Goal: Task Accomplishment & Management: Manage account settings

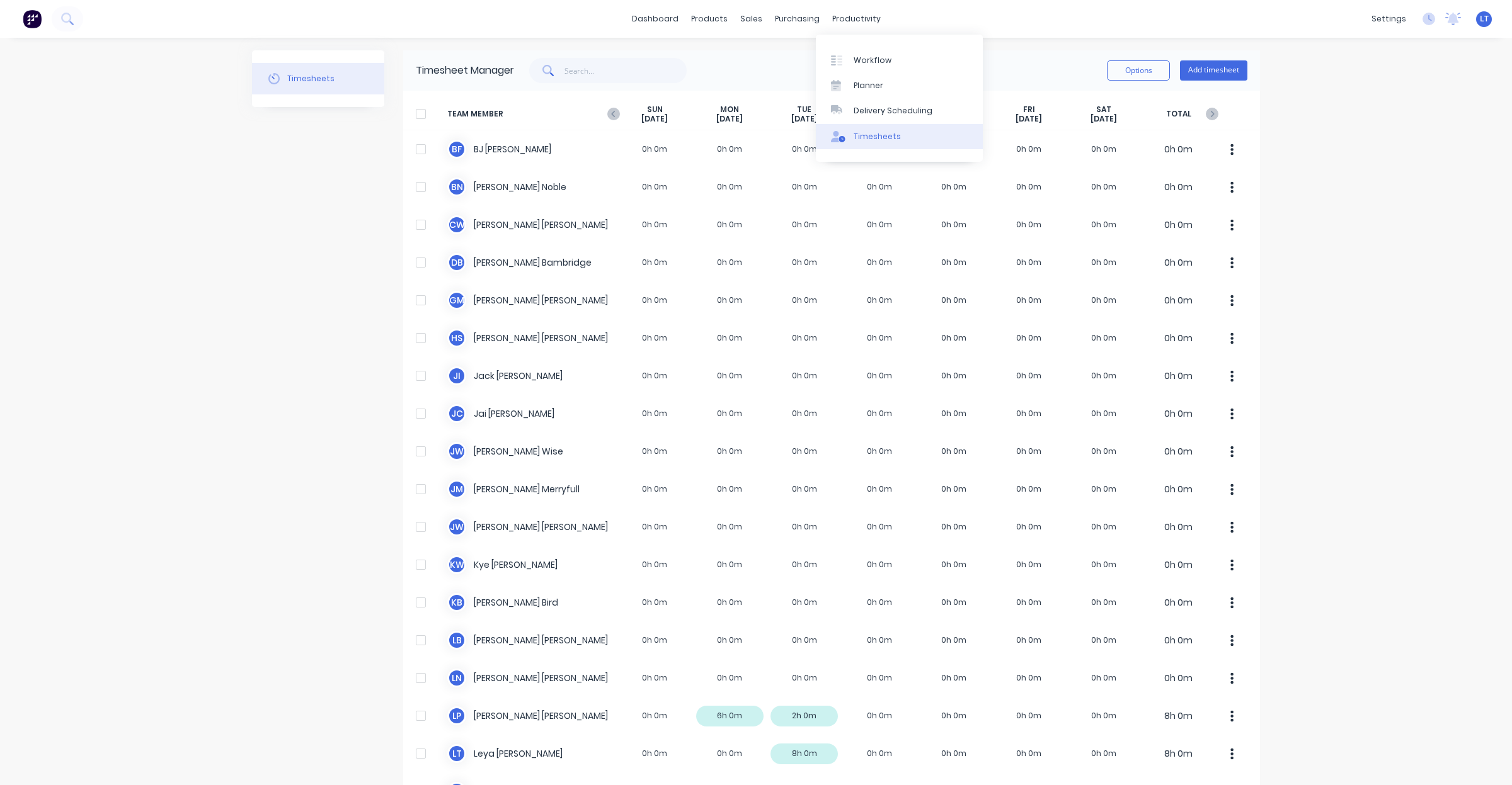
click at [885, 139] on div "Timesheets" at bounding box center [877, 137] width 47 height 11
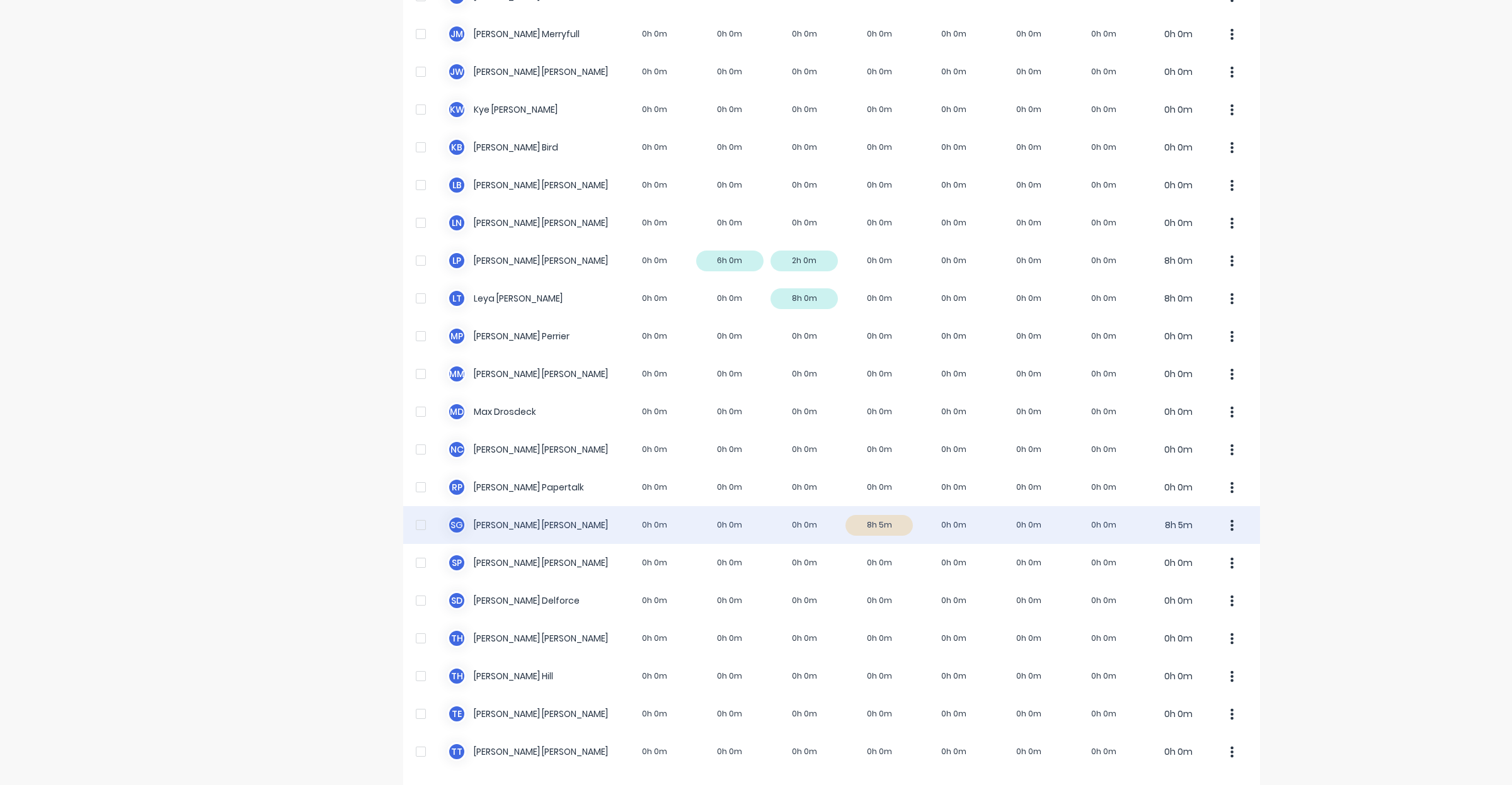
scroll to position [499, 0]
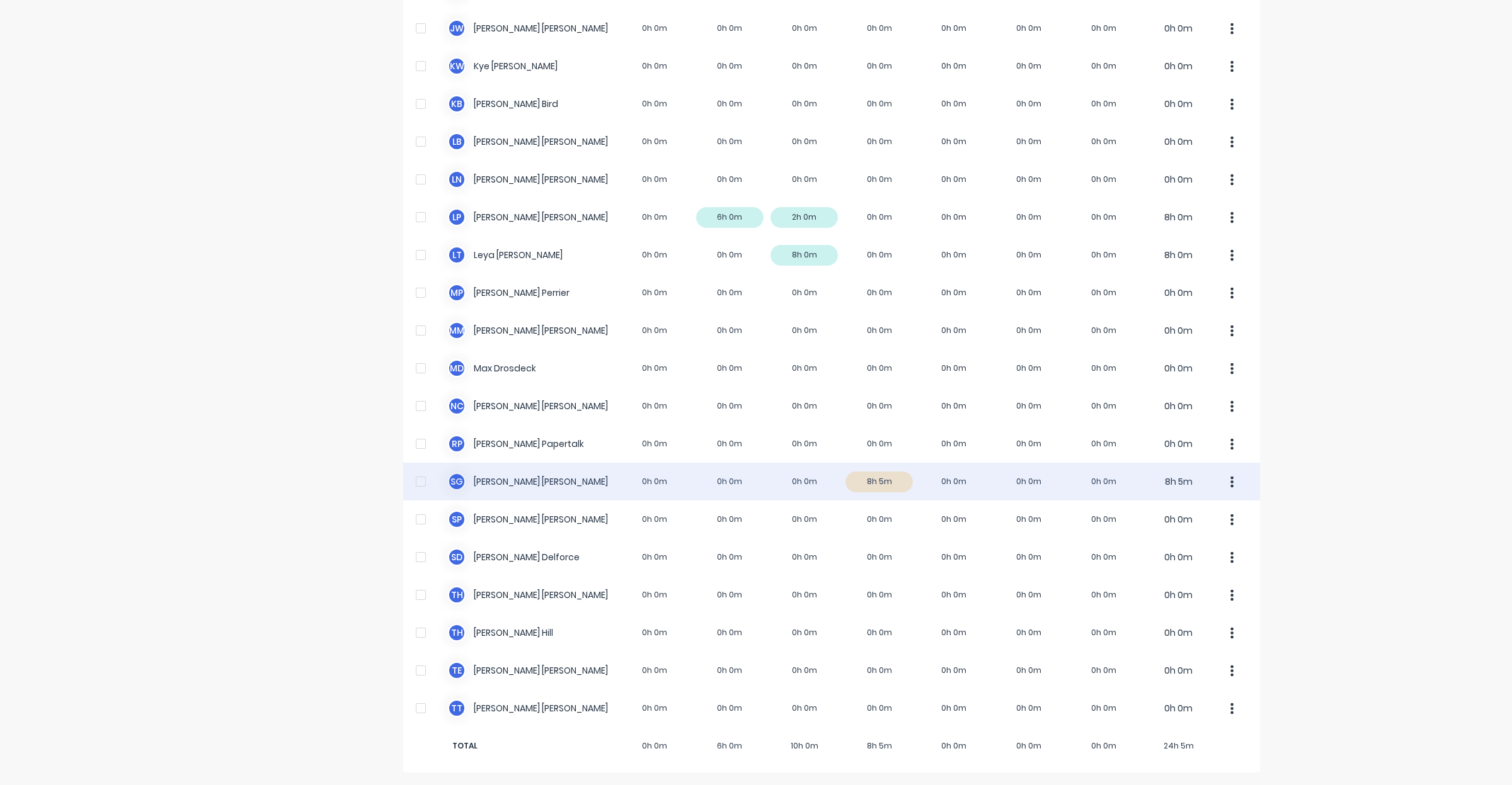
click at [876, 476] on div "S G [PERSON_NAME] 0h 0m 0h 0m 0h 0m 8h 5m 0h 0m 0h 0m 0h 0m 8h 5m" at bounding box center [831, 481] width 856 height 38
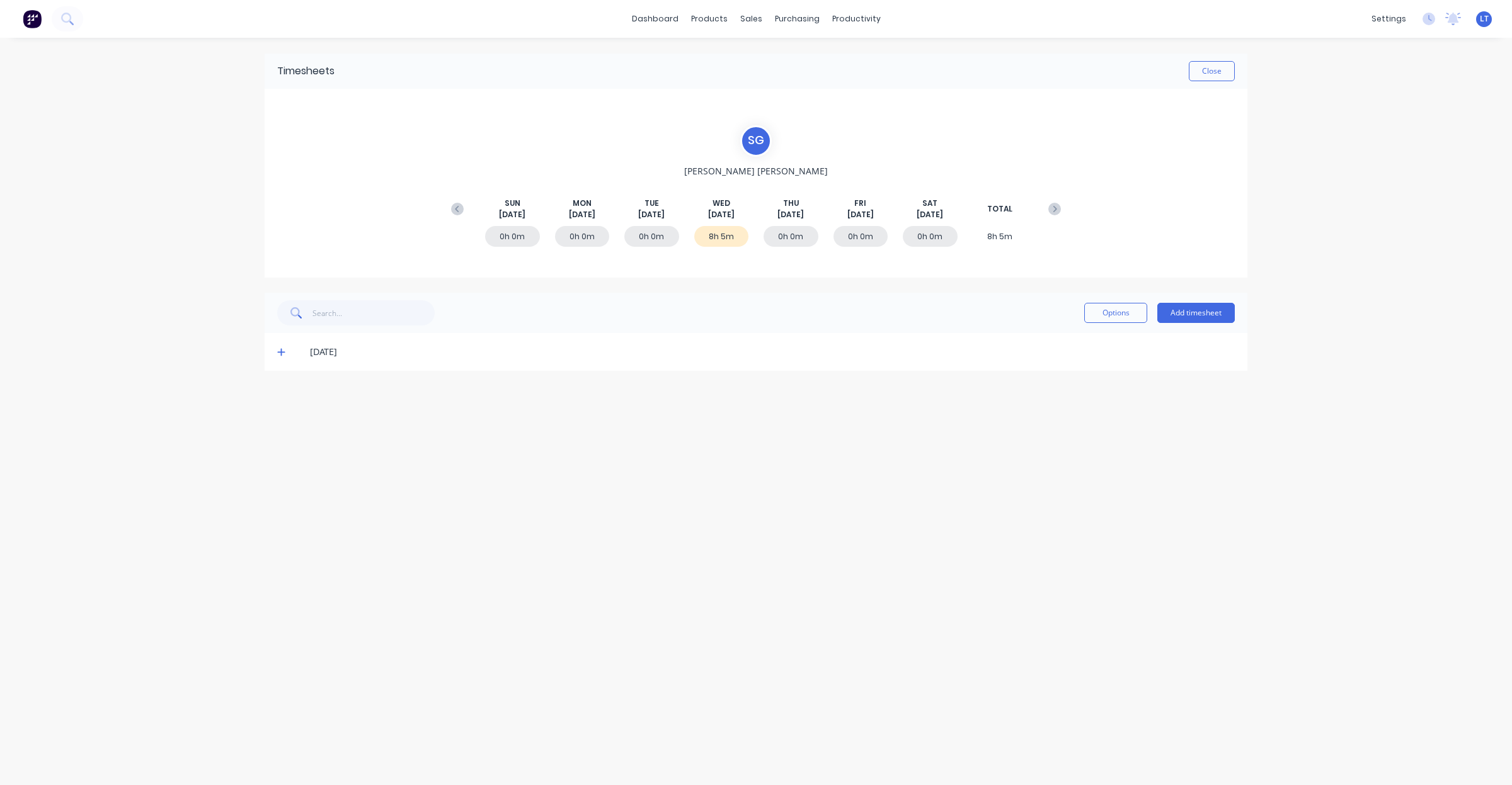
click at [287, 357] on span at bounding box center [283, 352] width 13 height 13
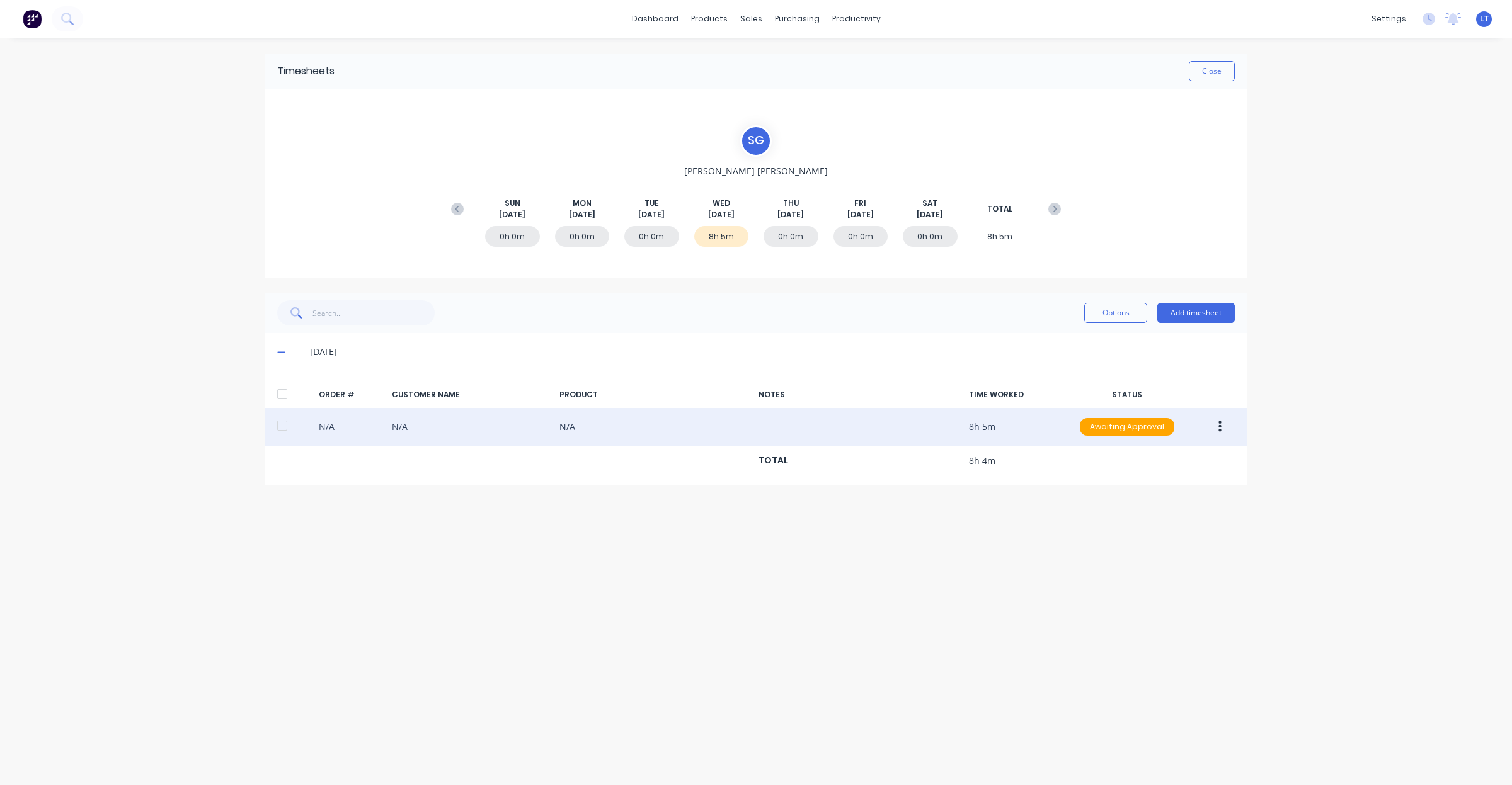
click at [991, 431] on div "N/A N/A N/A 8h 5m Awaiting Approval" at bounding box center [756, 427] width 982 height 38
click at [1224, 426] on button "button" at bounding box center [1220, 427] width 30 height 23
click at [1191, 506] on div "Edit" at bounding box center [1175, 510] width 97 height 19
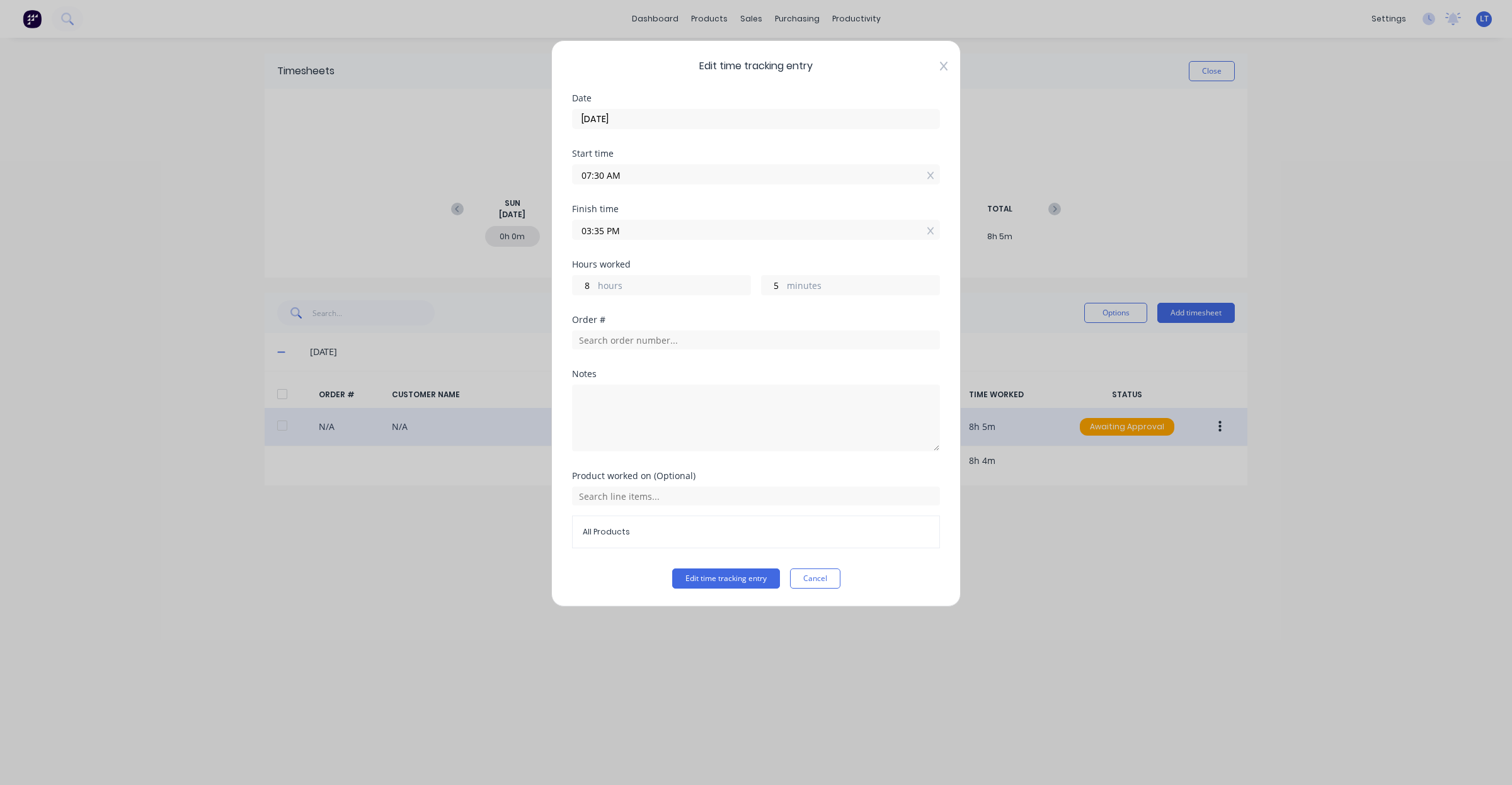
click at [943, 67] on icon at bounding box center [943, 66] width 8 height 9
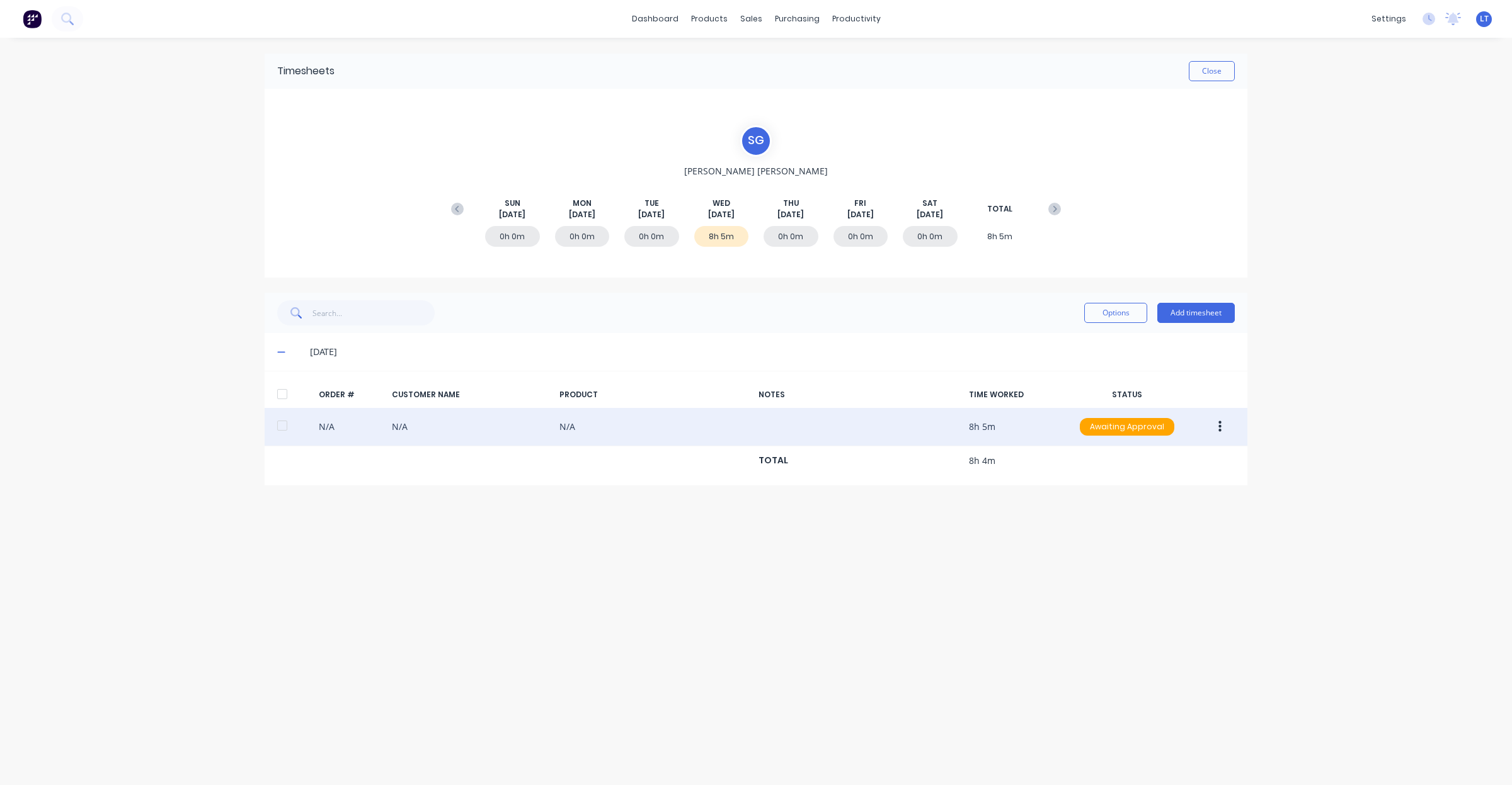
click at [1321, 89] on div "dashboard products sales purchasing productivity dashboard products Product Cat…" at bounding box center [756, 392] width 1512 height 785
click at [1195, 75] on button "Close" at bounding box center [1212, 71] width 46 height 20
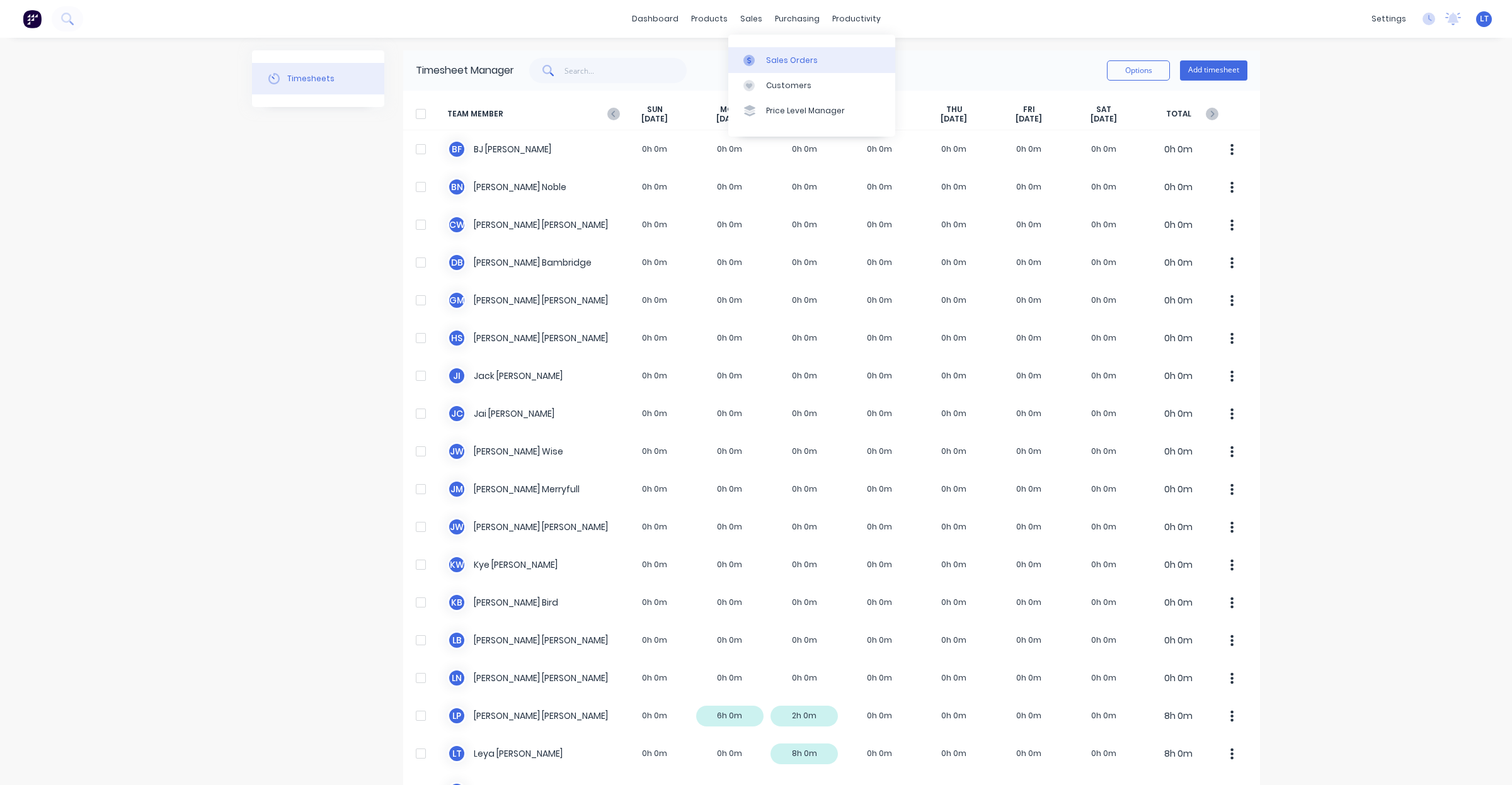
click at [770, 60] on div "Sales Orders" at bounding box center [792, 60] width 52 height 11
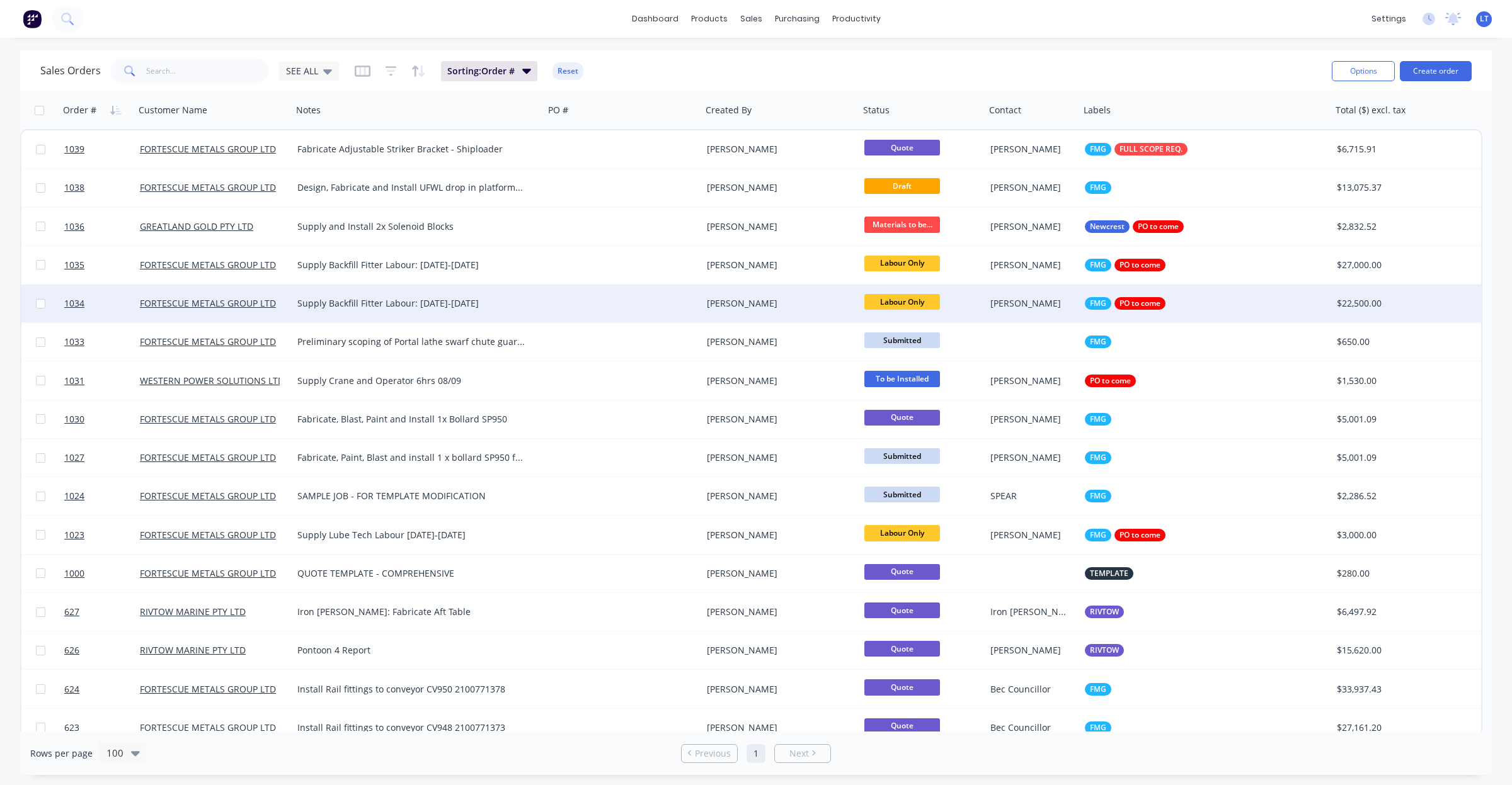
click at [757, 305] on div "[PERSON_NAME]" at bounding box center [777, 304] width 140 height 13
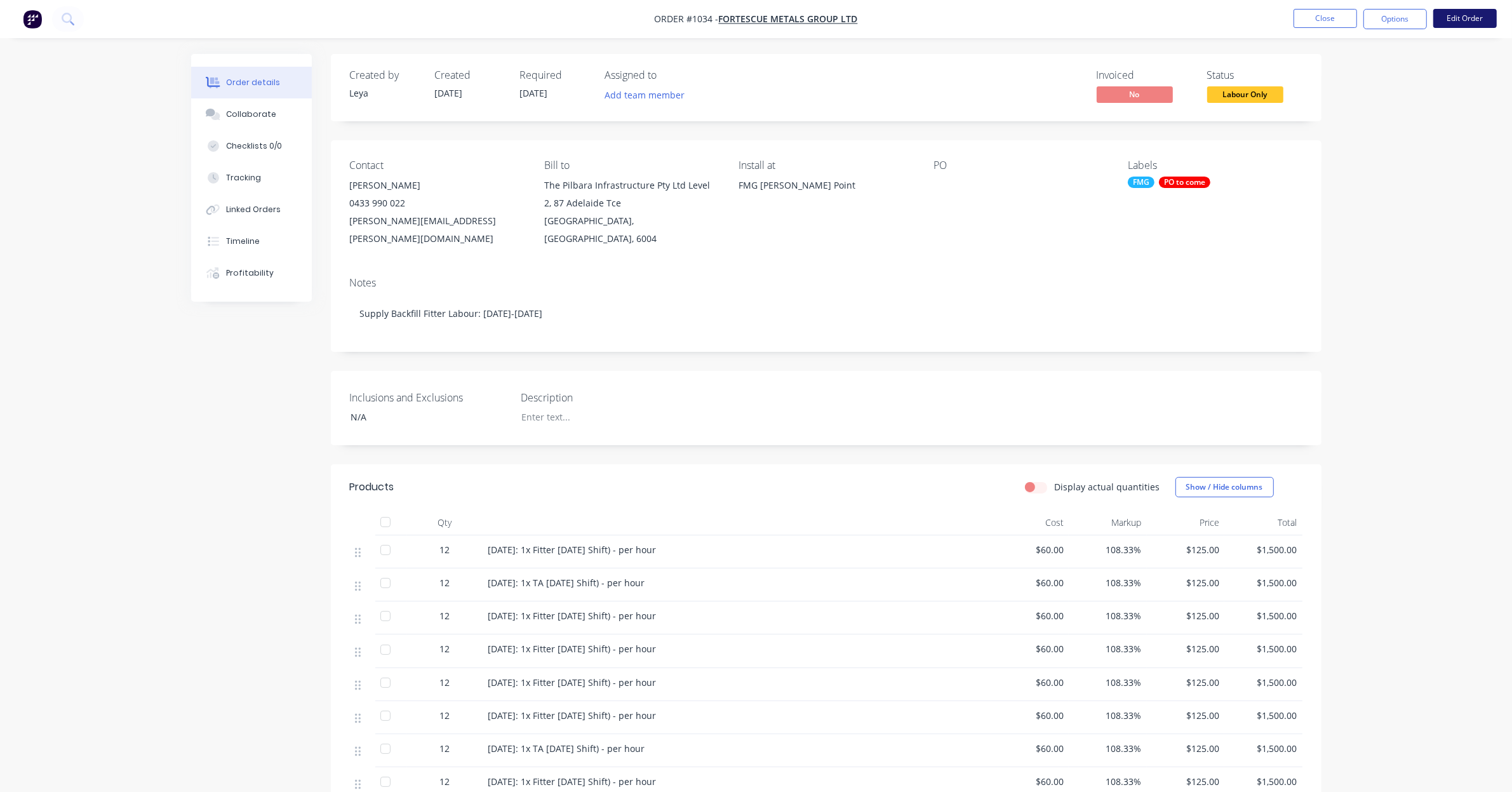
click at [1456, 21] on button "Edit Order" at bounding box center [1465, 18] width 63 height 19
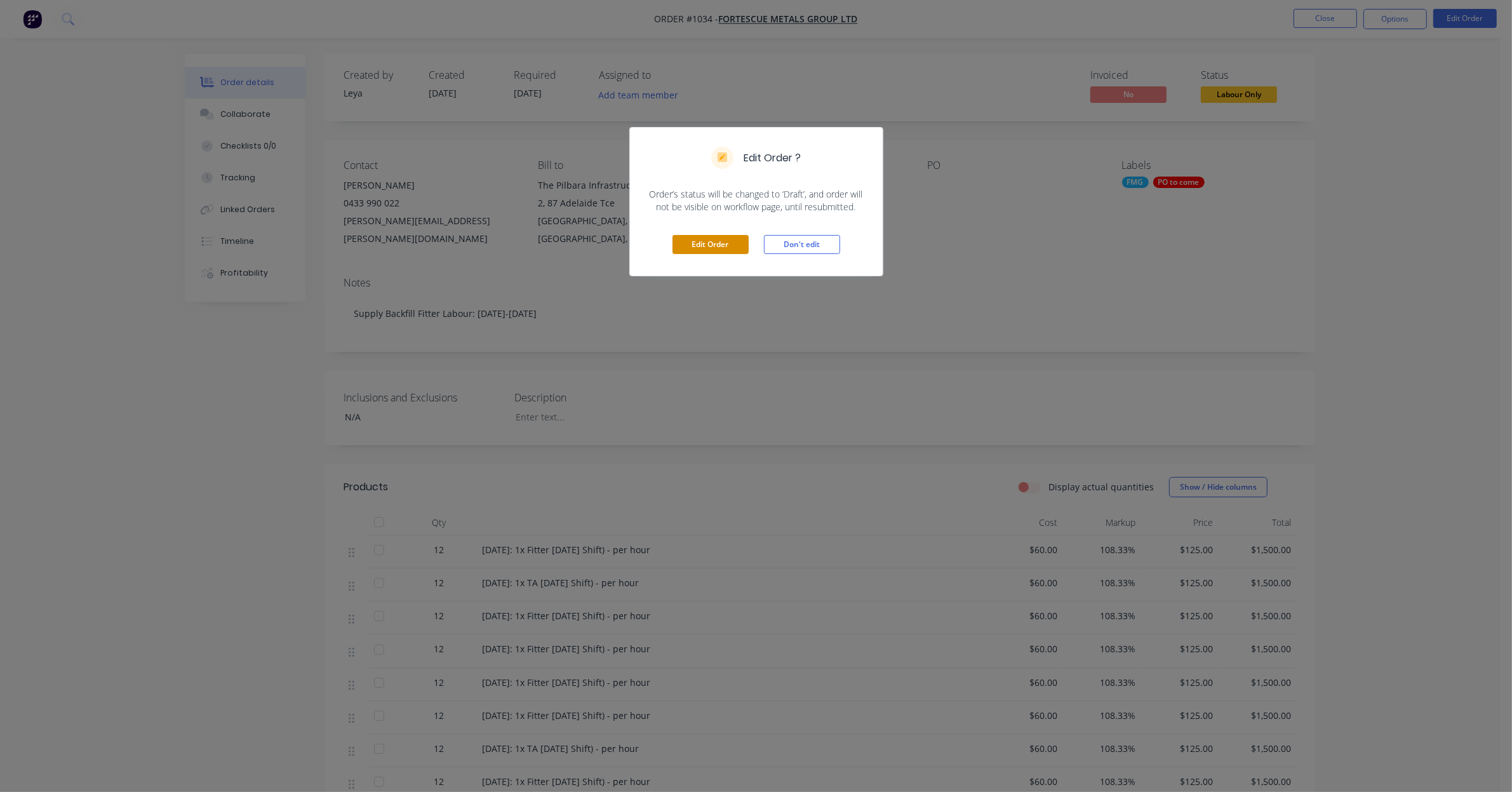
click at [709, 240] on button "Edit Order" at bounding box center [710, 244] width 76 height 19
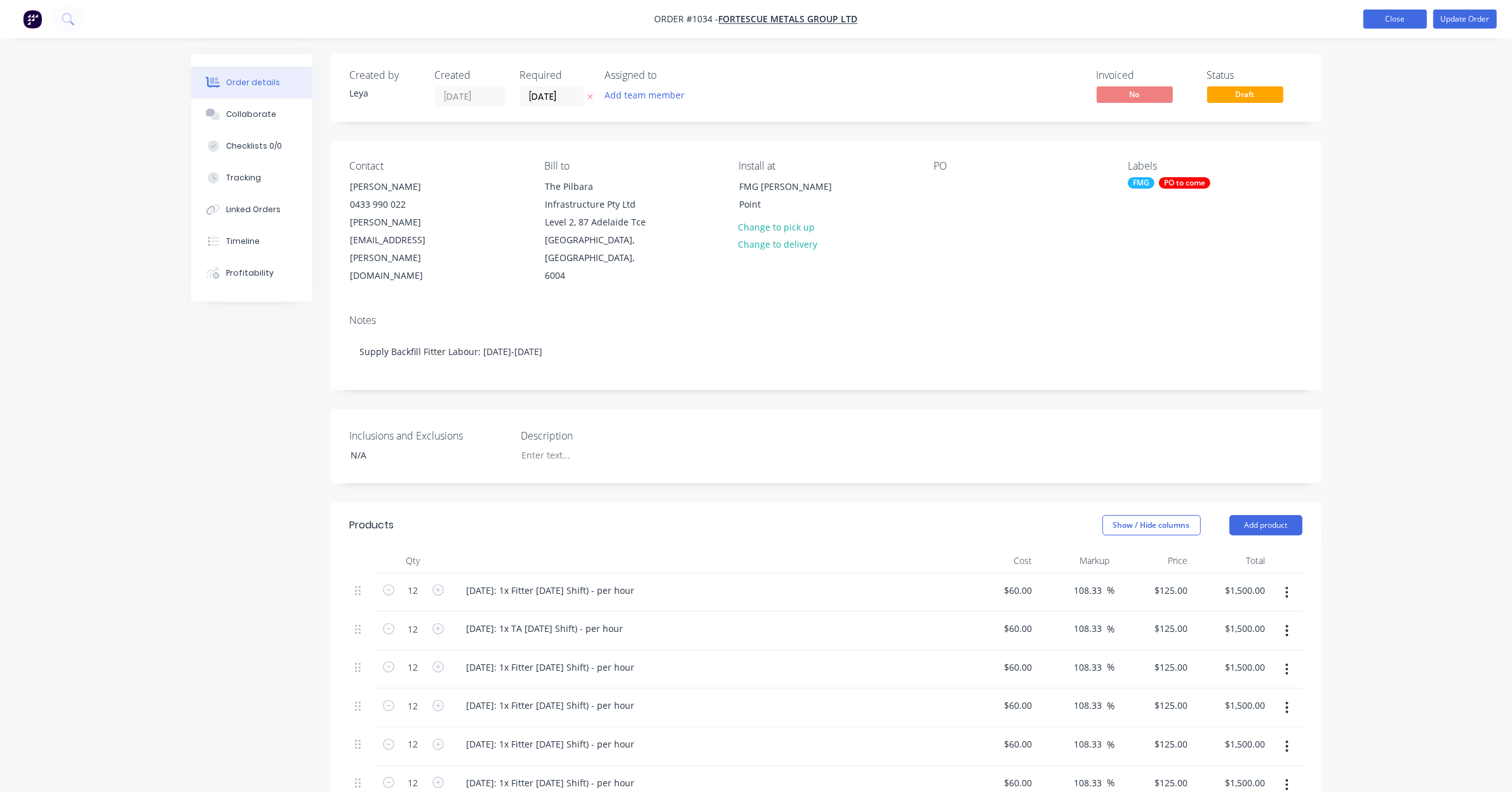
click at [1379, 20] on button "Close" at bounding box center [1395, 19] width 63 height 19
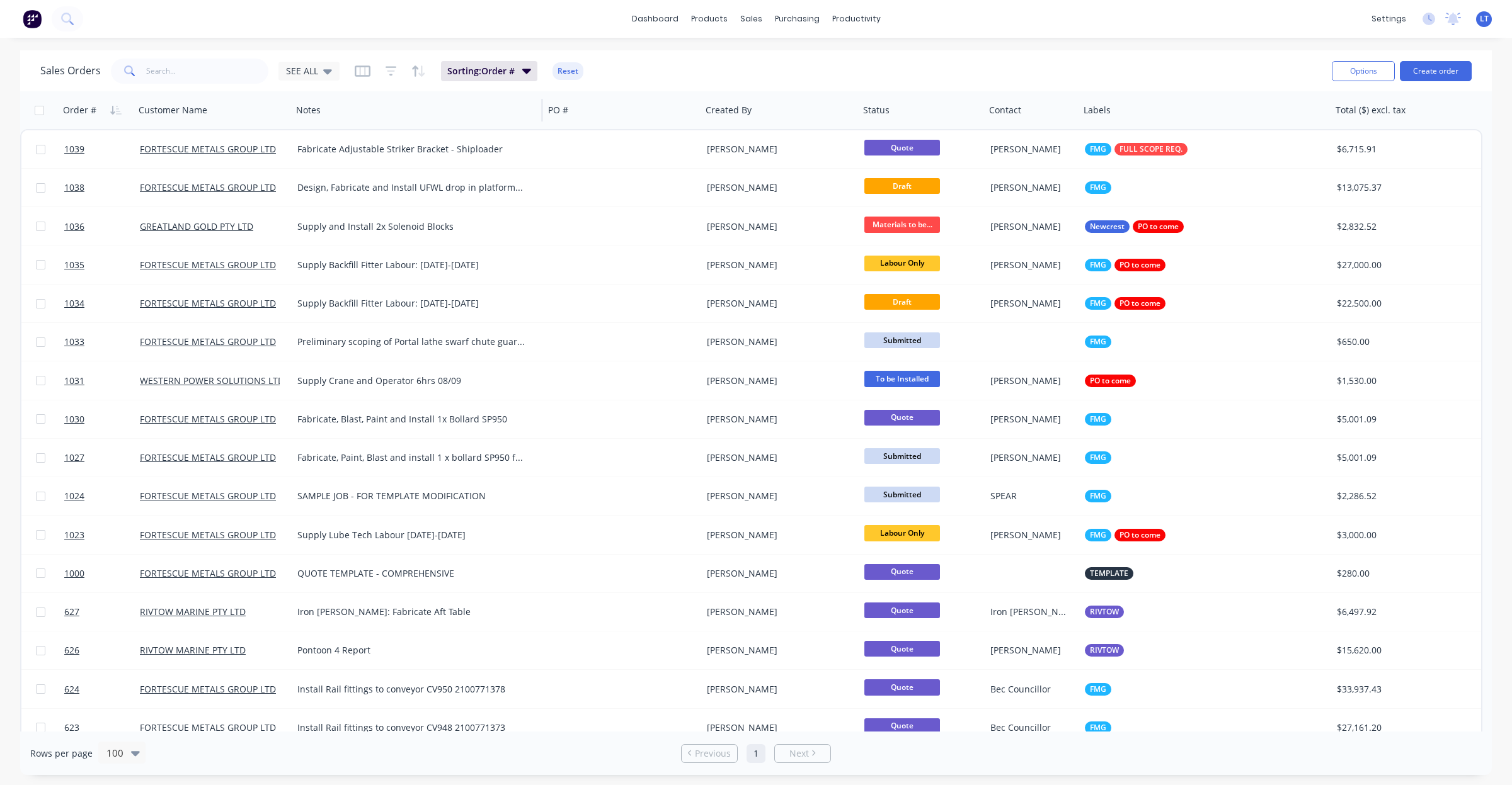
click at [539, 112] on div "Notes" at bounding box center [417, 110] width 252 height 38
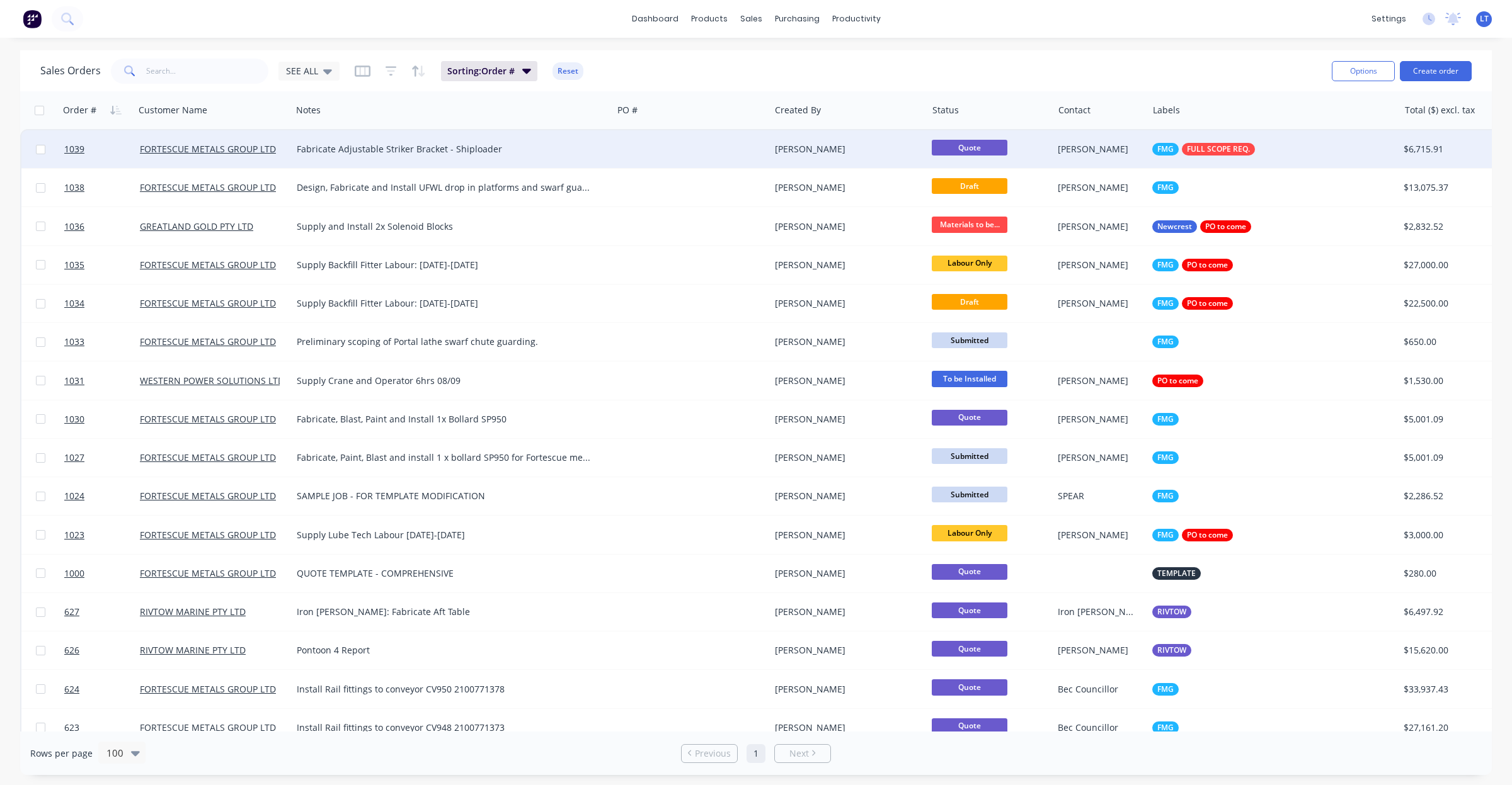
drag, startPoint x: 542, startPoint y: 112, endPoint x: 611, endPoint y: 134, distance: 72.4
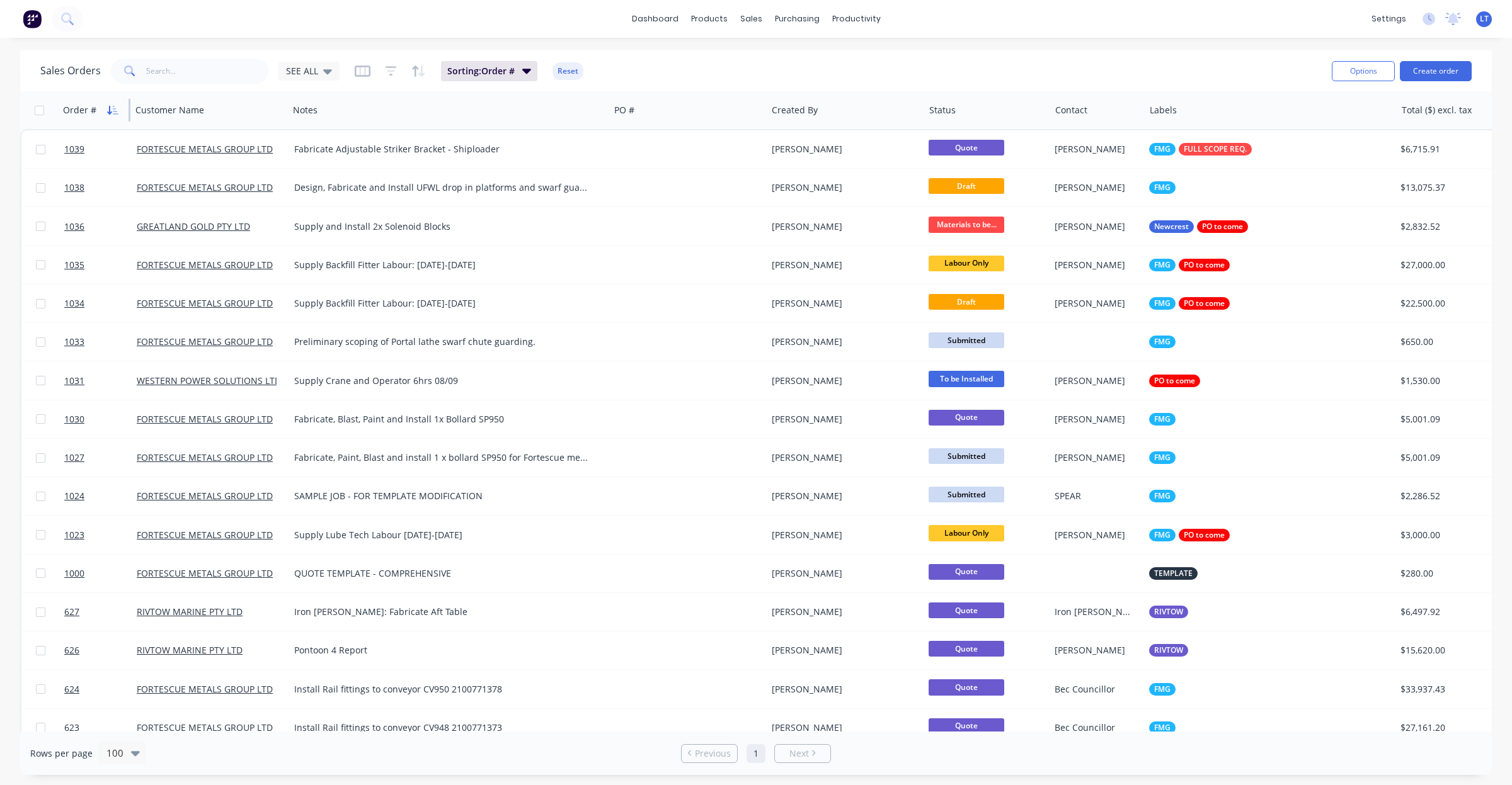
drag, startPoint x: 132, startPoint y: 111, endPoint x: 117, endPoint y: 113, distance: 15.1
click at [117, 113] on div "Order #" at bounding box center [94, 110] width 73 height 38
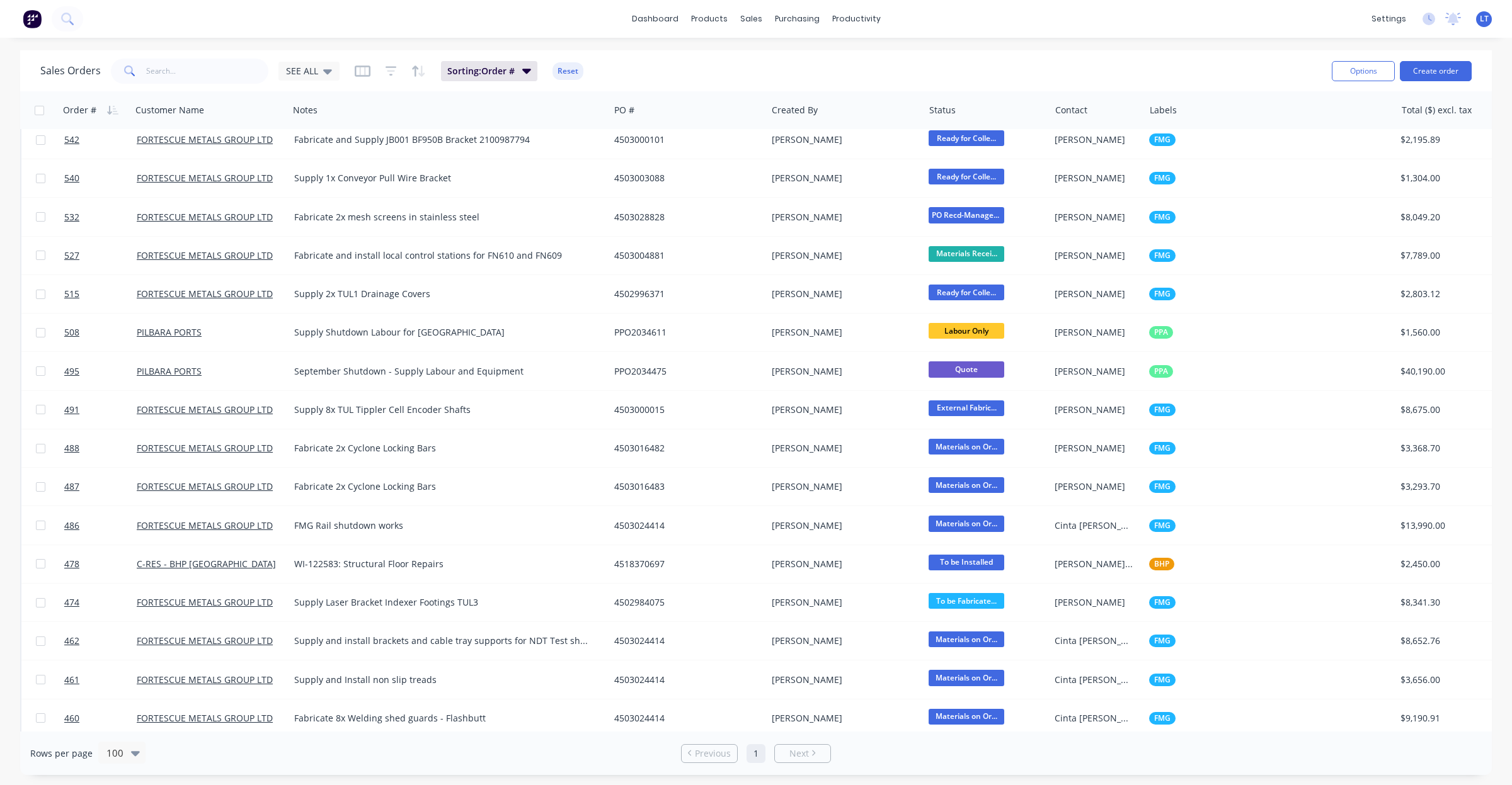
scroll to position [2021, 0]
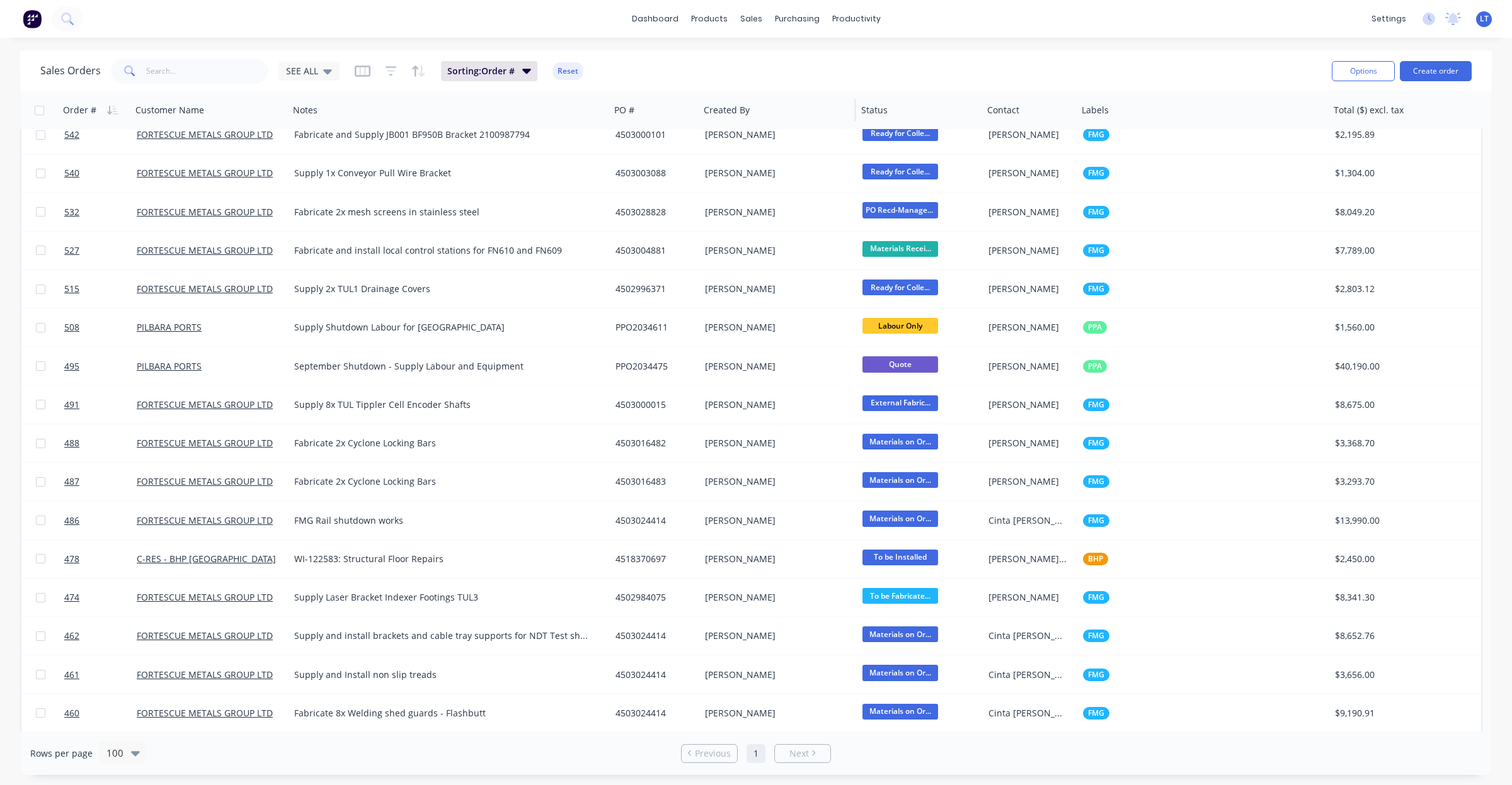
drag, startPoint x: 765, startPoint y: 109, endPoint x: 698, endPoint y: 115, distance: 67.3
click at [698, 115] on div at bounding box center [698, 110] width 2 height 23
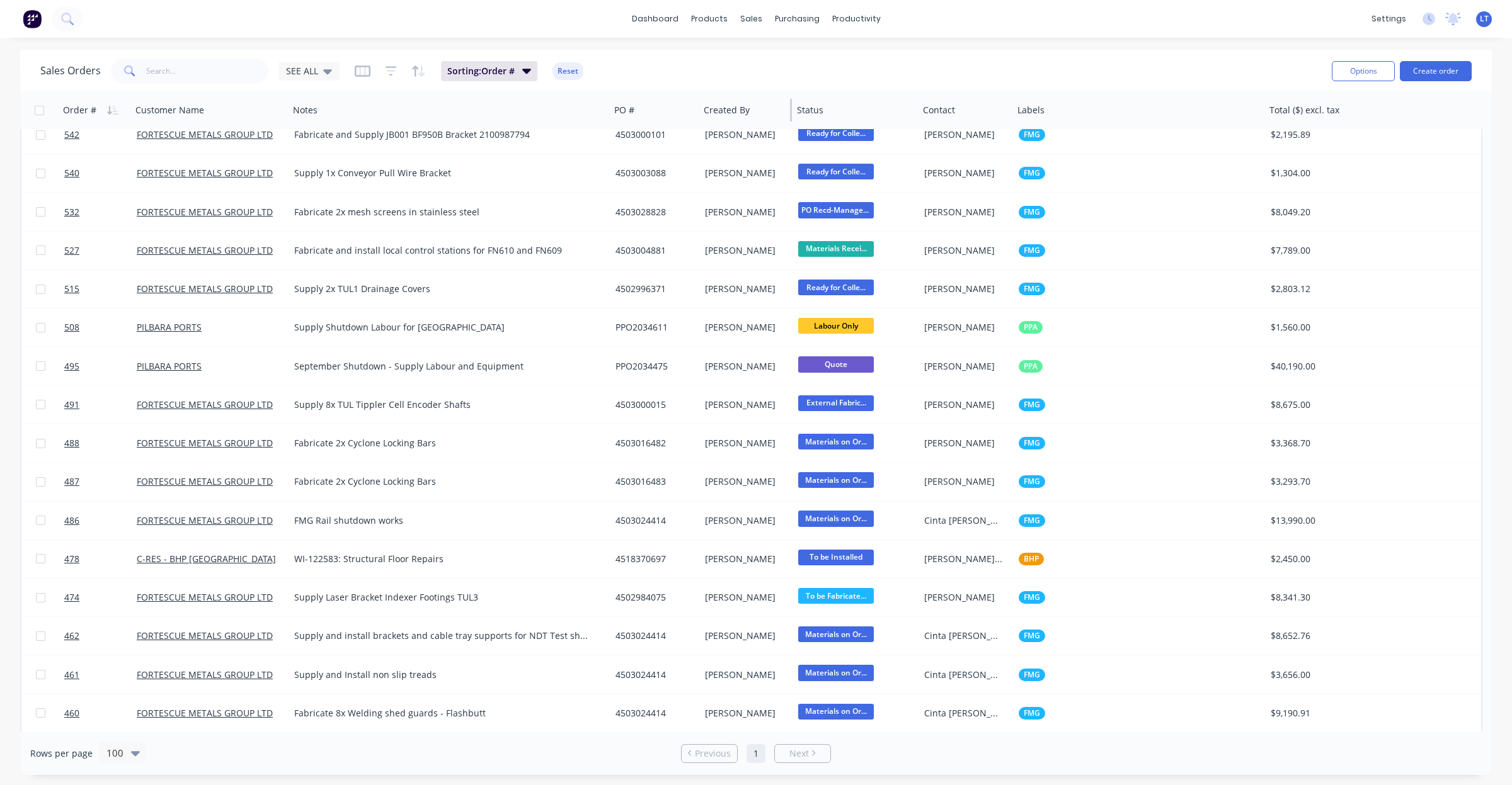
drag, startPoint x: 855, startPoint y: 109, endPoint x: 790, endPoint y: 113, distance: 65.1
click at [790, 113] on div at bounding box center [791, 110] width 2 height 23
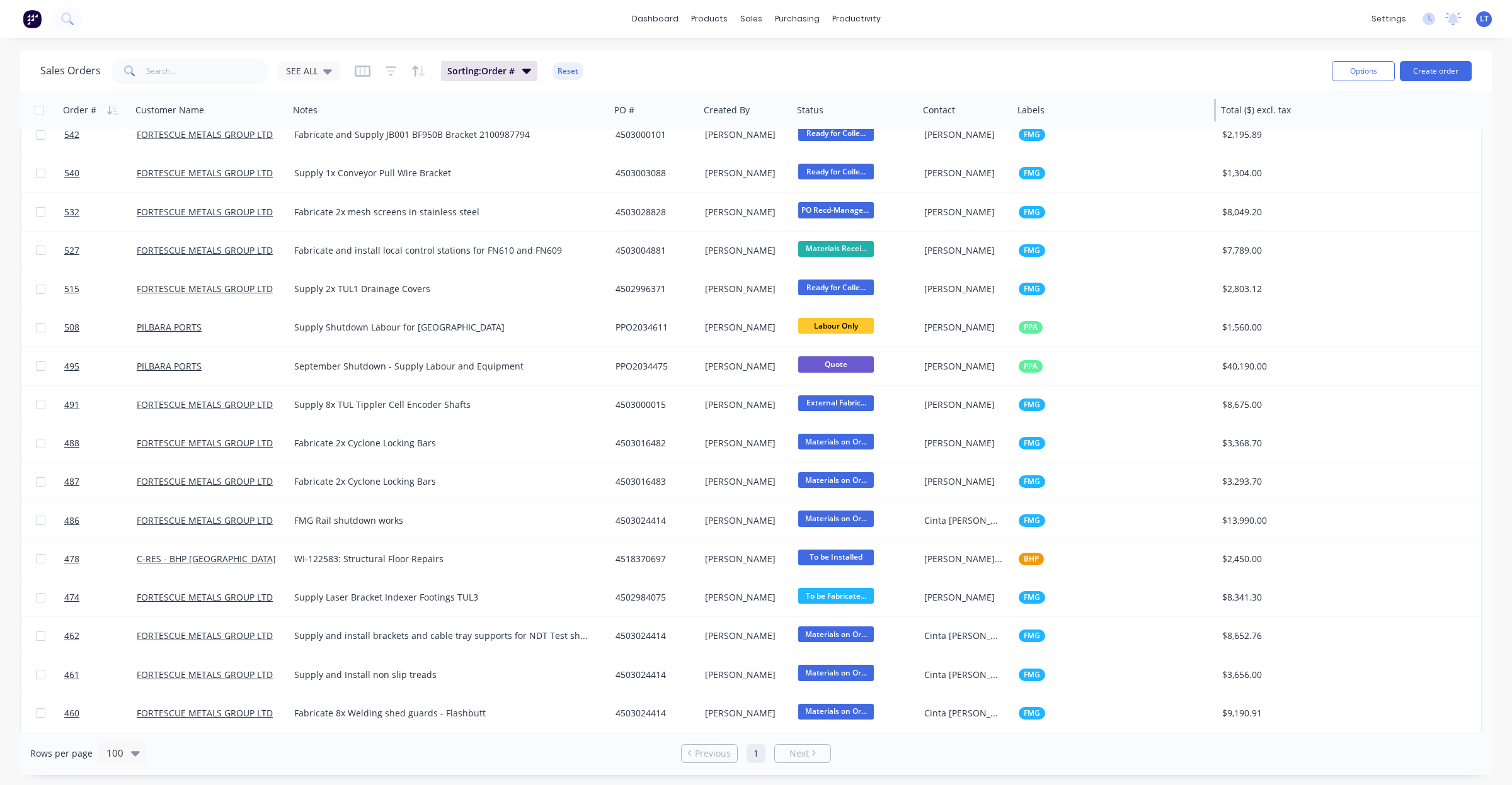
drag, startPoint x: 1261, startPoint y: 112, endPoint x: 1213, endPoint y: 118, distance: 48.4
click at [1214, 118] on div at bounding box center [1214, 110] width 2 height 23
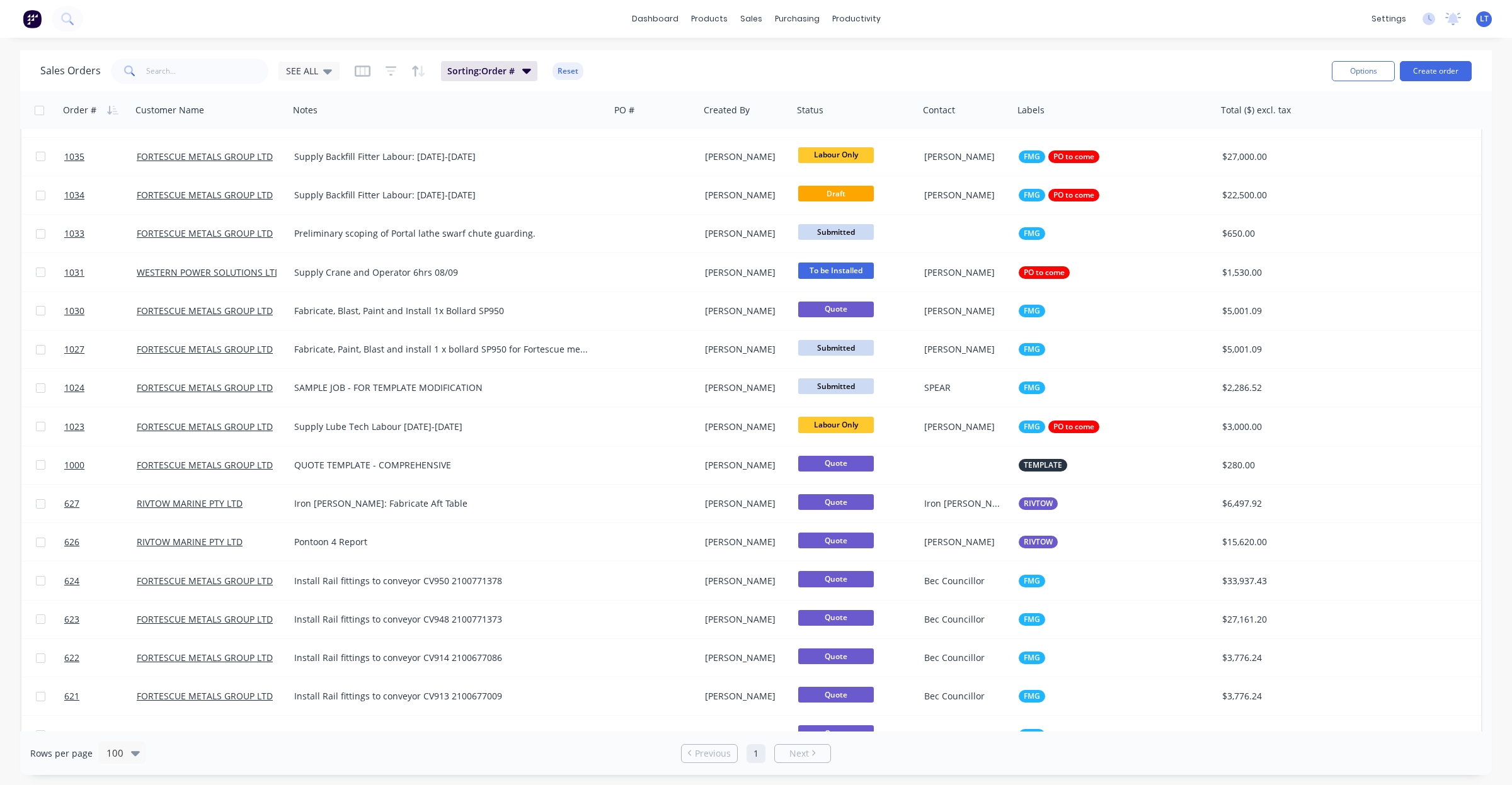
scroll to position [0, 0]
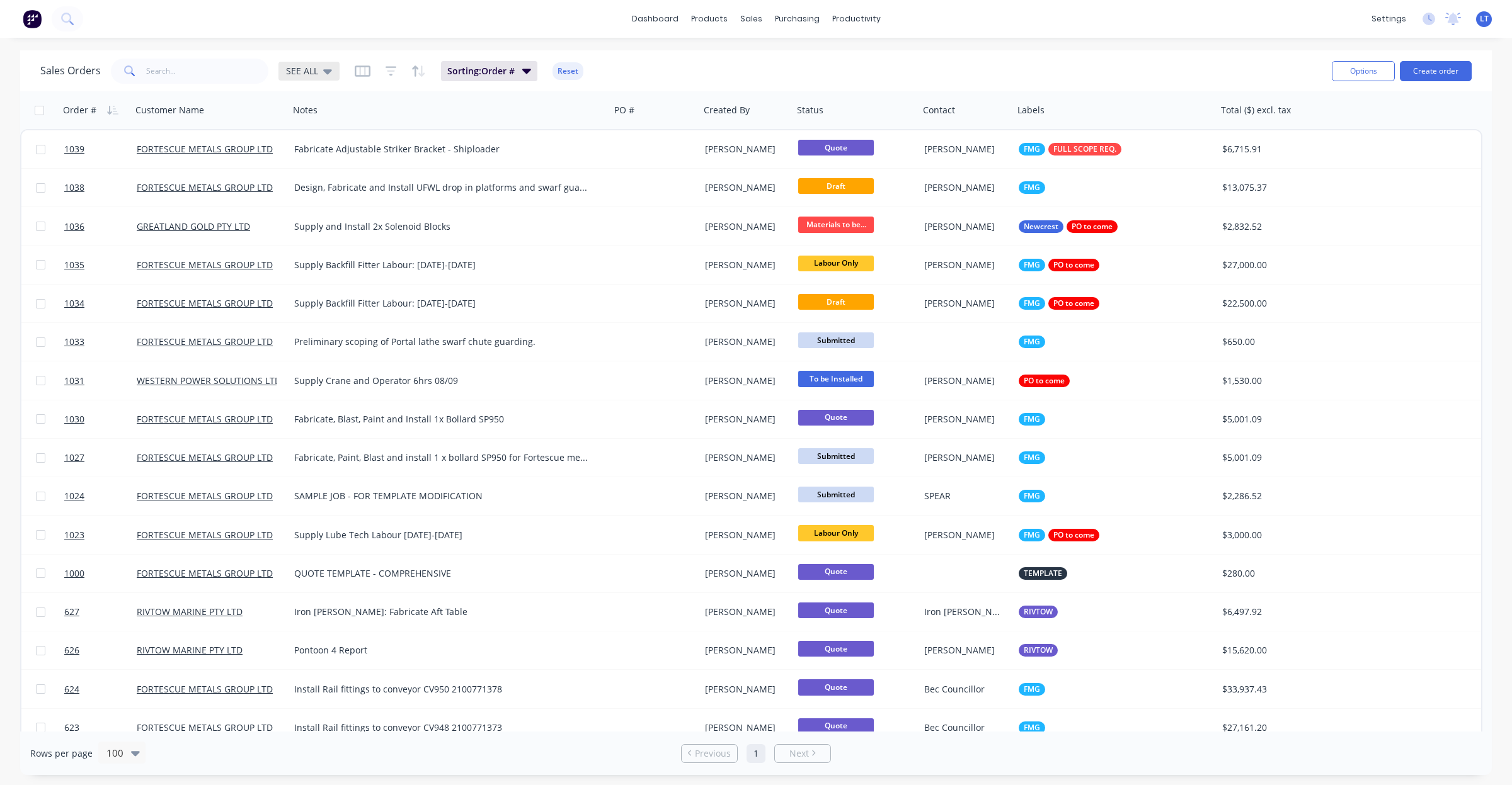
click at [326, 73] on icon at bounding box center [327, 71] width 9 height 5
click at [438, 200] on button "edit" at bounding box center [440, 203] width 16 height 14
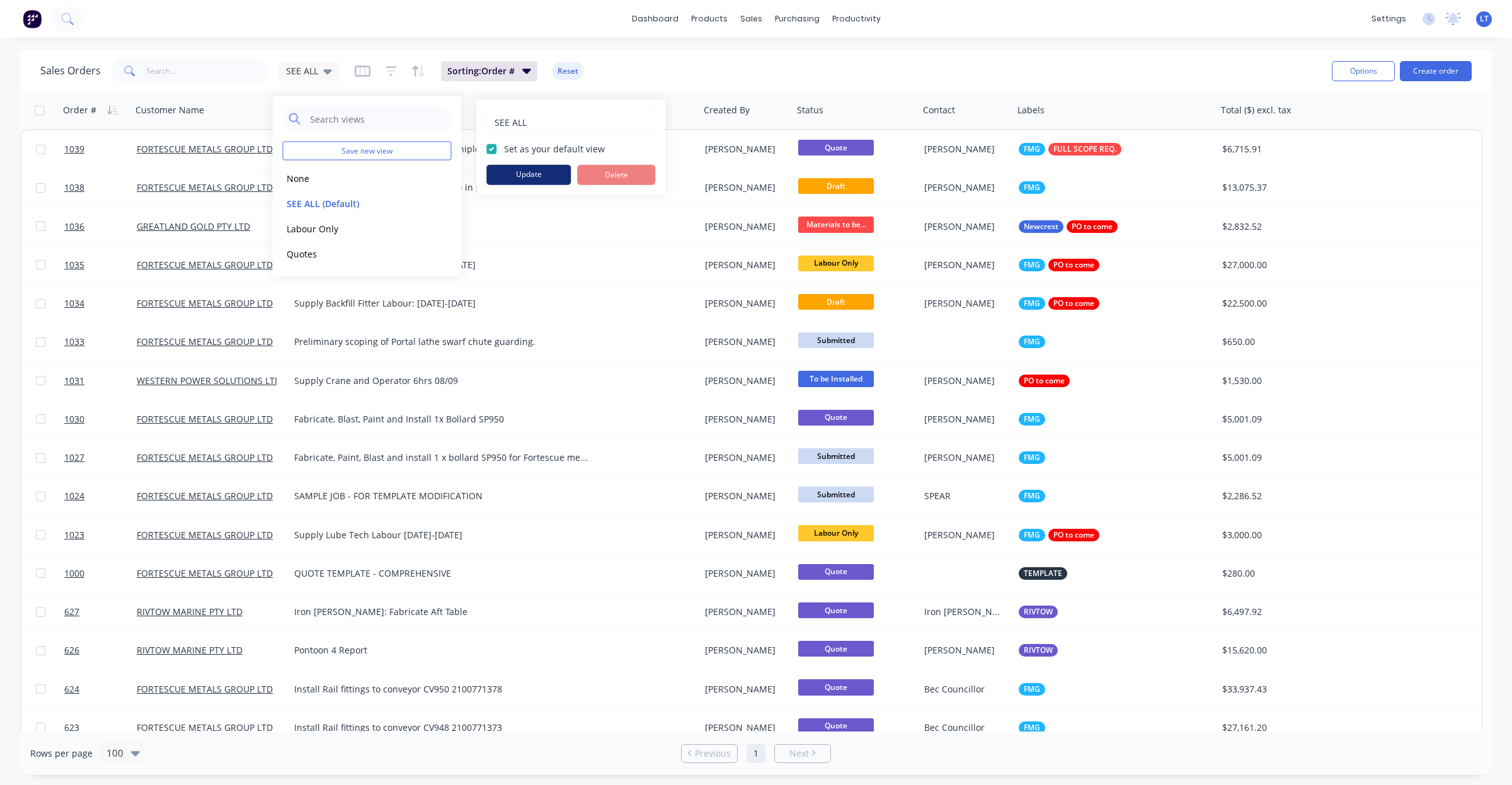
click at [543, 177] on button "Update" at bounding box center [528, 175] width 85 height 20
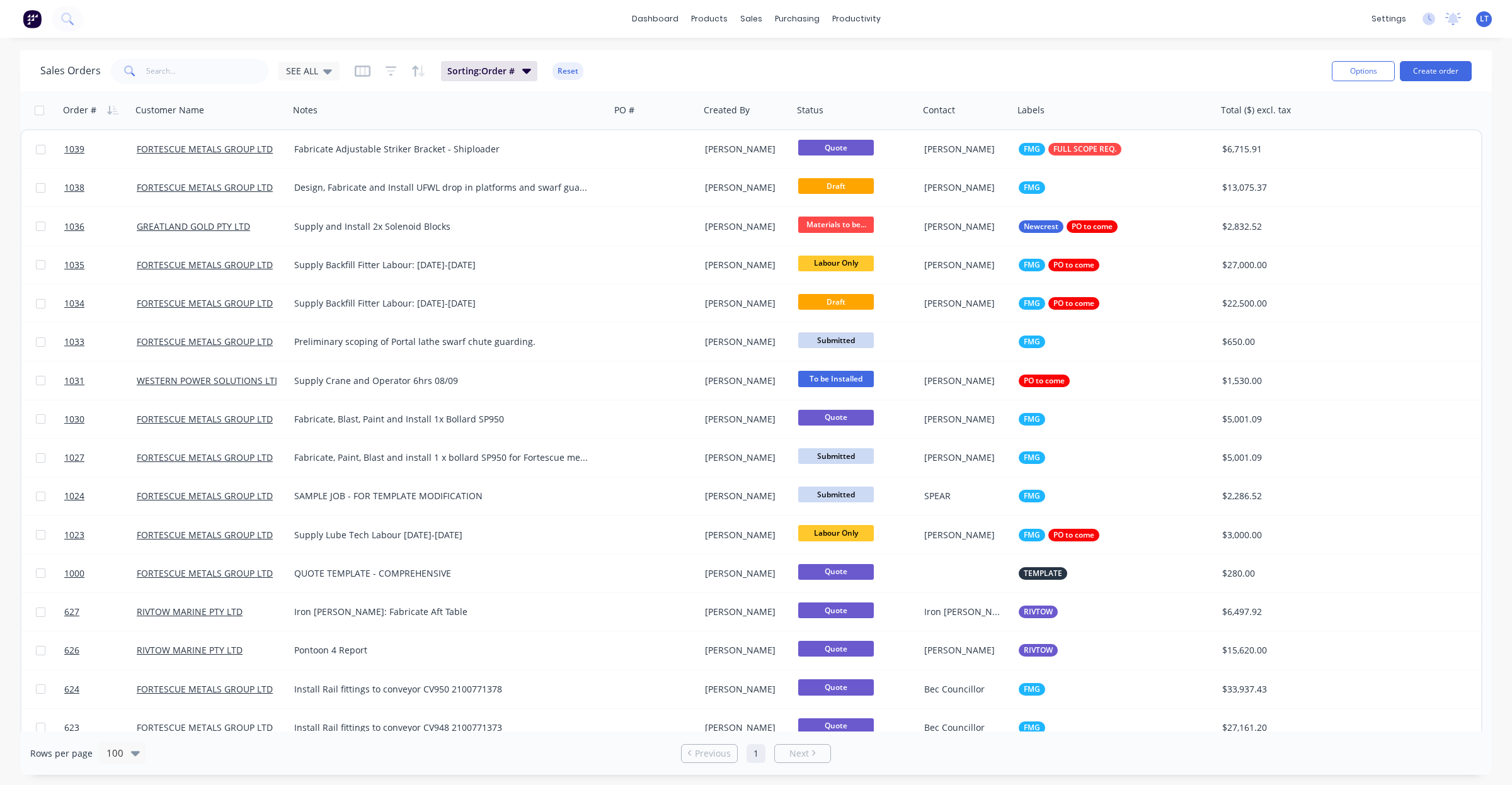
click at [653, 74] on div "Sales Orders SEE ALL Sorting: Order # Reset" at bounding box center [681, 70] width 1281 height 31
click at [205, 66] on input "text" at bounding box center [207, 70] width 123 height 25
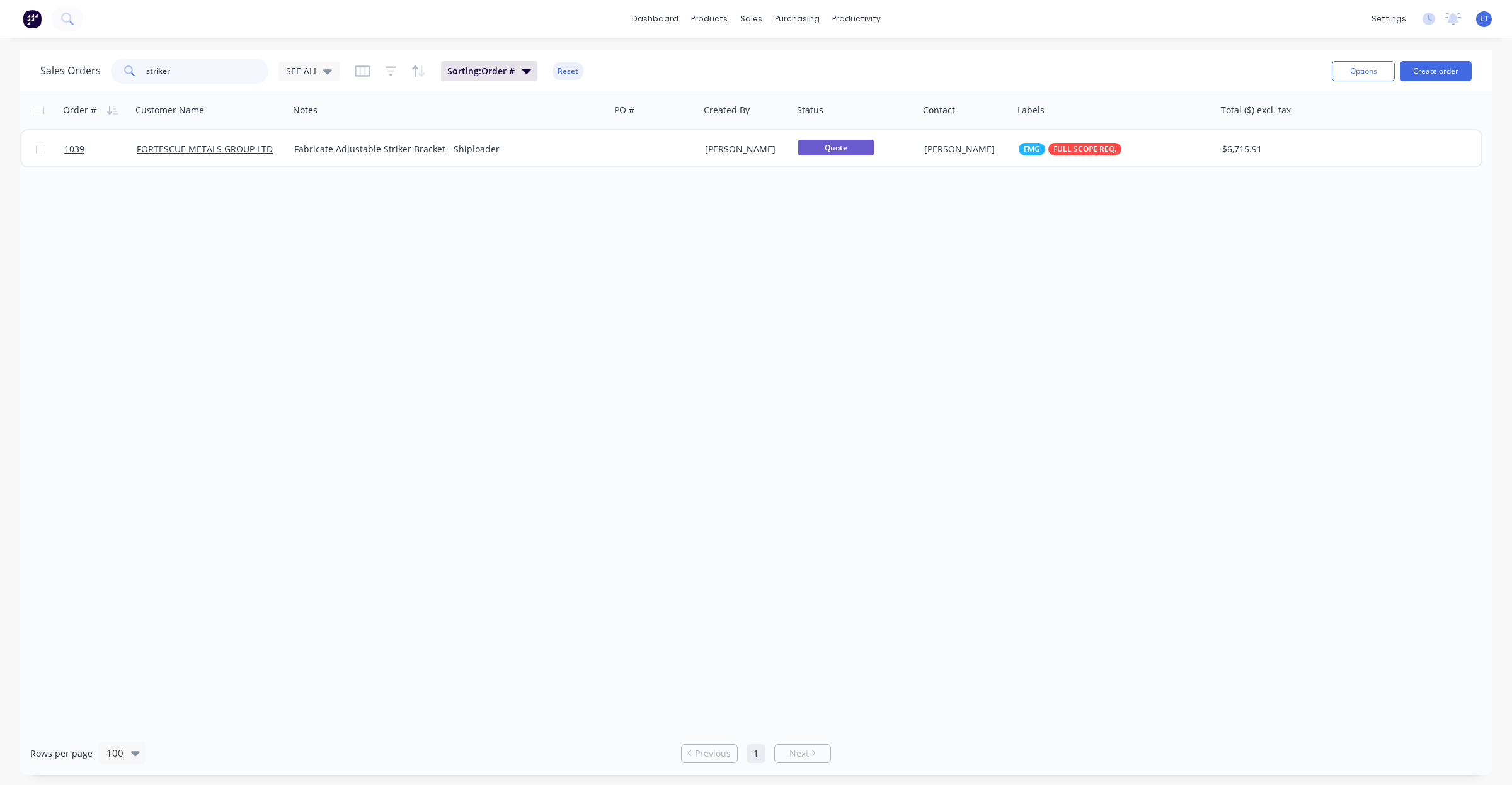
drag, startPoint x: 155, startPoint y: 65, endPoint x: 0, endPoint y: 40, distance: 157.0
click at [0, 39] on div "dashboard products sales purchasing productivity dashboard products Product Cat…" at bounding box center [756, 392] width 1512 height 785
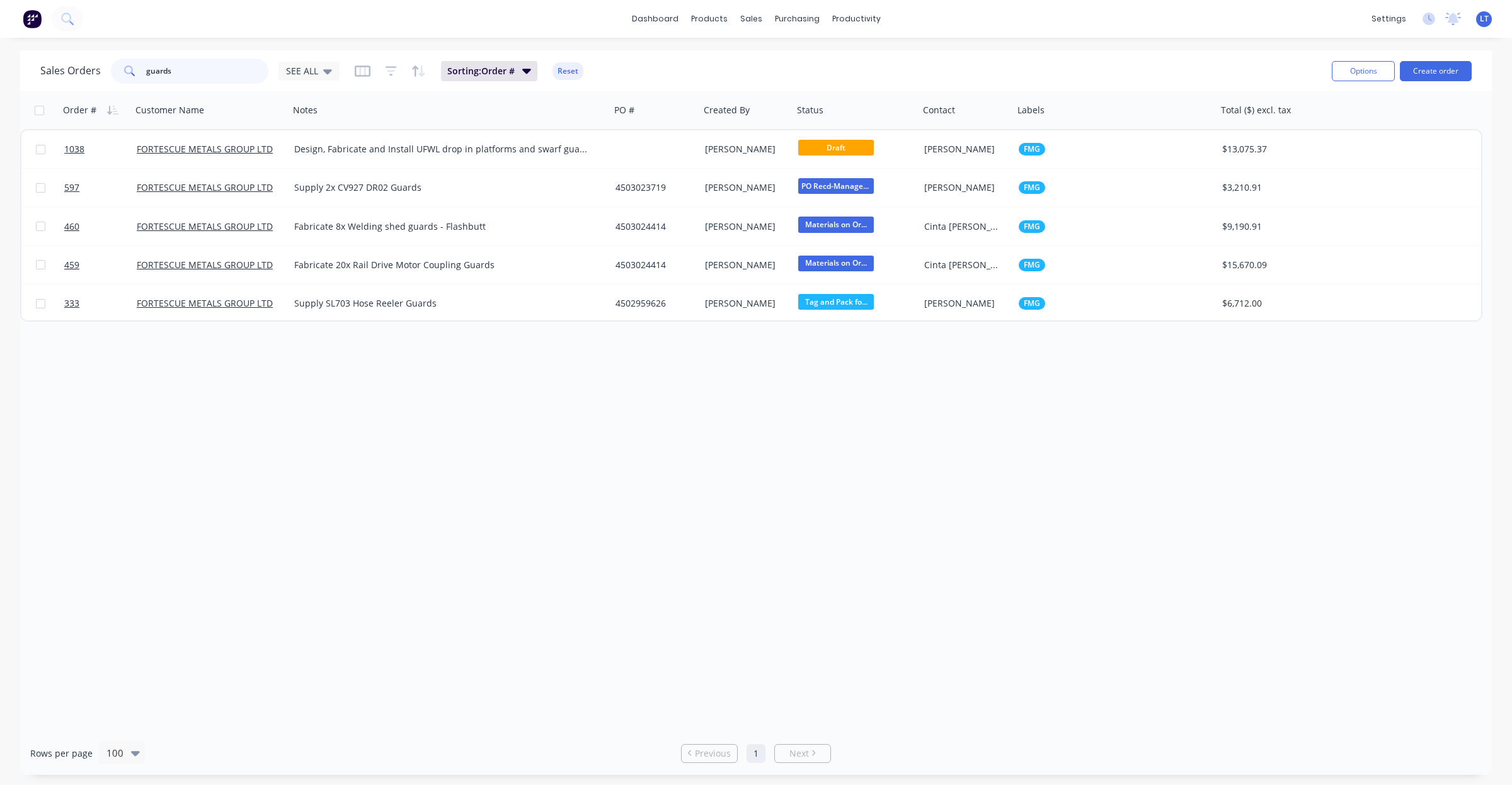
drag, startPoint x: 219, startPoint y: 69, endPoint x: 70, endPoint y: 73, distance: 149.1
click at [70, 73] on div "Sales Orders guards SEE ALL" at bounding box center [190, 70] width 299 height 25
click at [187, 64] on input "guards" at bounding box center [207, 70] width 123 height 25
drag, startPoint x: 214, startPoint y: 66, endPoint x: 95, endPoint y: 63, distance: 119.0
click at [95, 63] on div "Sales Orders guards SEE ALL" at bounding box center [190, 70] width 299 height 25
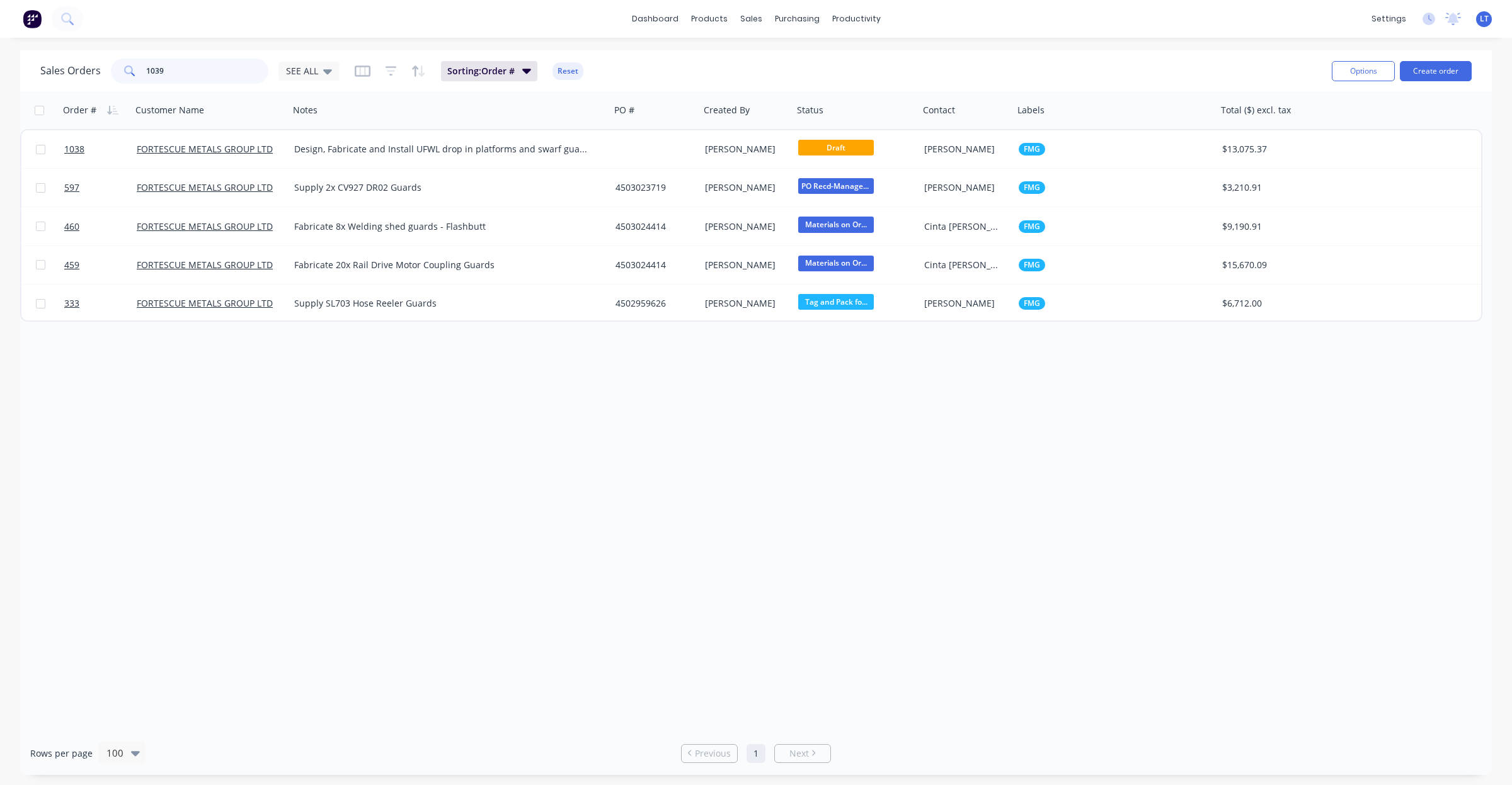
type input "1039"
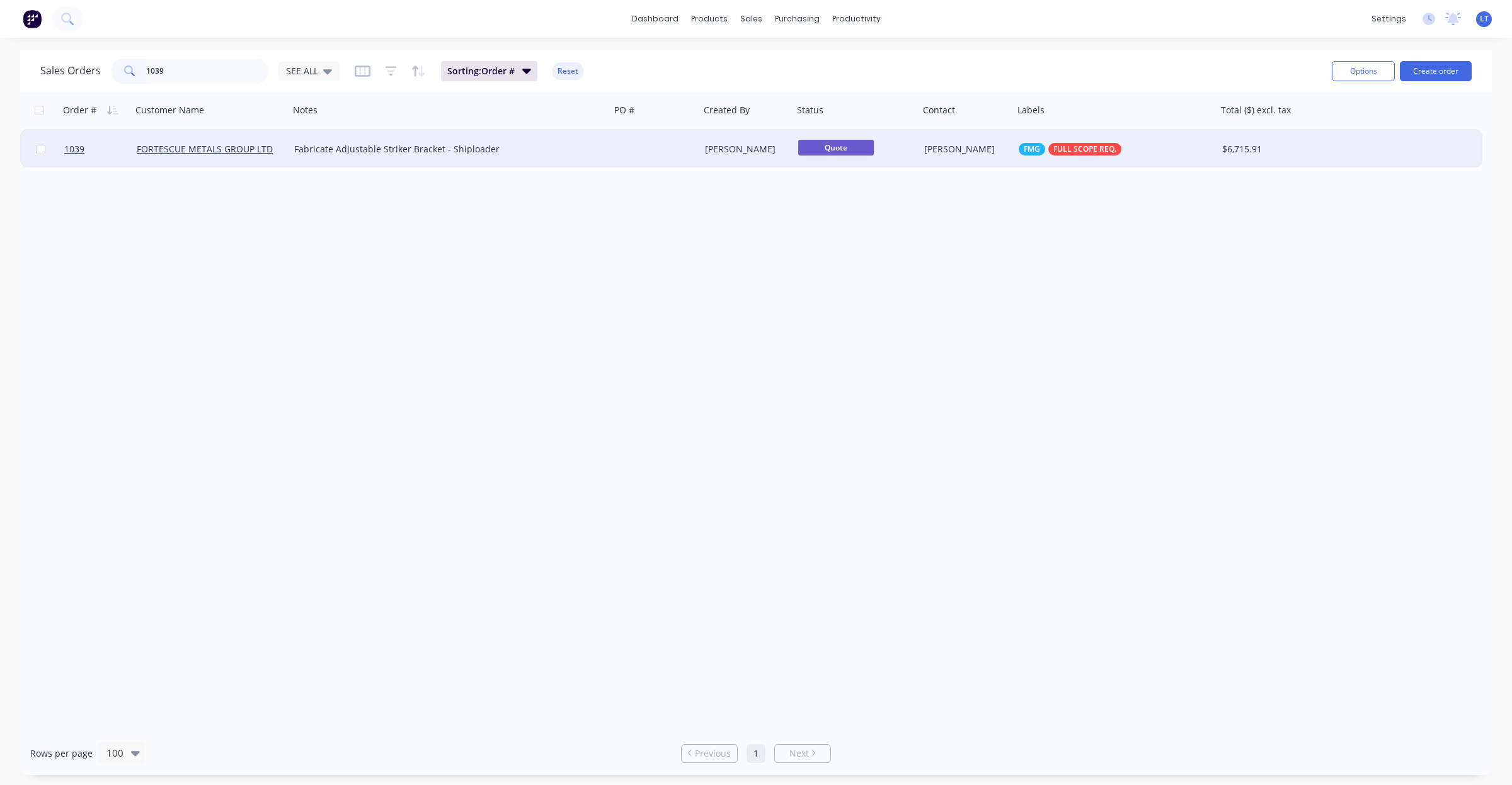
click at [621, 153] on div at bounding box center [655, 149] width 90 height 38
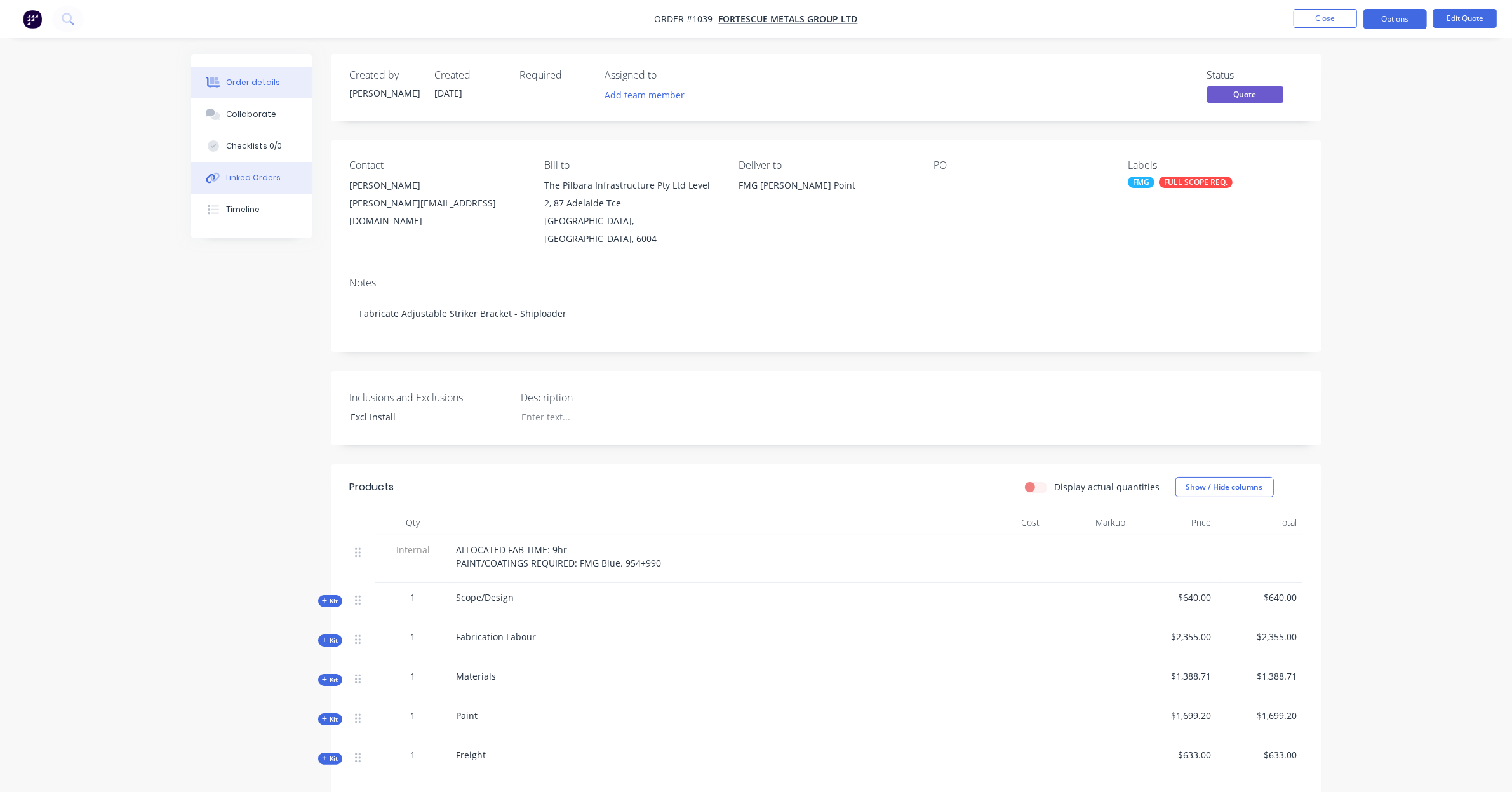
click at [260, 185] on button "Linked Orders" at bounding box center [251, 178] width 121 height 32
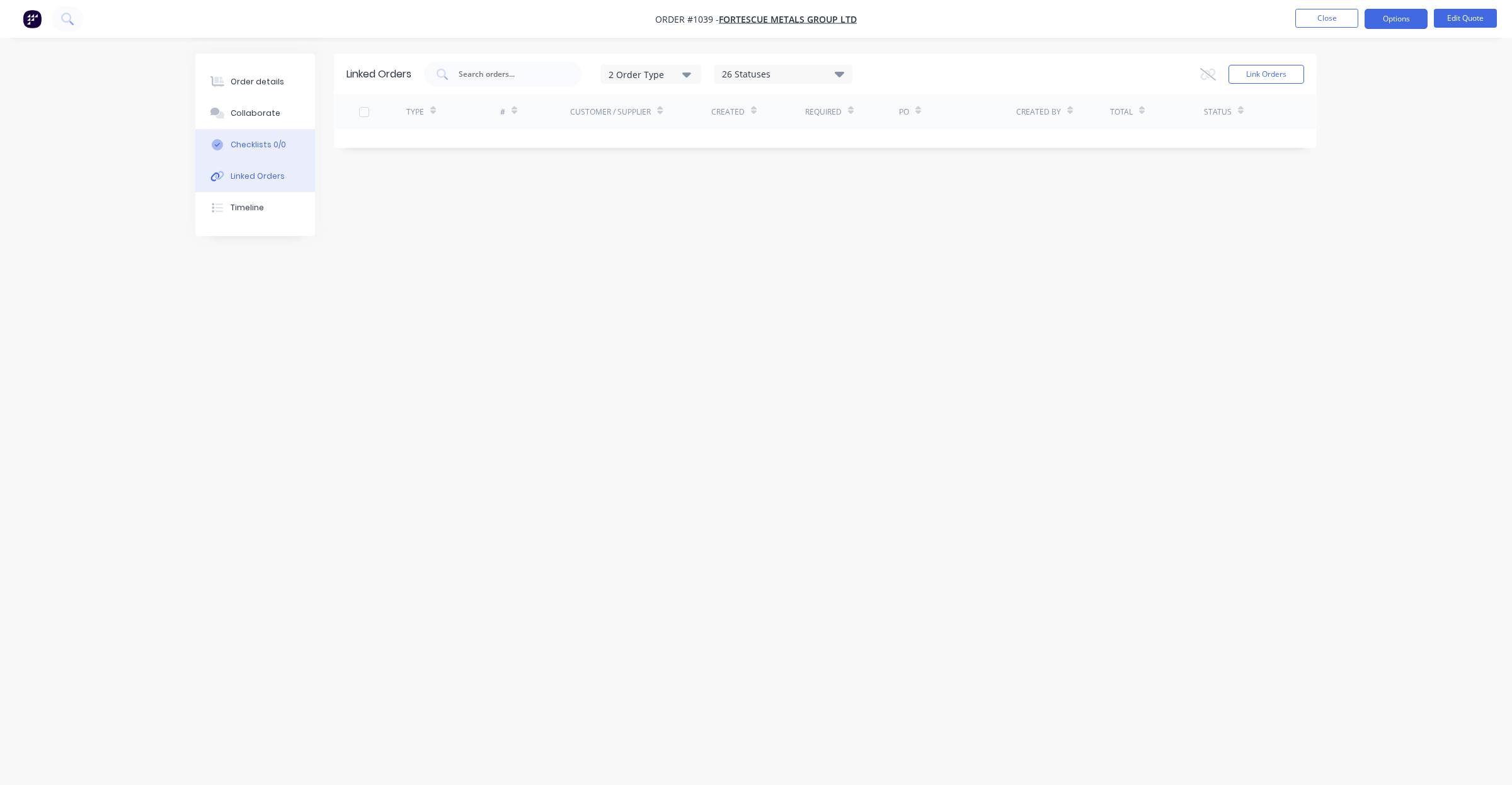
click at [253, 145] on div "Checklists 0/0" at bounding box center [258, 145] width 56 height 11
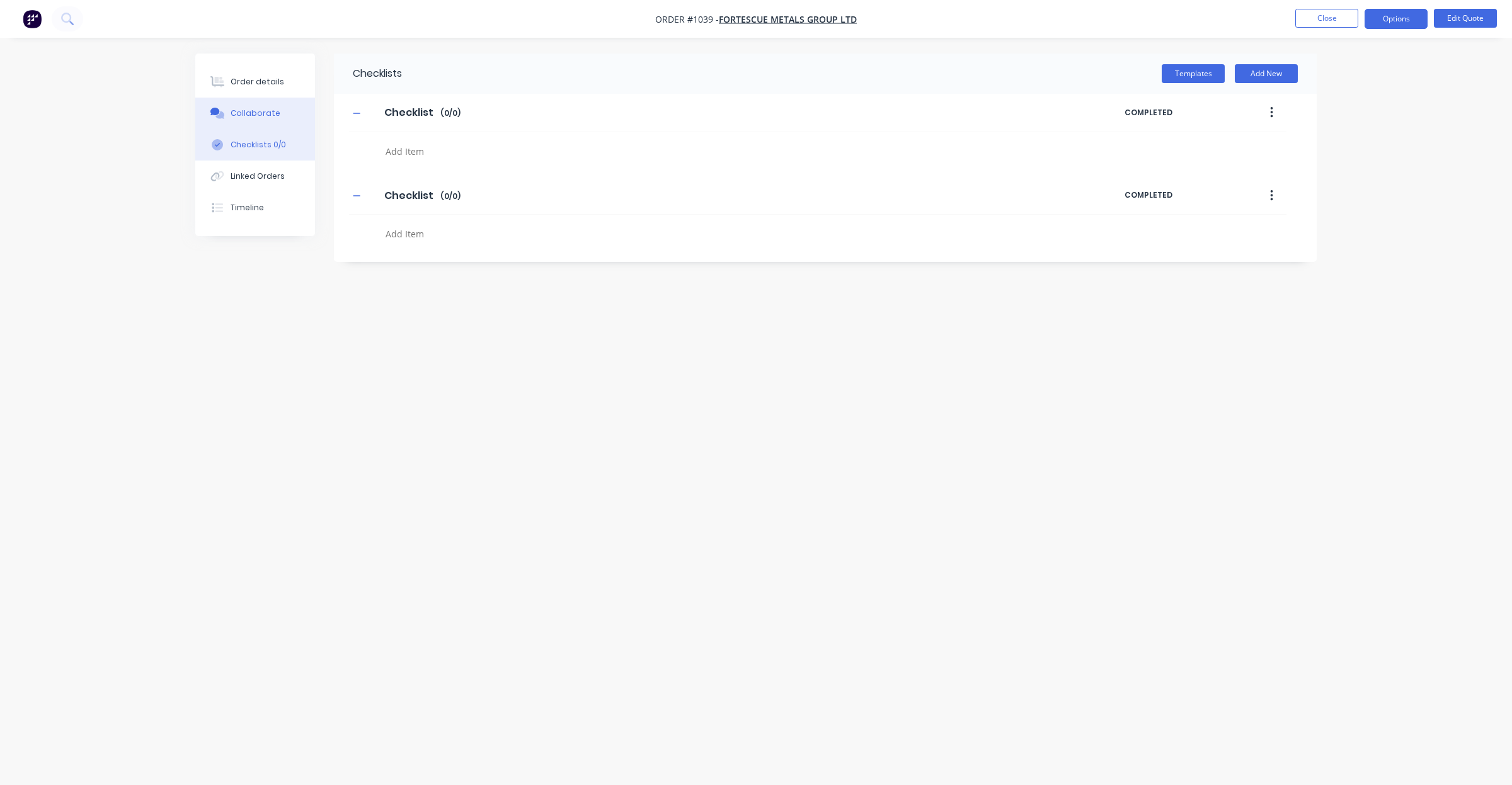
click at [252, 117] on div "Collaborate" at bounding box center [256, 113] width 50 height 11
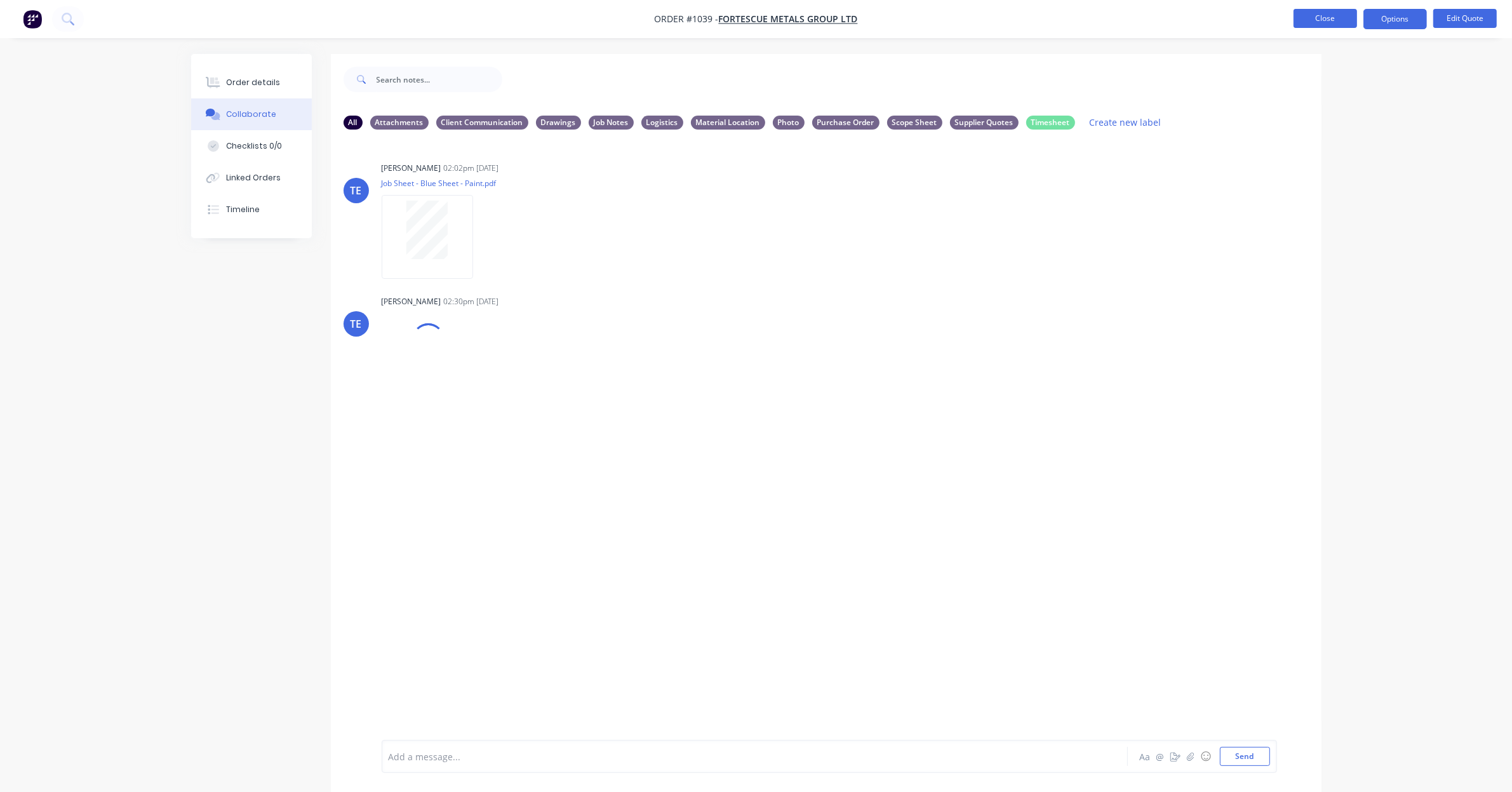
click at [1327, 19] on button "Close" at bounding box center [1325, 18] width 63 height 19
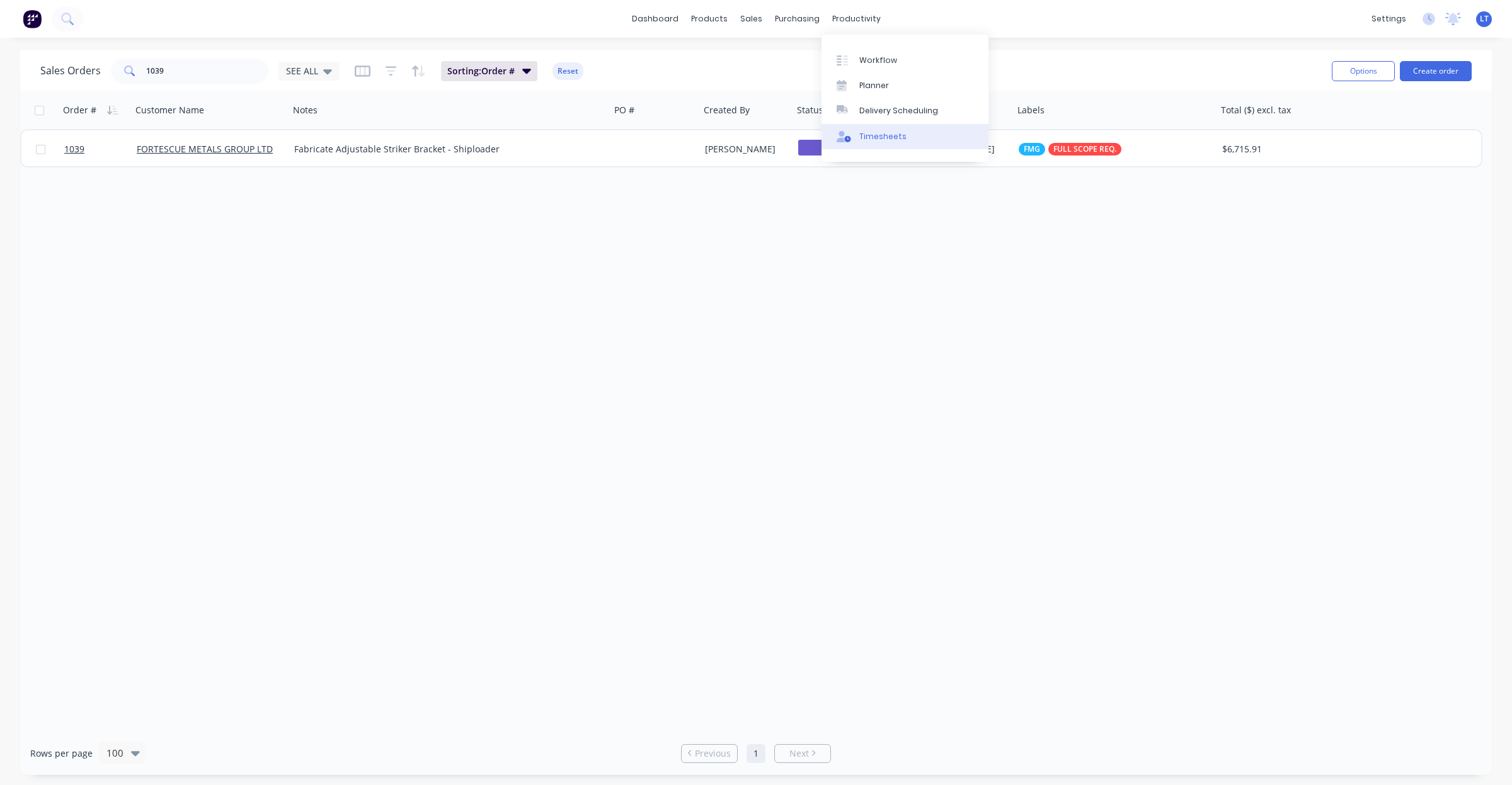
click at [876, 143] on link "Timesheets" at bounding box center [905, 136] width 167 height 25
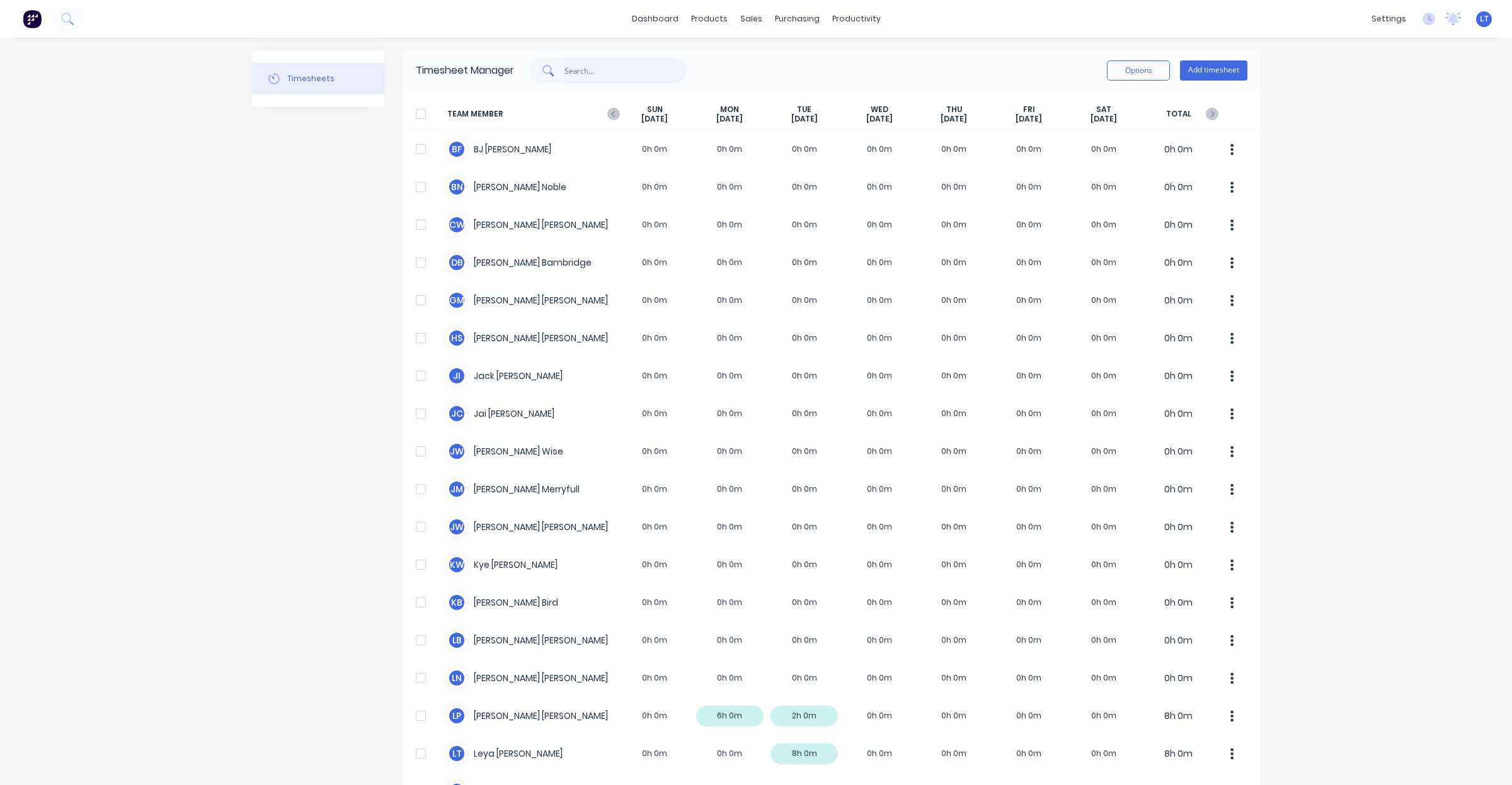
click at [590, 66] on input "text" at bounding box center [626, 70] width 123 height 25
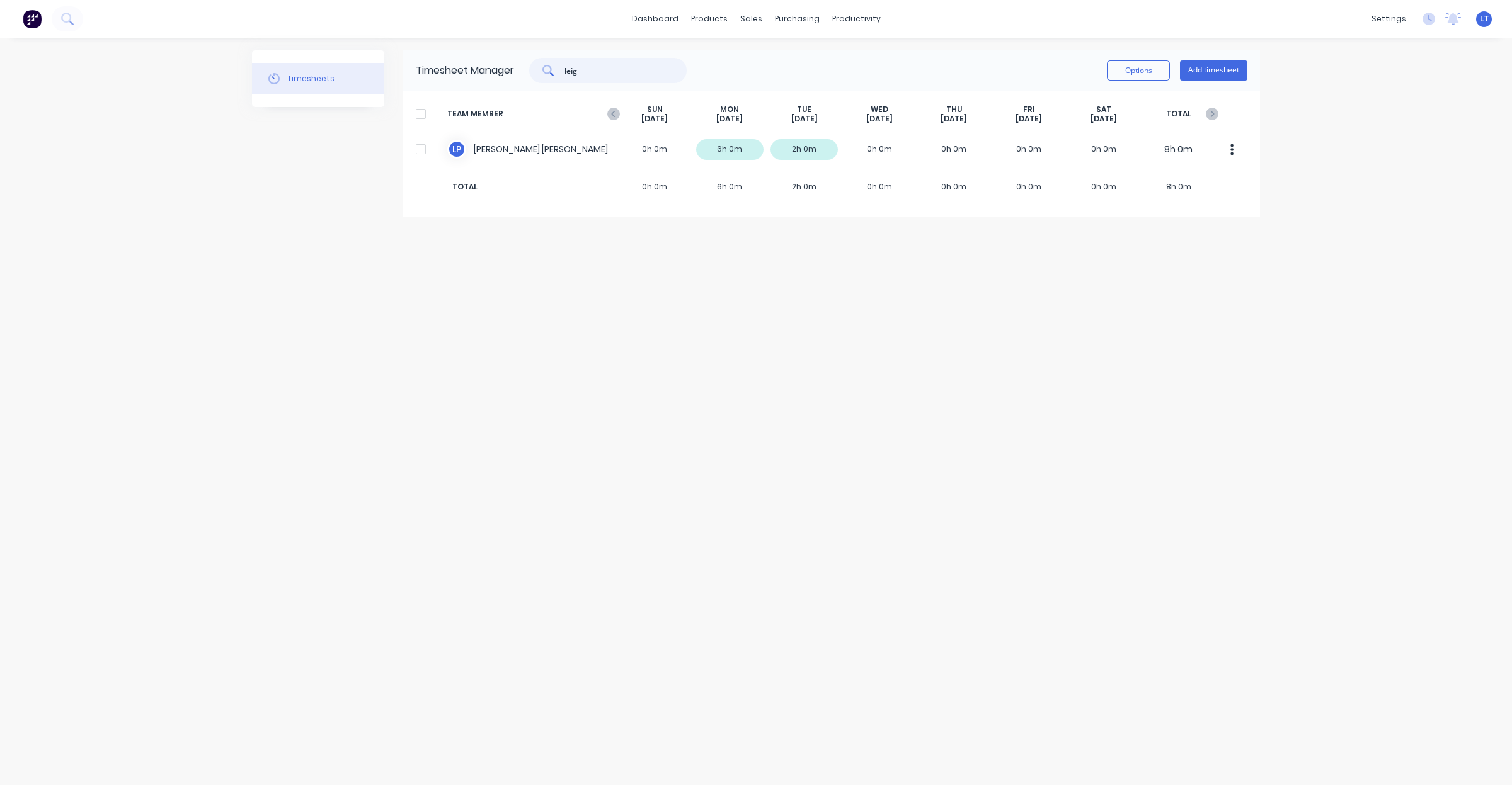
drag, startPoint x: 613, startPoint y: 82, endPoint x: 505, endPoint y: 68, distance: 108.9
click at [505, 68] on div "Timesheet Manager leig Options Add timesheet" at bounding box center [831, 70] width 856 height 41
type input "gav"
click at [1199, 68] on button "Add timesheet" at bounding box center [1213, 70] width 68 height 20
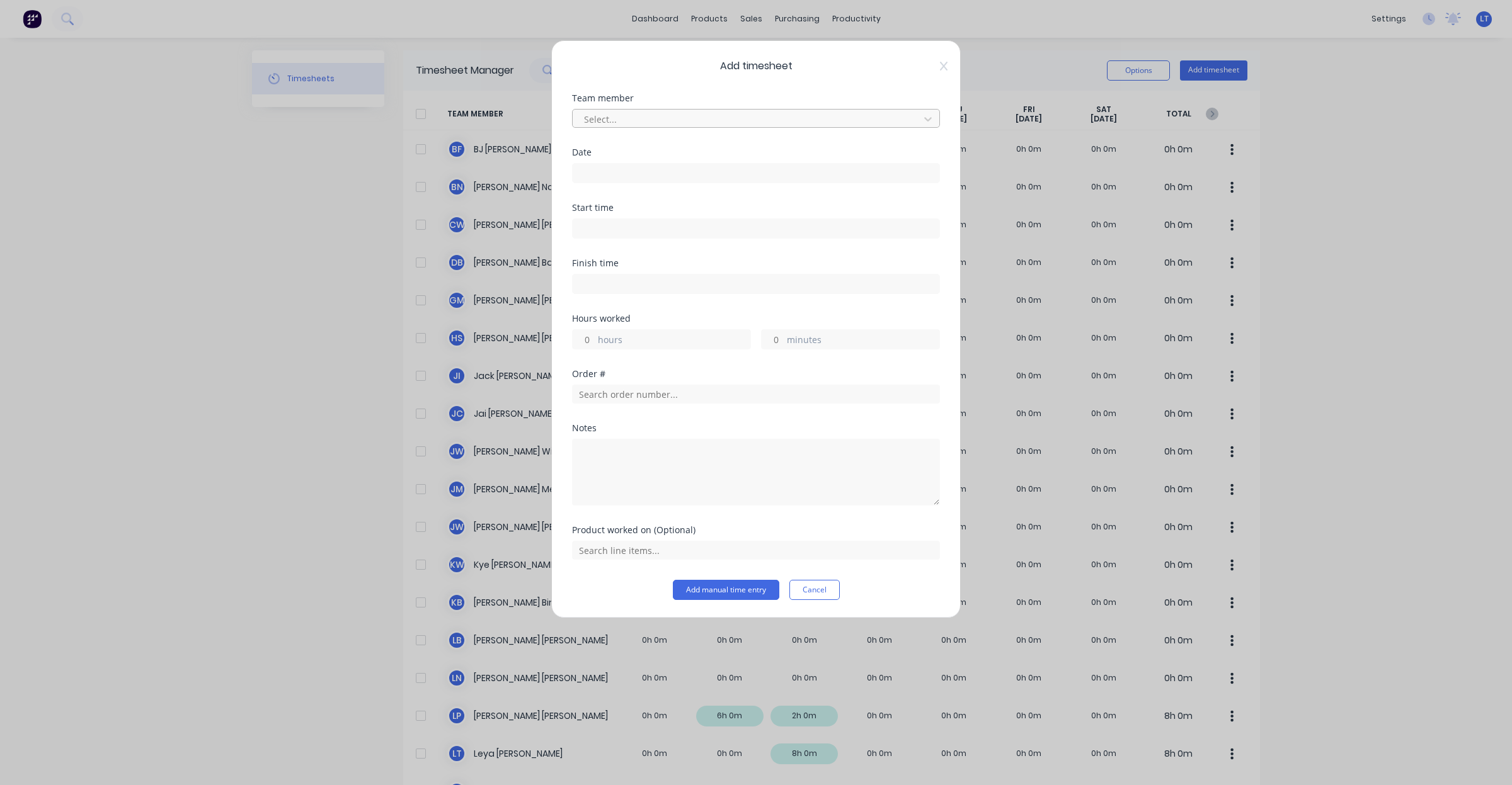
click at [661, 115] on div at bounding box center [747, 120] width 330 height 16
type input "gav"
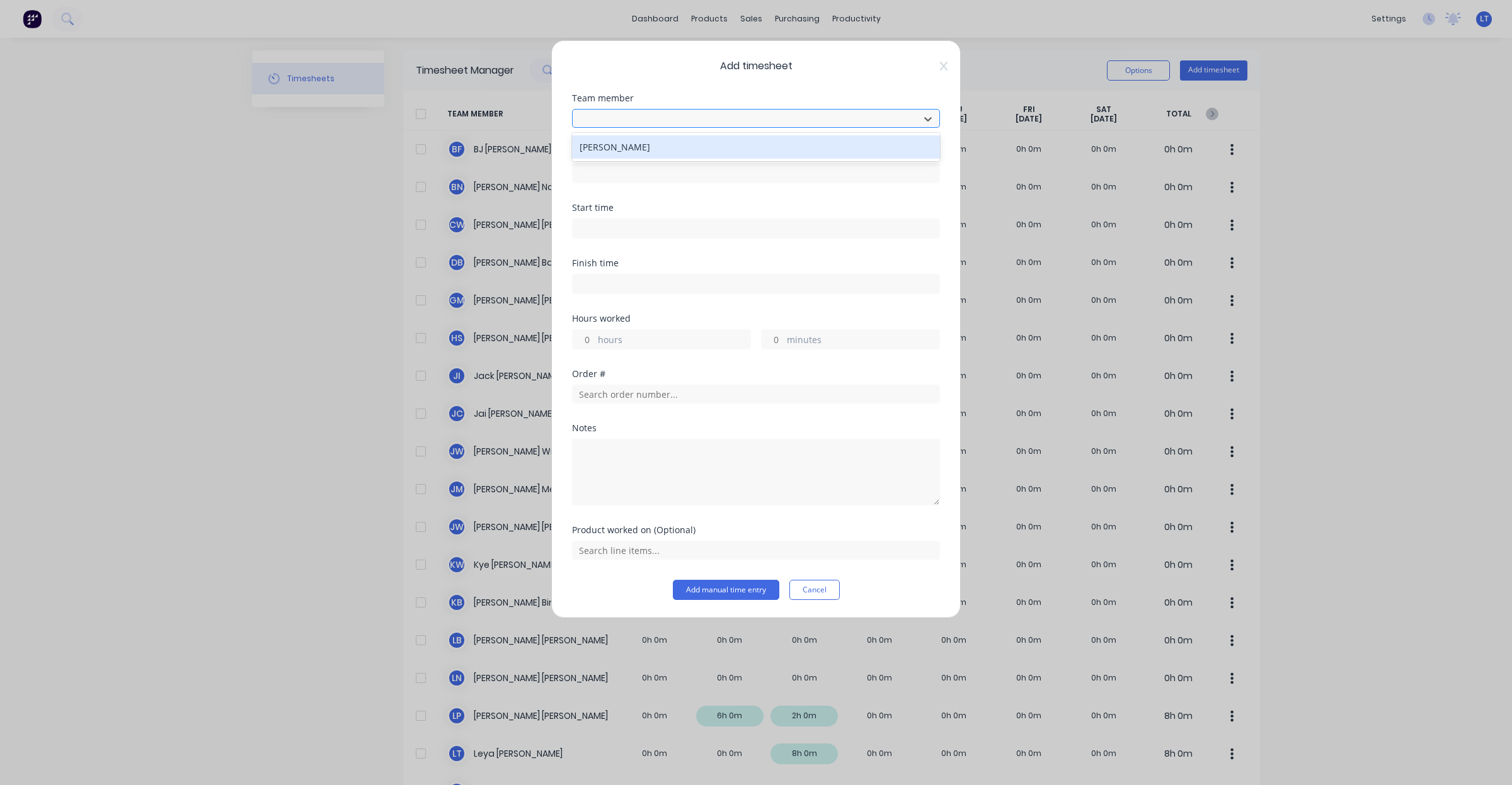
click at [661, 115] on div at bounding box center [747, 120] width 330 height 16
type input "gav"
click at [643, 149] on div "[PERSON_NAME]" at bounding box center [755, 147] width 368 height 23
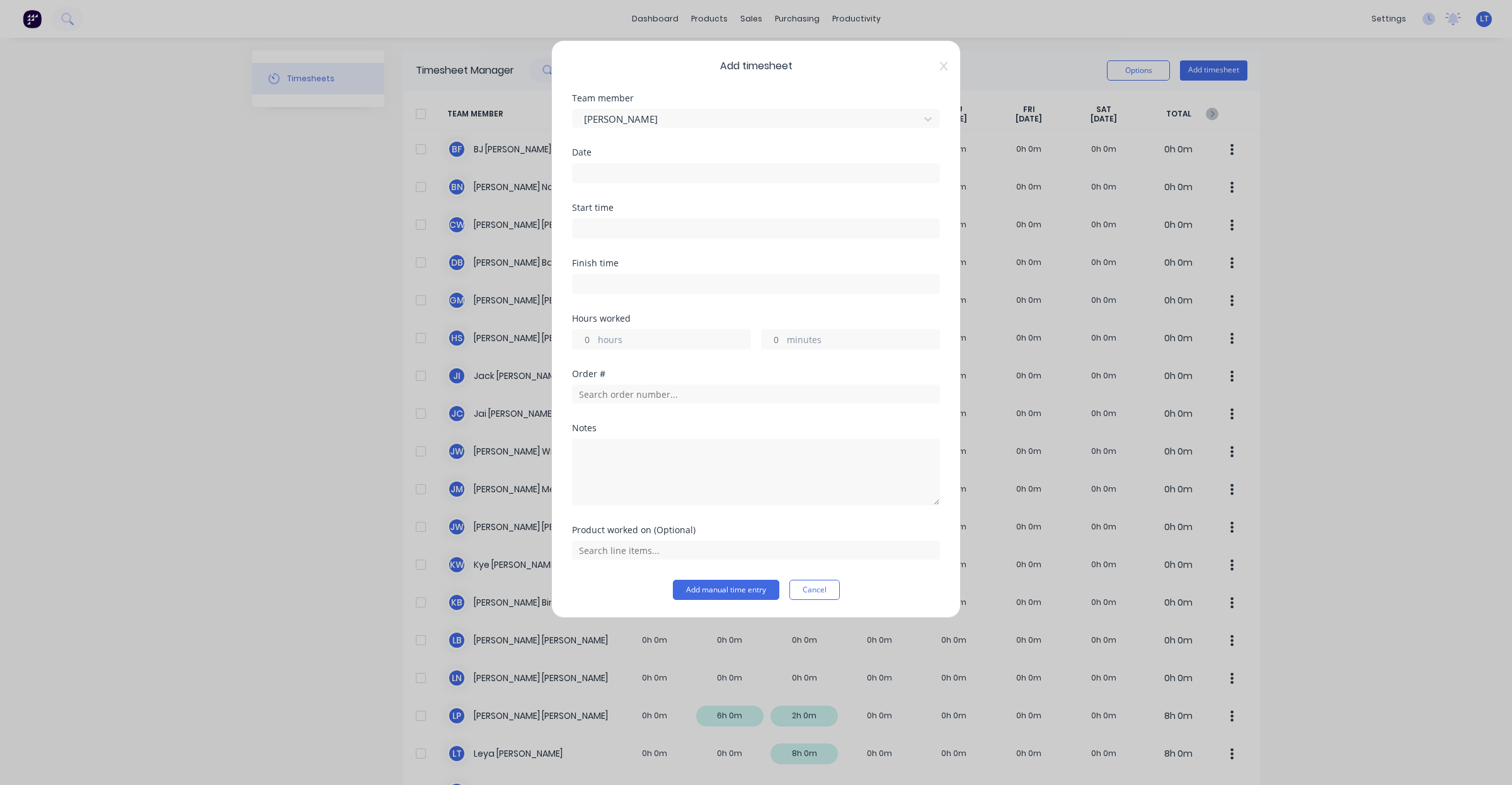
click at [634, 167] on input at bounding box center [755, 173] width 367 height 19
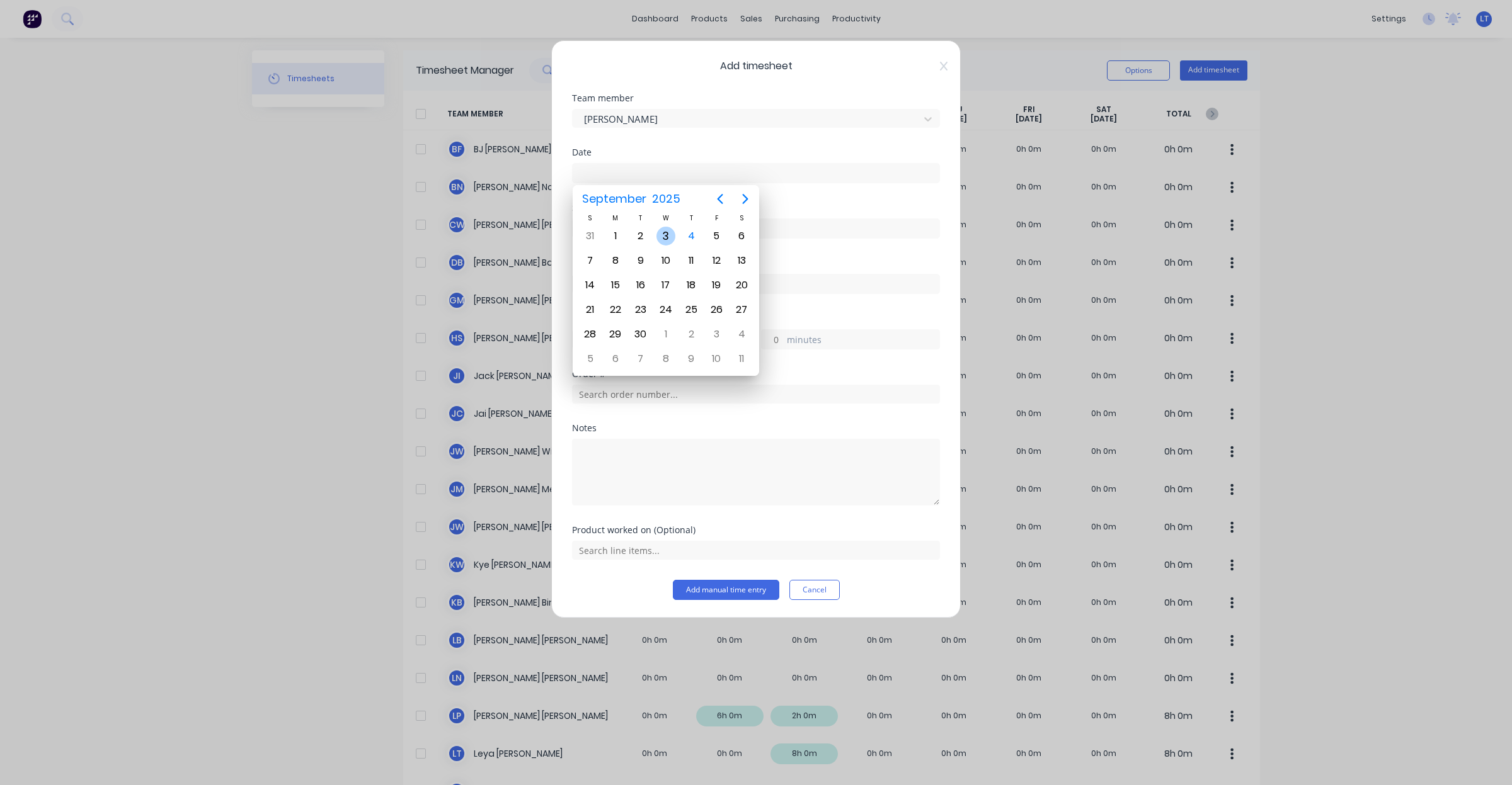
click at [663, 236] on div "3" at bounding box center [666, 236] width 19 height 19
type input "[DATE]"
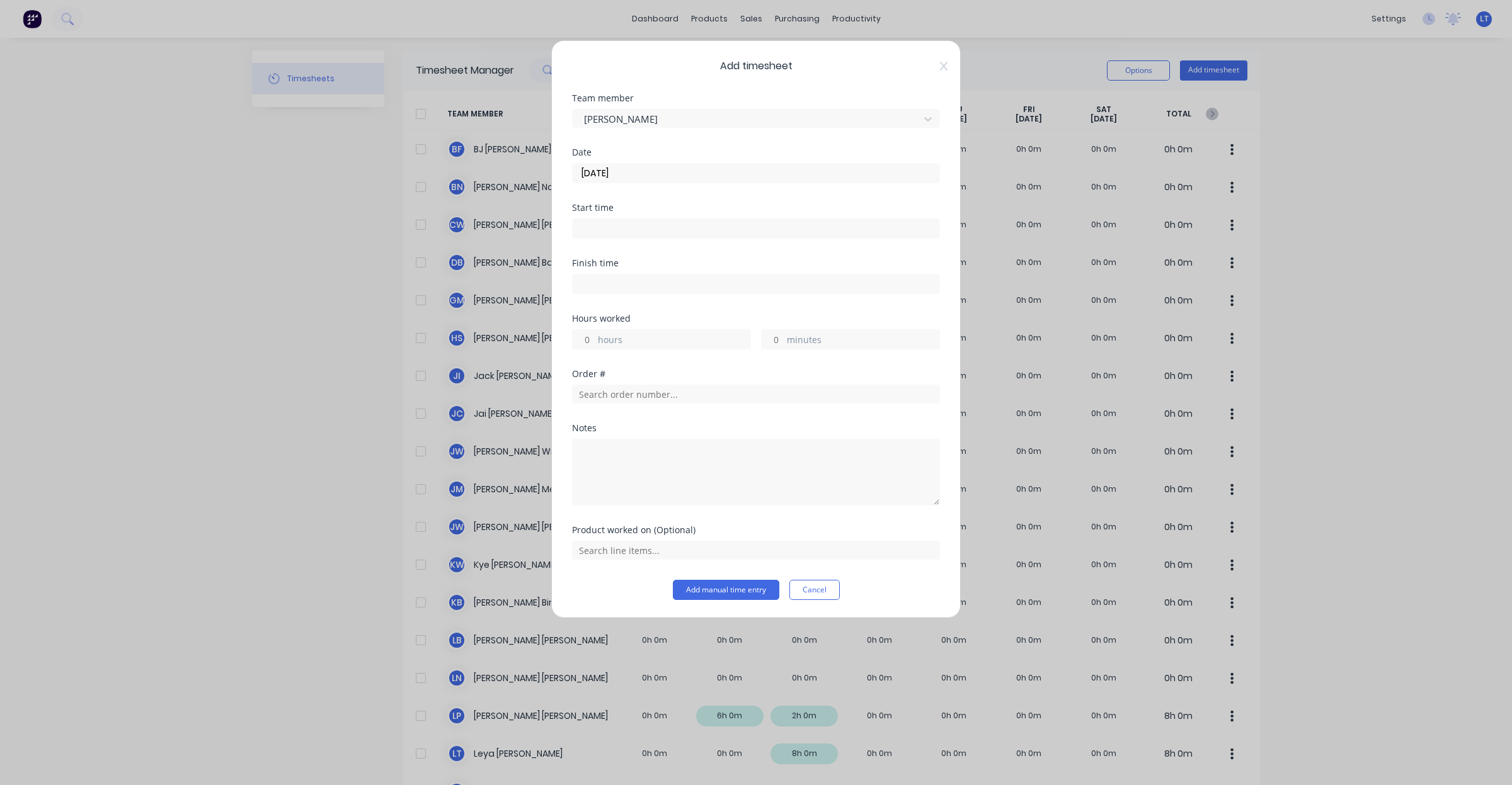
click at [590, 337] on div "hours" at bounding box center [661, 339] width 179 height 20
click at [589, 337] on input "hours" at bounding box center [583, 339] width 22 height 19
click at [586, 339] on input "hours" at bounding box center [583, 339] width 22 height 19
type input "1"
type input "30"
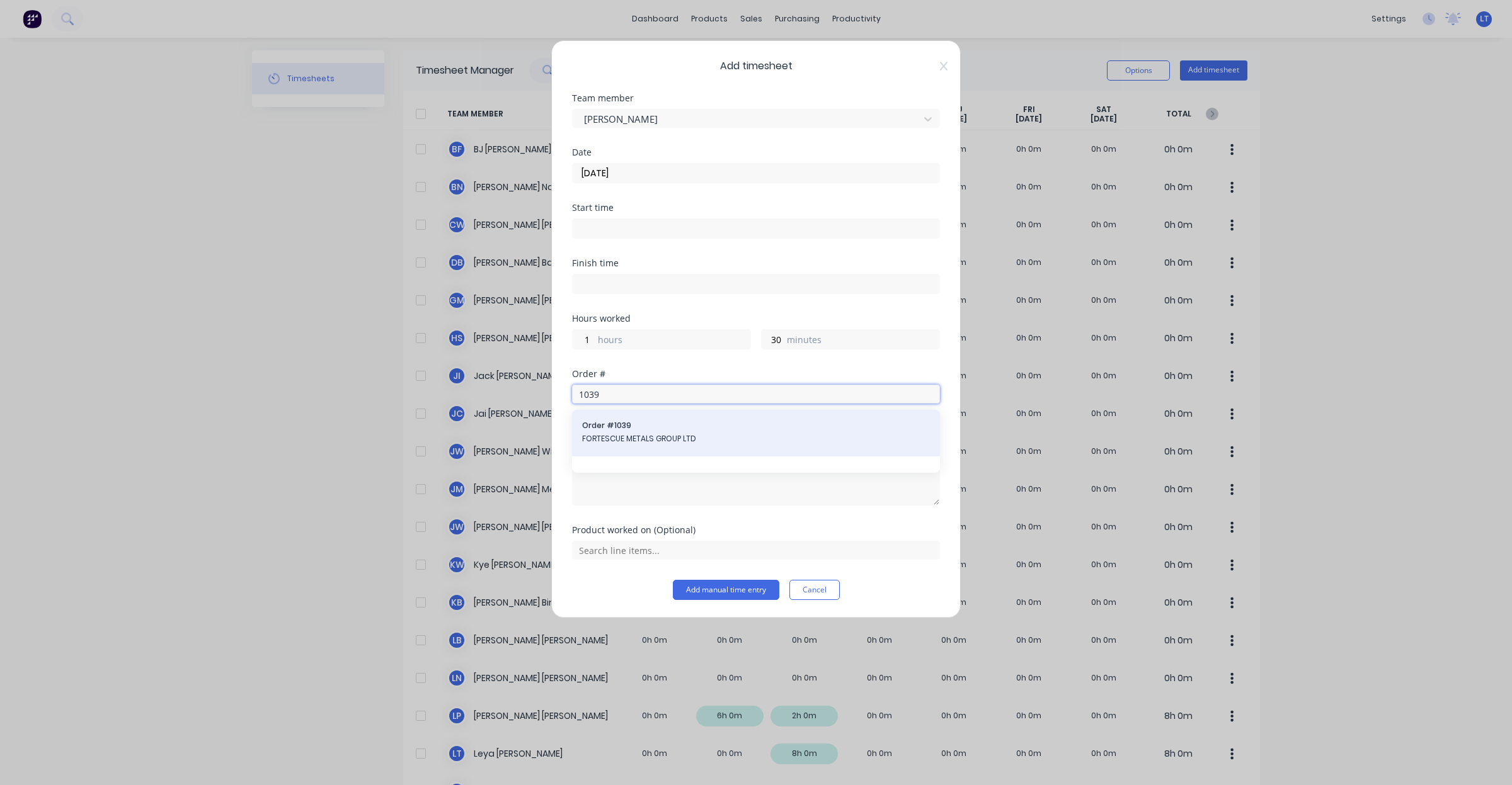
type input "1039"
click at [703, 441] on span "FORTESCUE METALS GROUP LTD" at bounding box center [756, 439] width 347 height 11
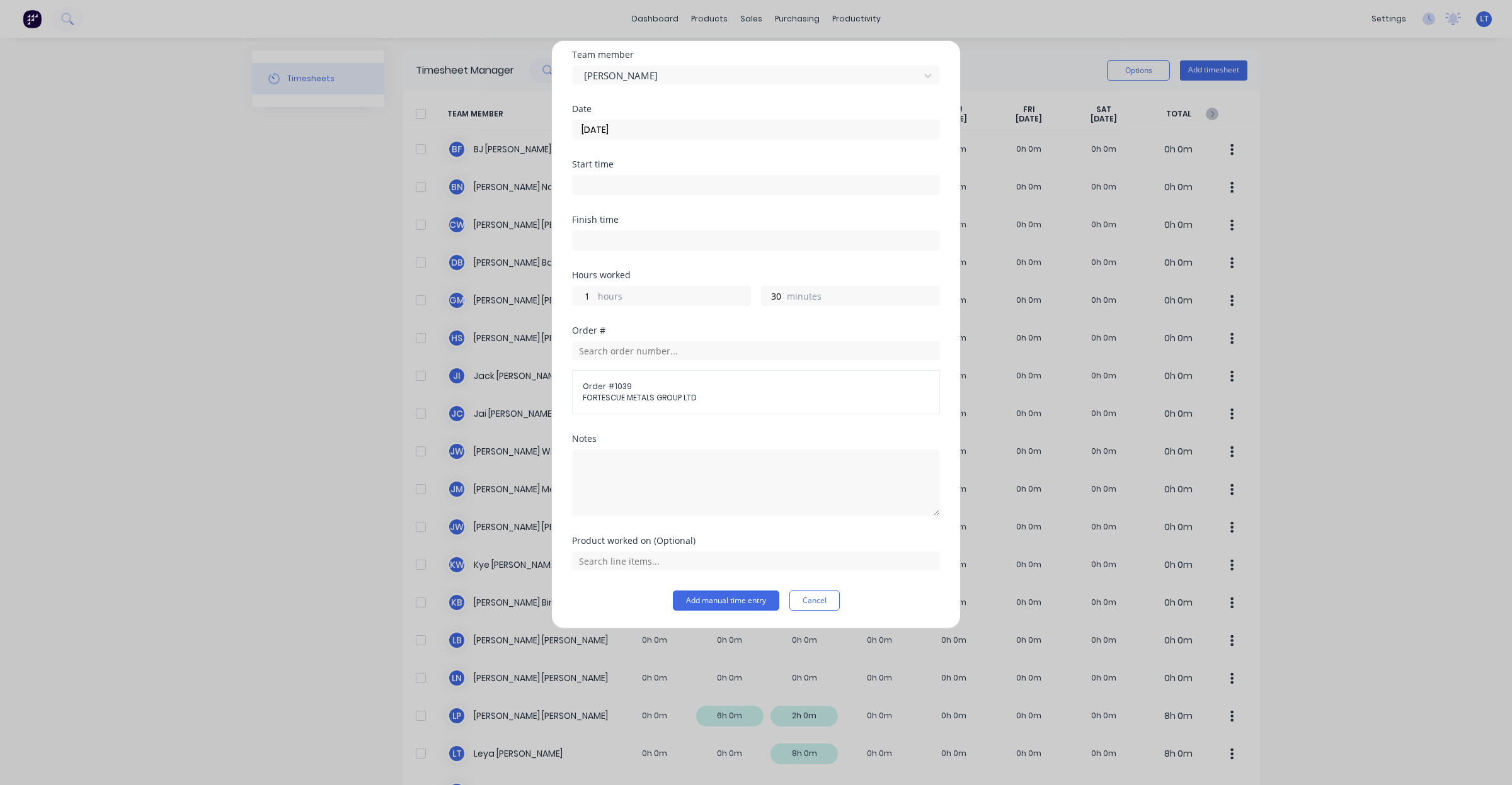
scroll to position [45, 0]
click at [739, 568] on input "text" at bounding box center [755, 561] width 368 height 19
click at [587, 408] on span at bounding box center [589, 406] width 13 height 13
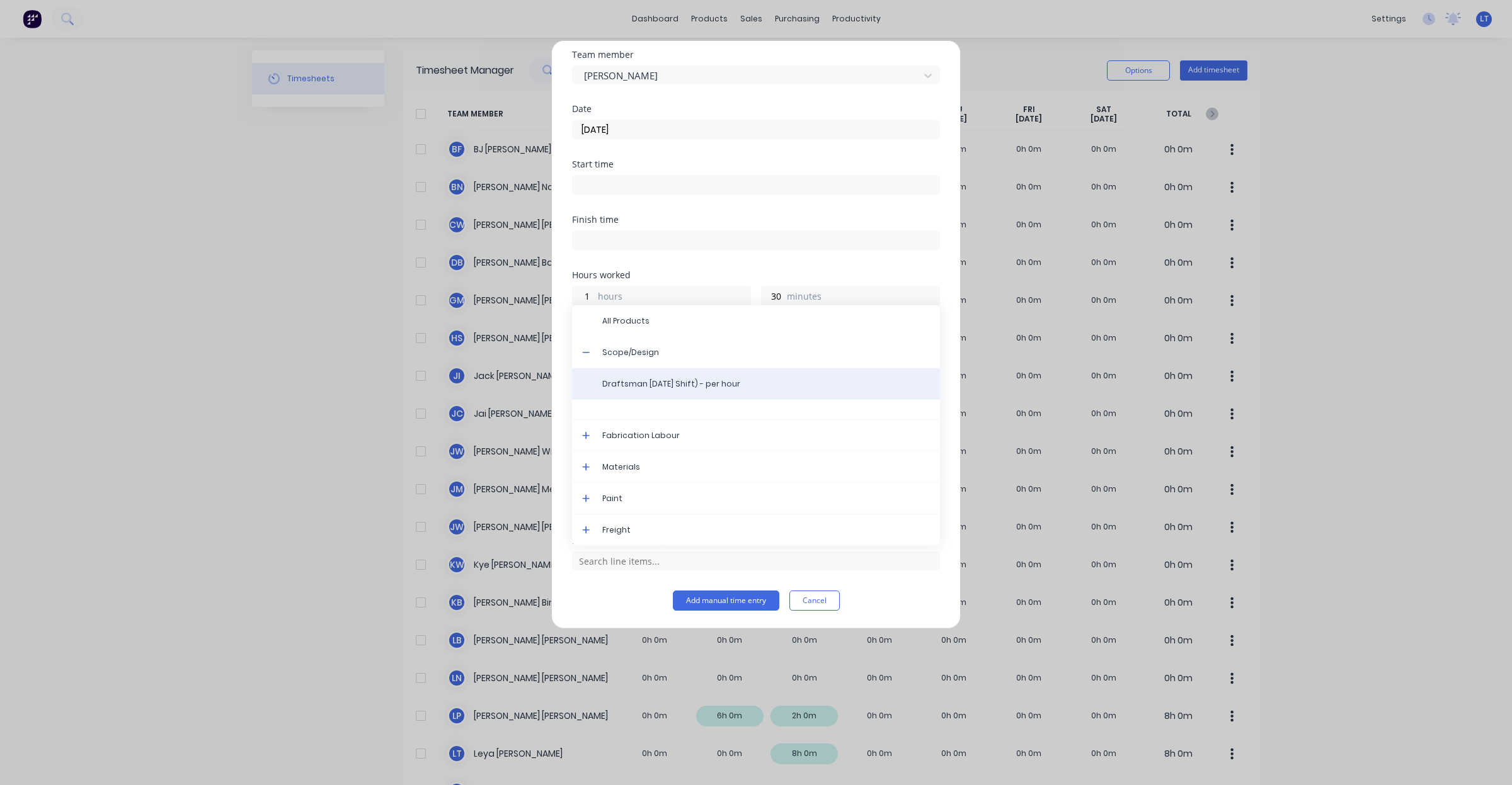
click at [661, 384] on span "Draftsman [DATE] Shift) - per hour" at bounding box center [766, 384] width 327 height 11
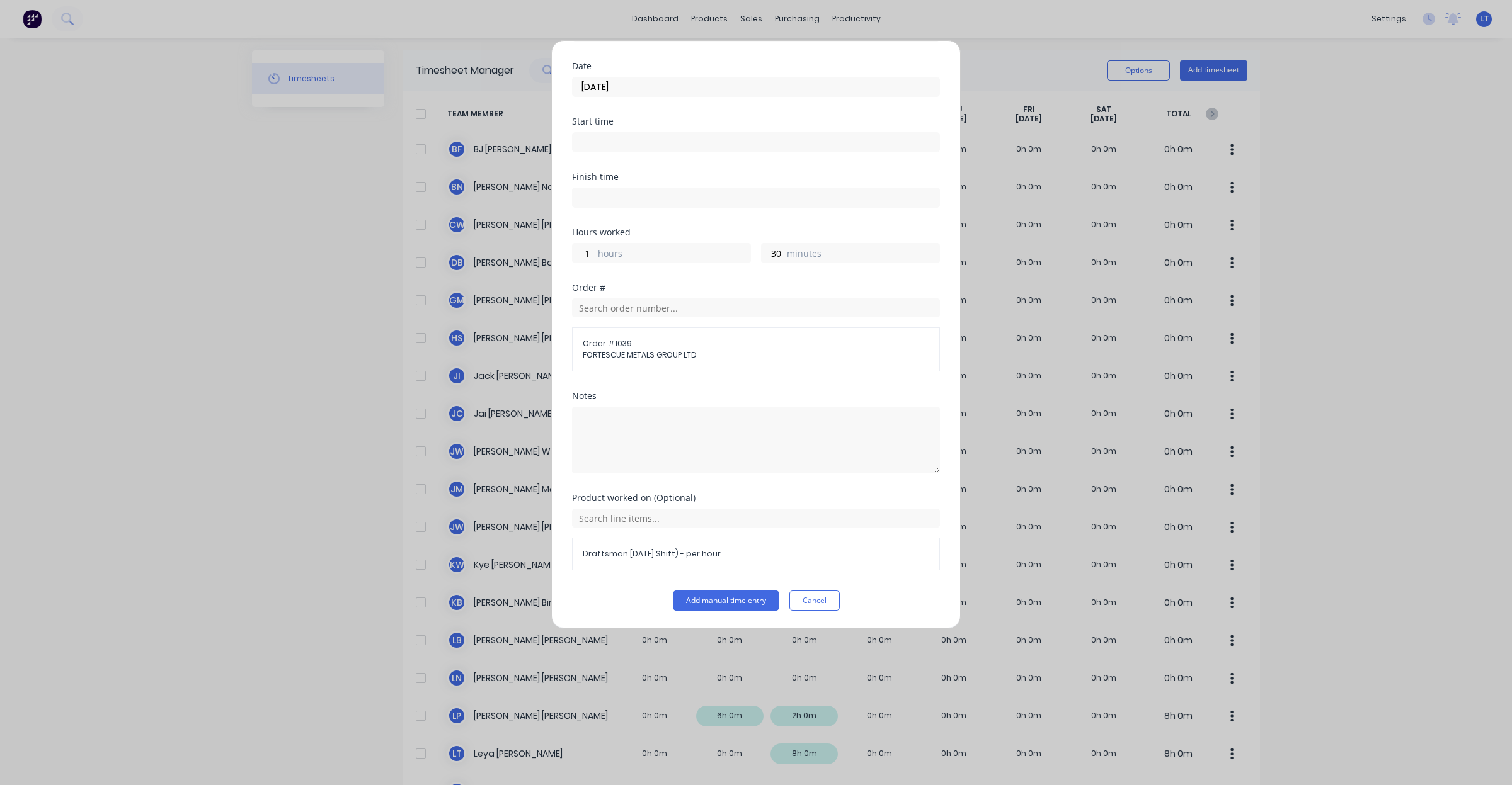
scroll to position [88, 0]
click at [725, 464] on textarea at bounding box center [755, 441] width 368 height 67
type textarea "Scope"
click at [730, 600] on button "Add manual time entry" at bounding box center [726, 601] width 107 height 20
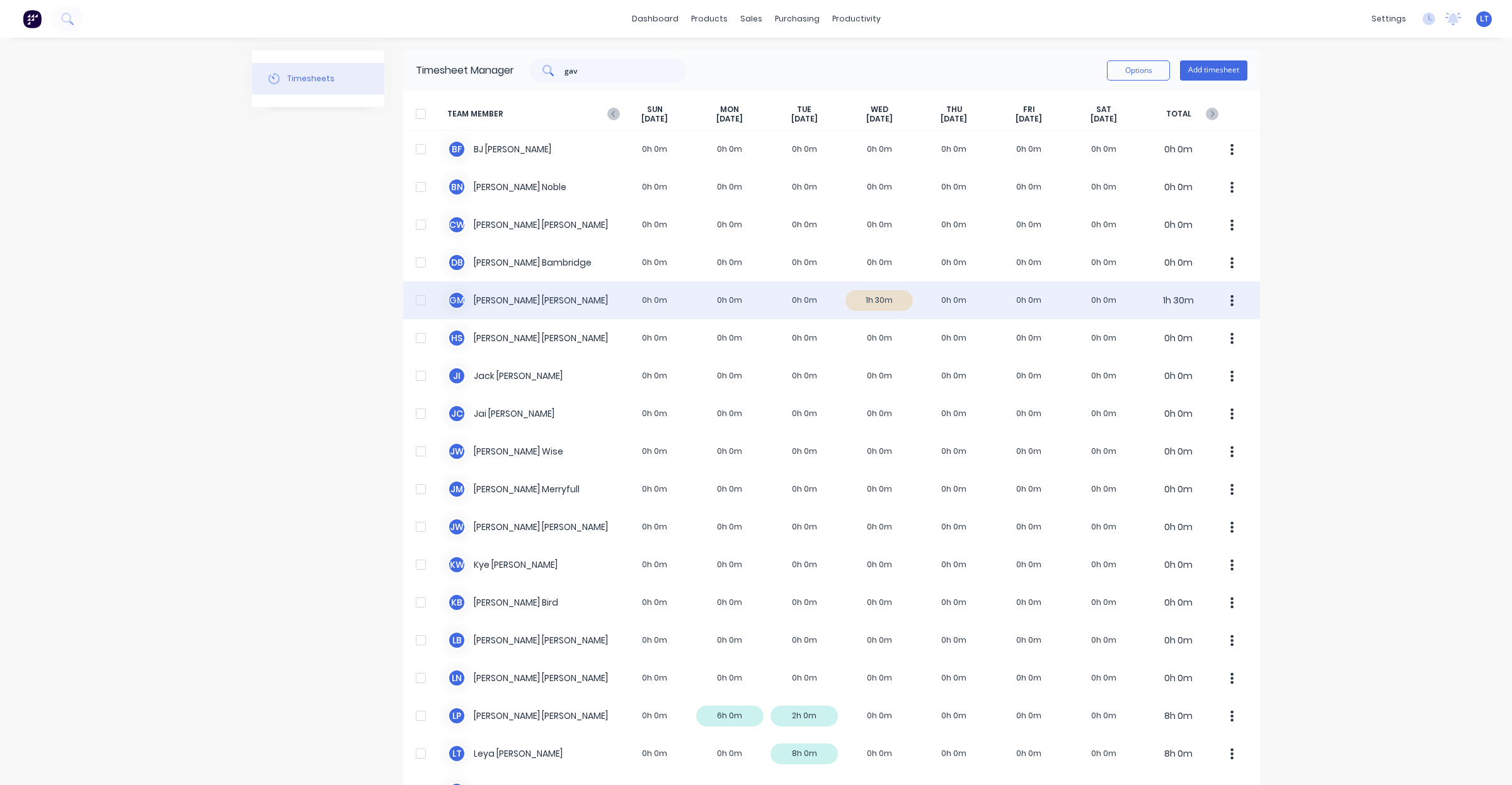
click at [1229, 303] on button "button" at bounding box center [1232, 300] width 26 height 25
click at [1209, 331] on div "Approve" at bounding box center [1184, 335] width 97 height 19
click at [768, 48] on link "Sales Orders" at bounding box center [812, 59] width 167 height 25
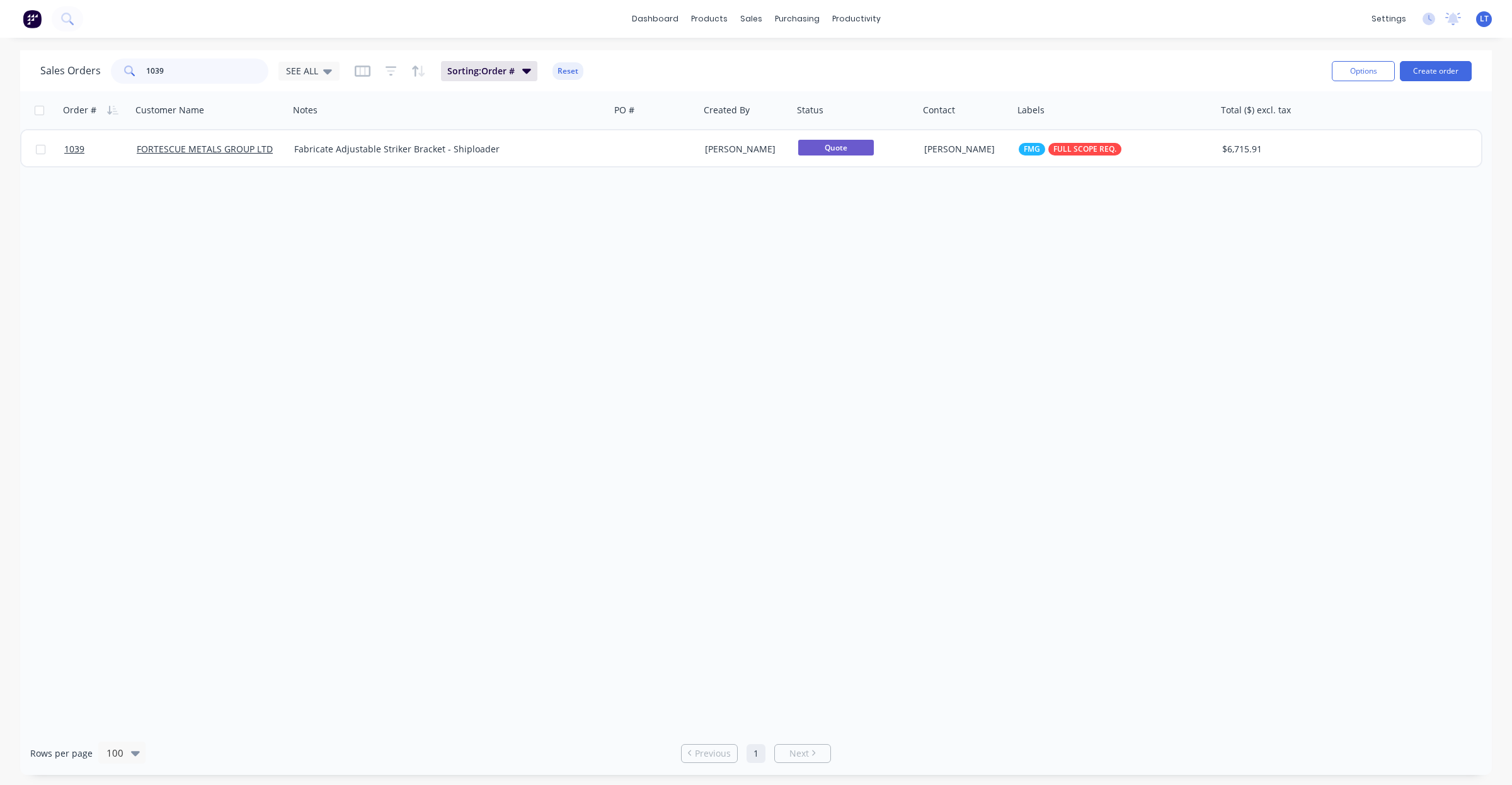
drag, startPoint x: 236, startPoint y: 80, endPoint x: 201, endPoint y: 79, distance: 35.0
click at [201, 79] on input "1039" at bounding box center [207, 70] width 123 height 25
type input "1038"
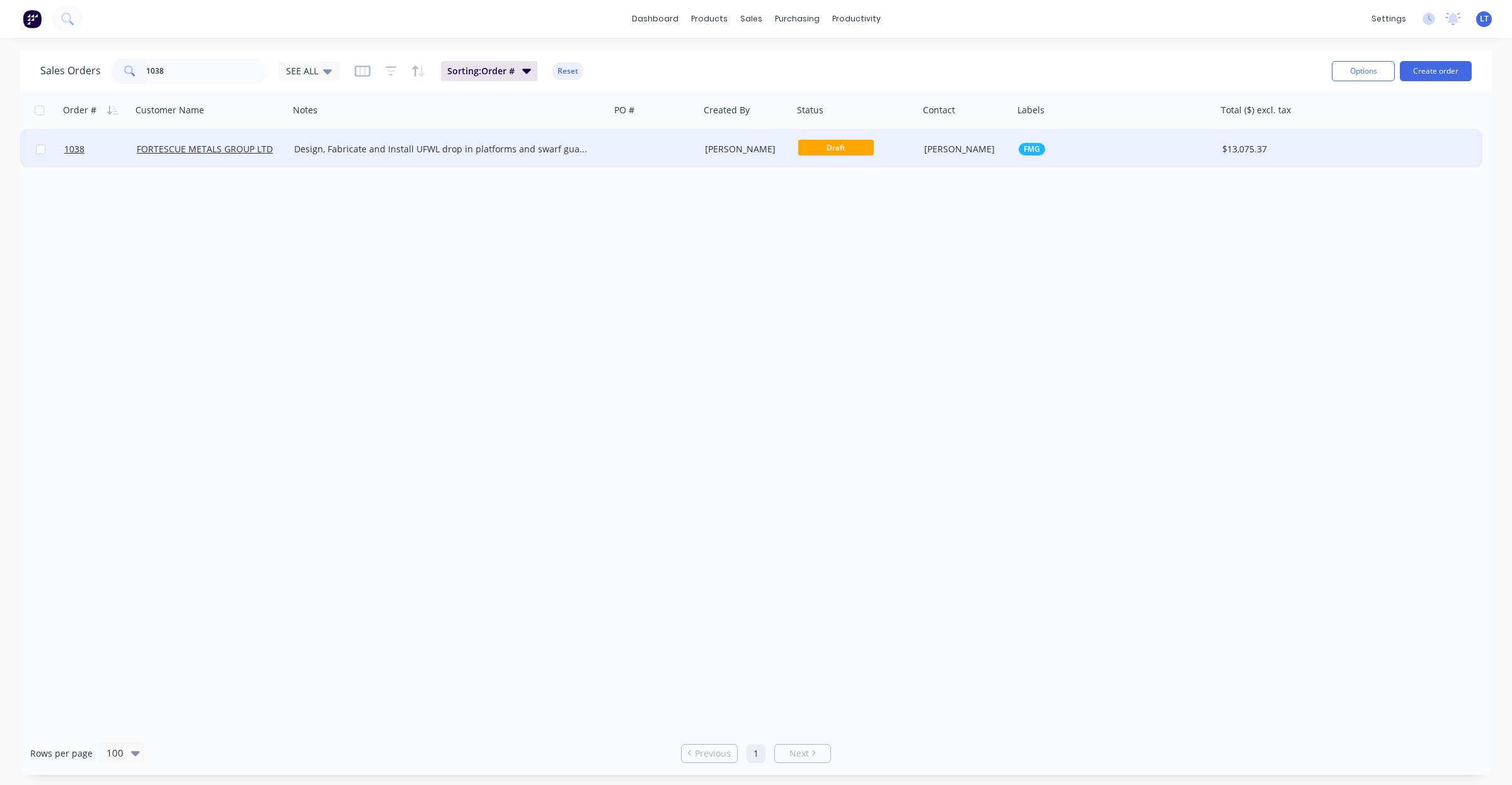
click at [948, 144] on div "[PERSON_NAME]" at bounding box center [964, 149] width 80 height 13
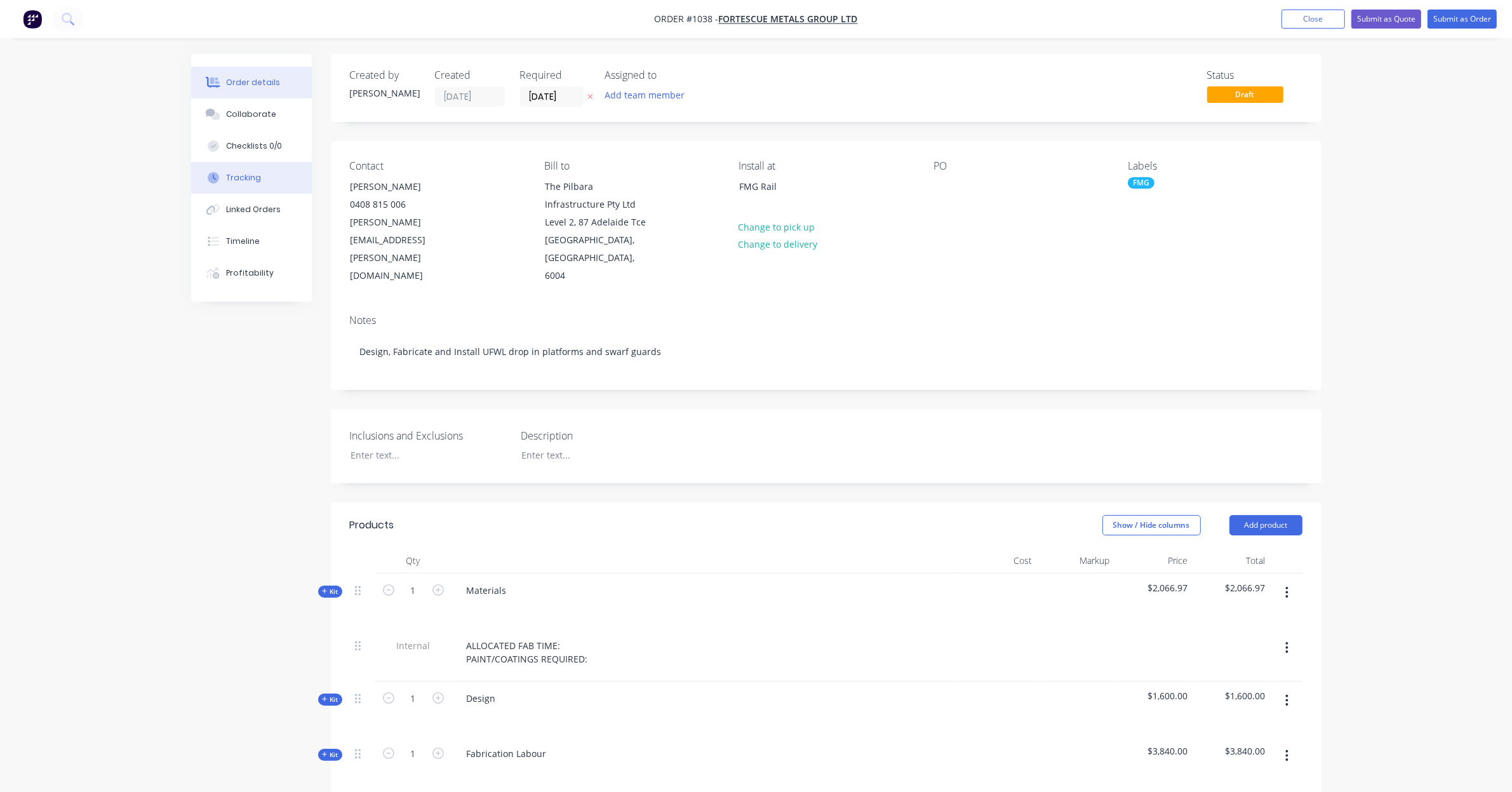
click at [245, 175] on div "Tracking" at bounding box center [243, 178] width 35 height 11
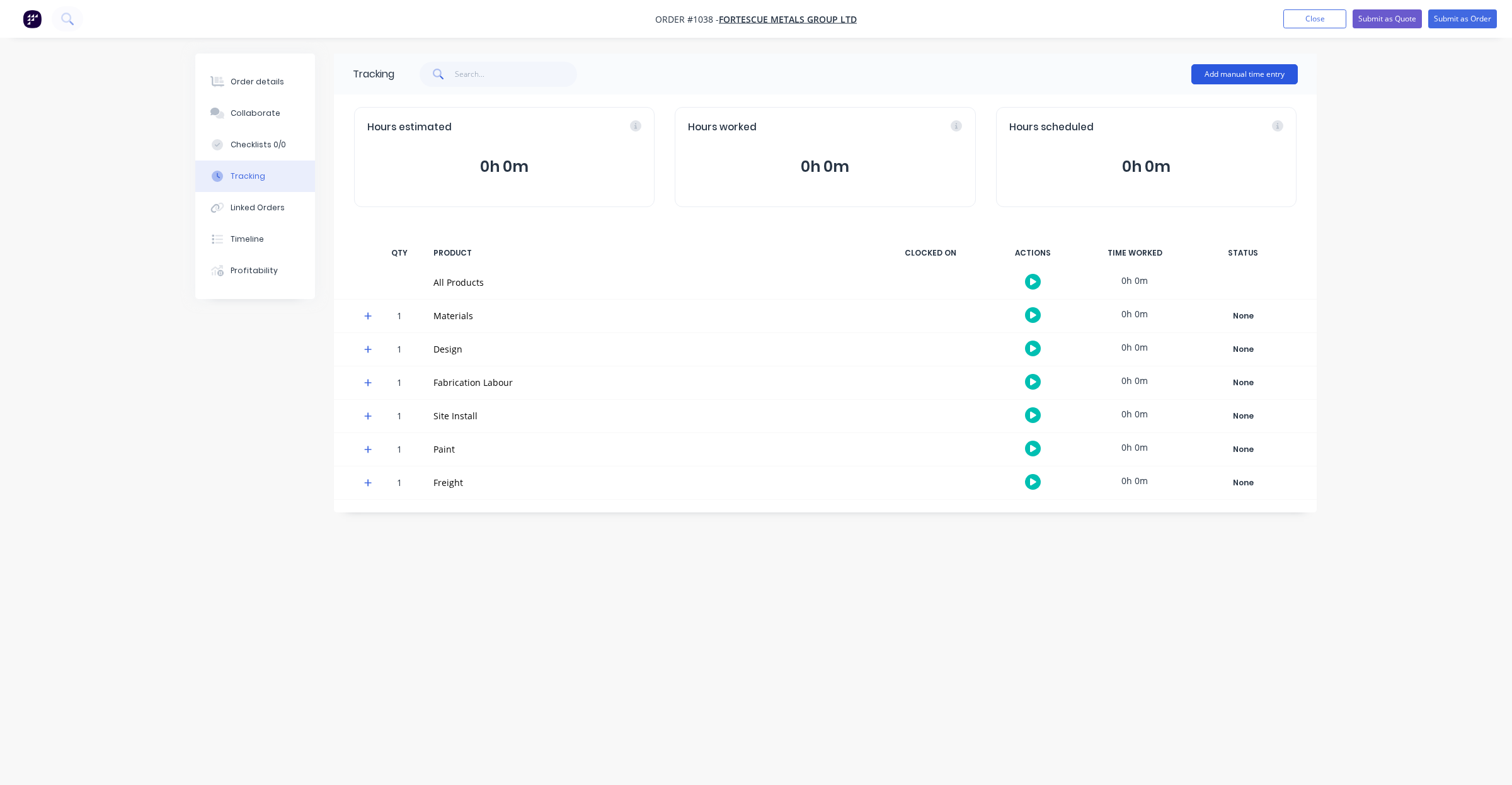
click at [1234, 64] on button "Add manual time entry" at bounding box center [1244, 74] width 107 height 20
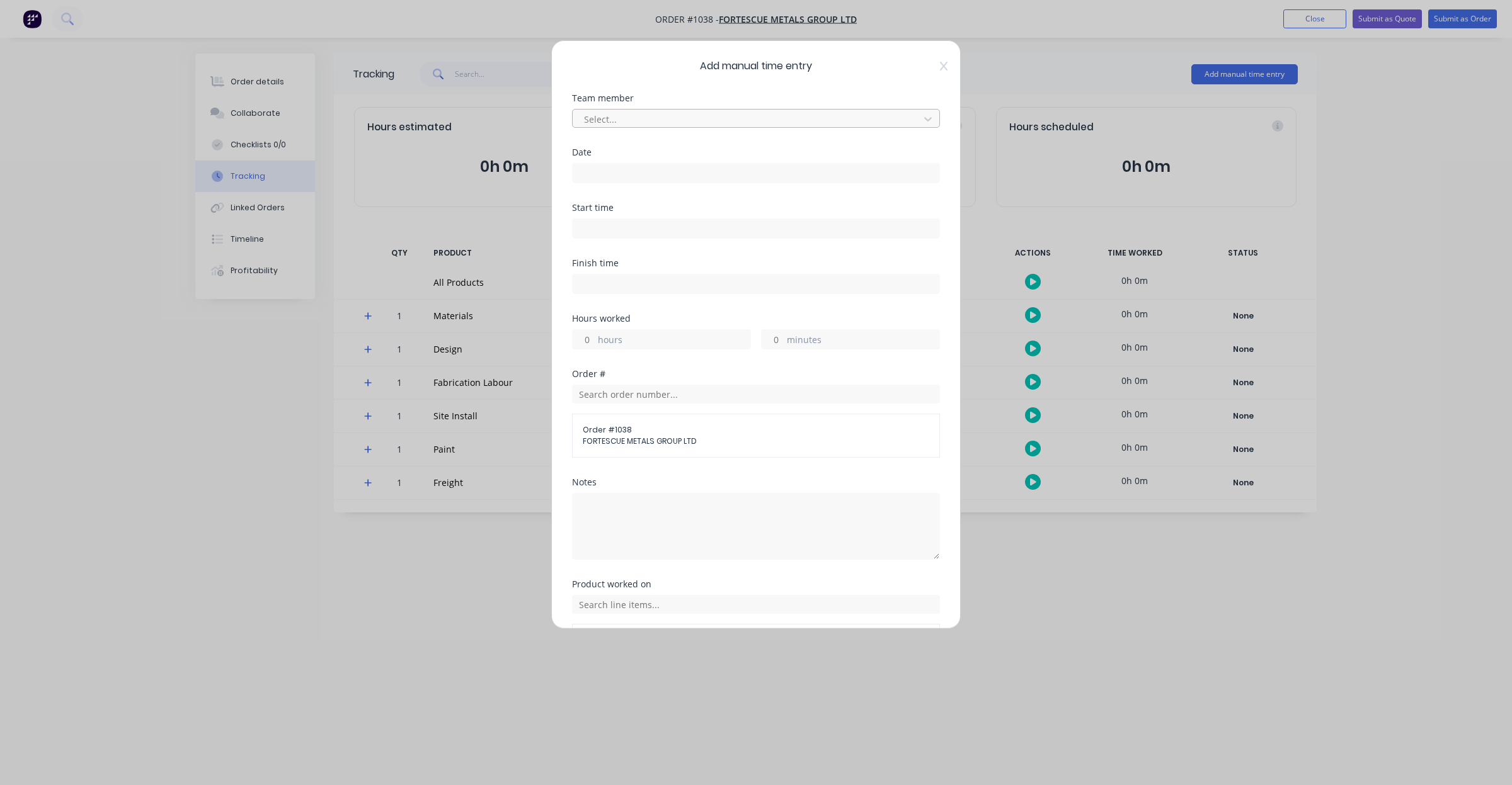
click at [666, 117] on div at bounding box center [747, 120] width 330 height 16
type input "[PERSON_NAME]"
click at [662, 143] on div "[PERSON_NAME]" at bounding box center [750, 147] width 356 height 23
click at [663, 172] on input at bounding box center [755, 173] width 367 height 19
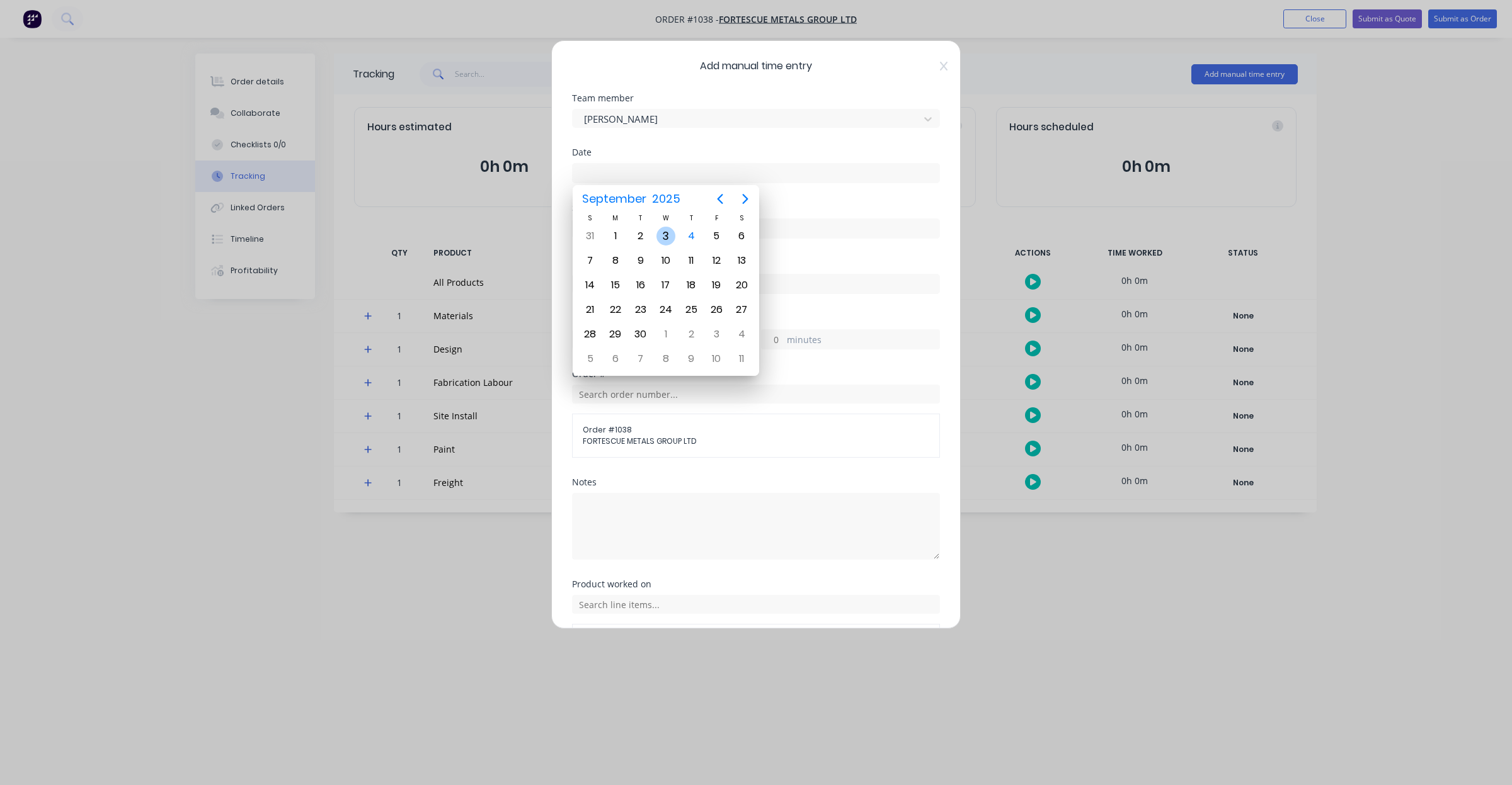
click at [665, 234] on div "3" at bounding box center [666, 236] width 19 height 19
type input "[DATE]"
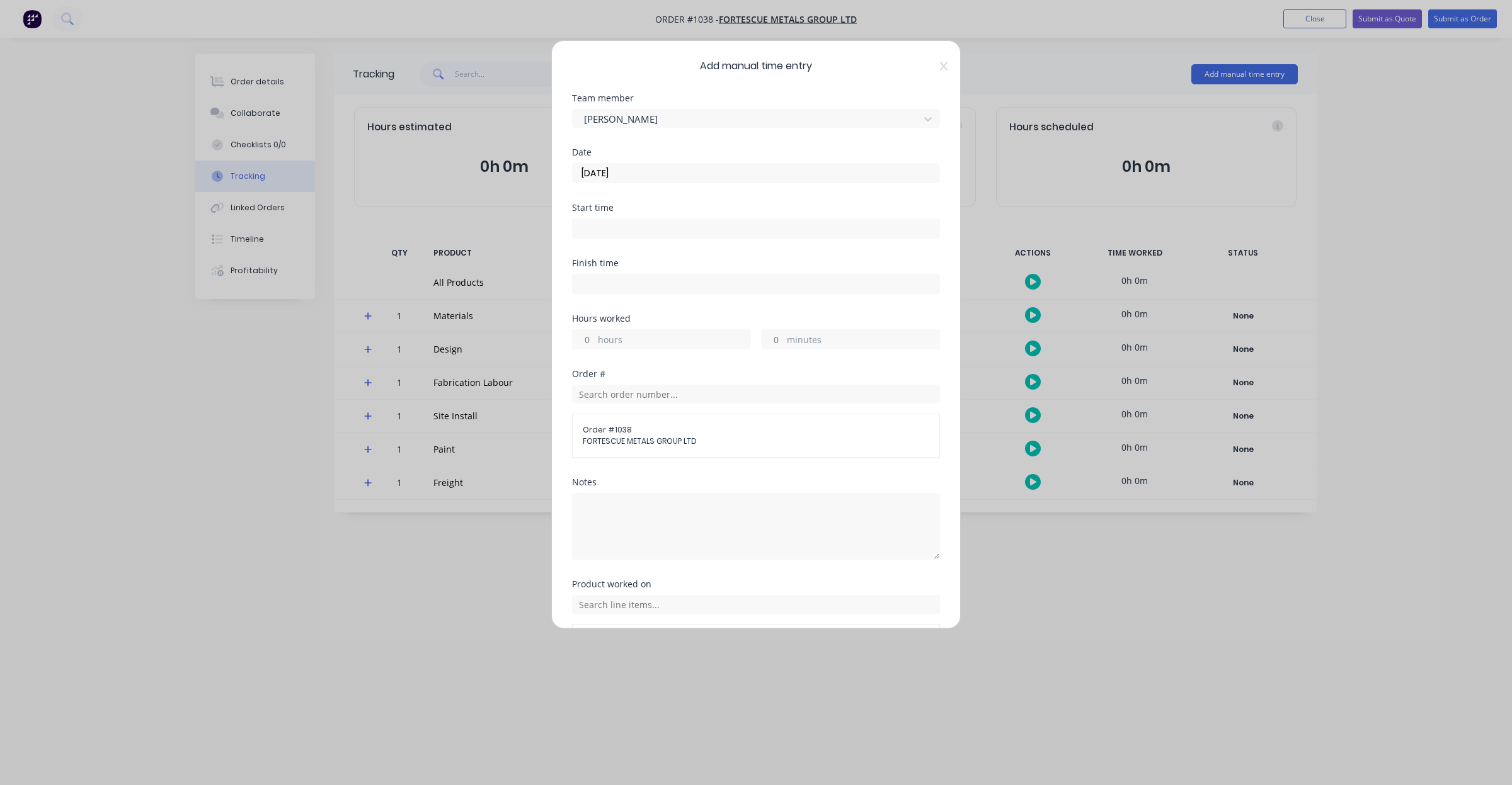
click at [588, 343] on input "hours" at bounding box center [583, 339] width 22 height 19
type input "6"
click at [655, 404] on input "text" at bounding box center [755, 394] width 368 height 19
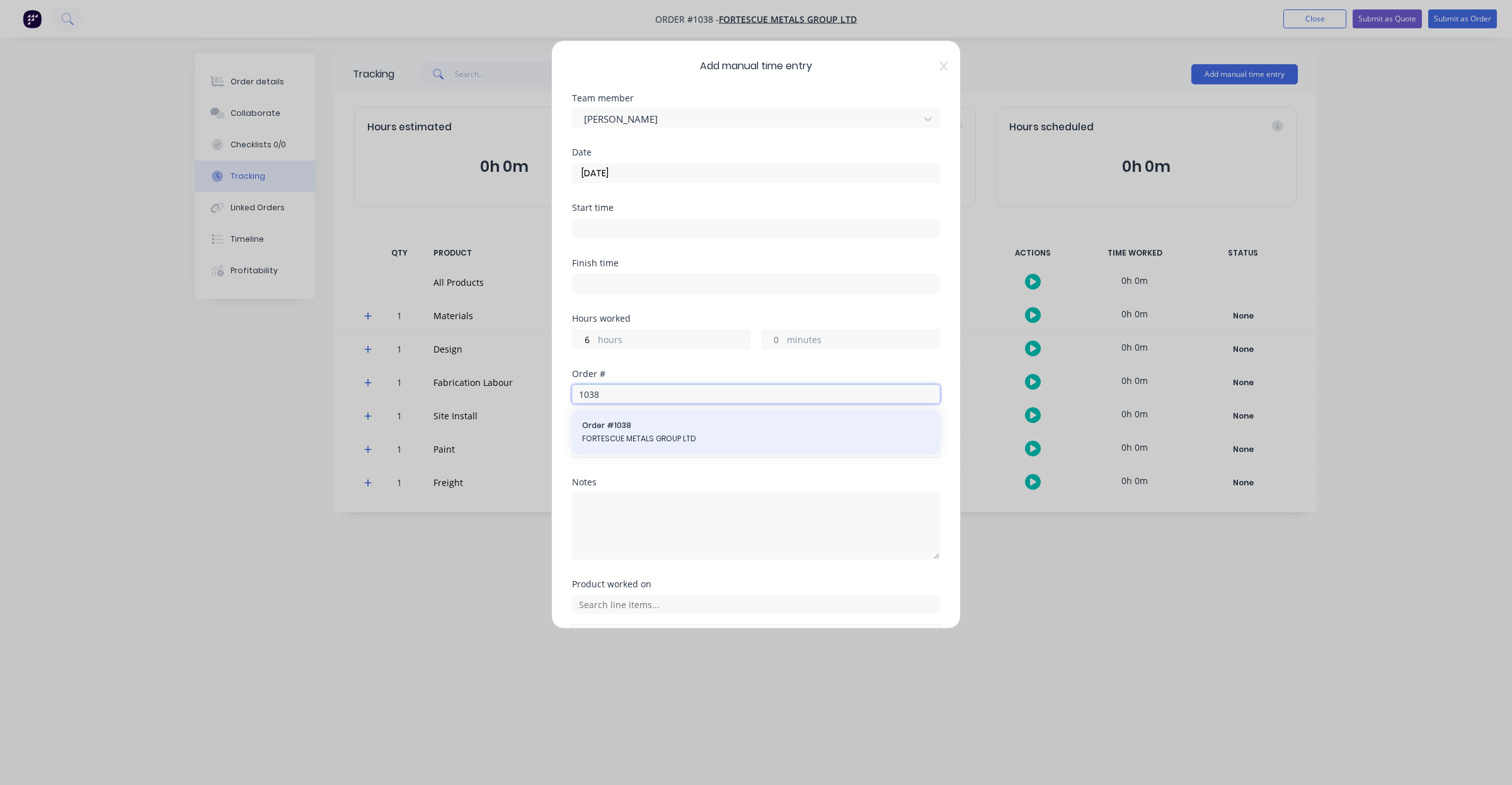
type input "1038"
click at [686, 428] on span "Order # 1038" at bounding box center [756, 426] width 347 height 11
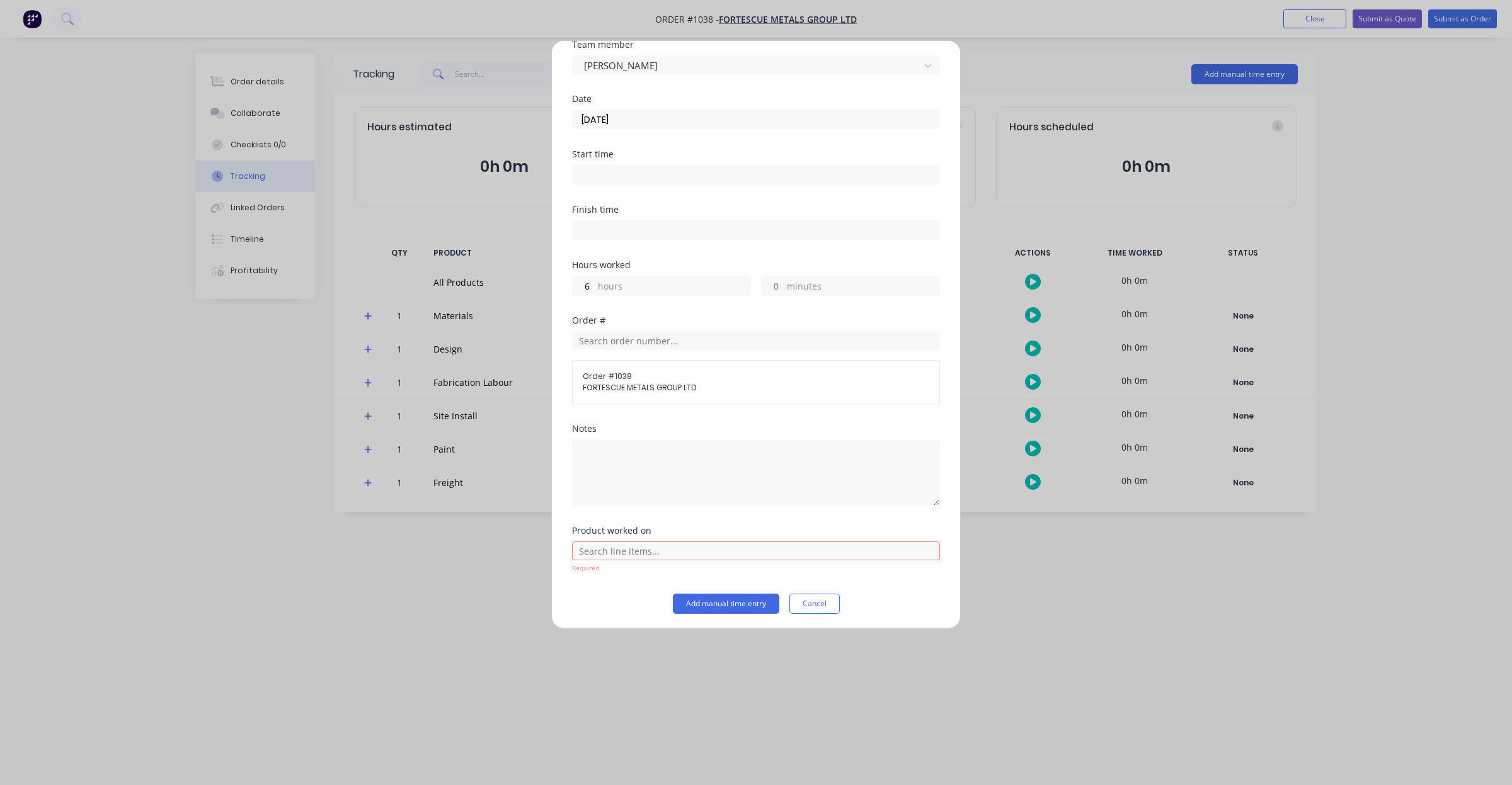
scroll to position [58, 0]
click at [761, 542] on input "text" at bounding box center [755, 548] width 368 height 19
click at [584, 391] on icon at bounding box center [587, 390] width 9 height 9
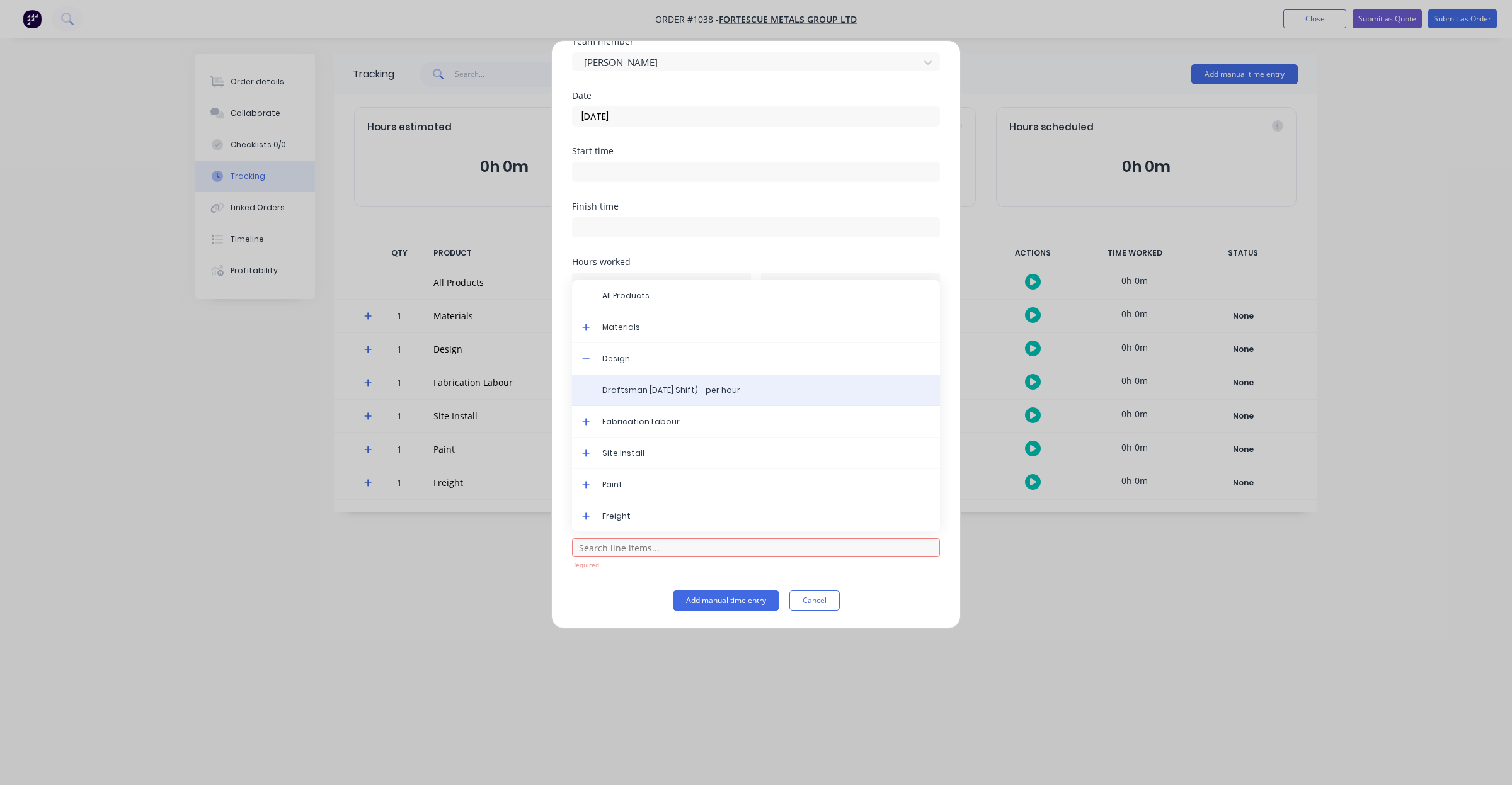
click at [653, 391] on span "Draftsman [DATE] Shift) - per hour" at bounding box center [766, 391] width 327 height 11
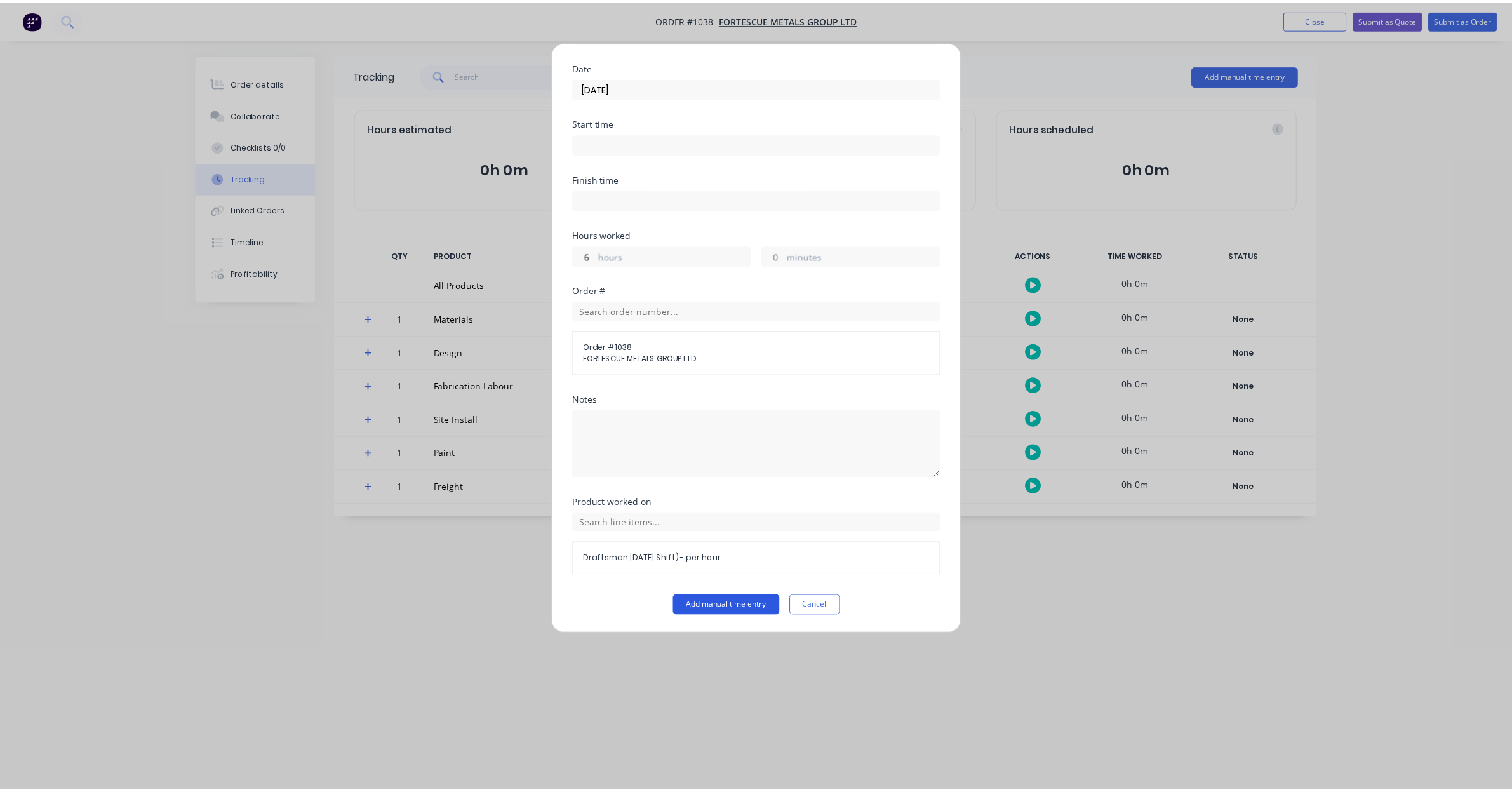
scroll to position [89, 0]
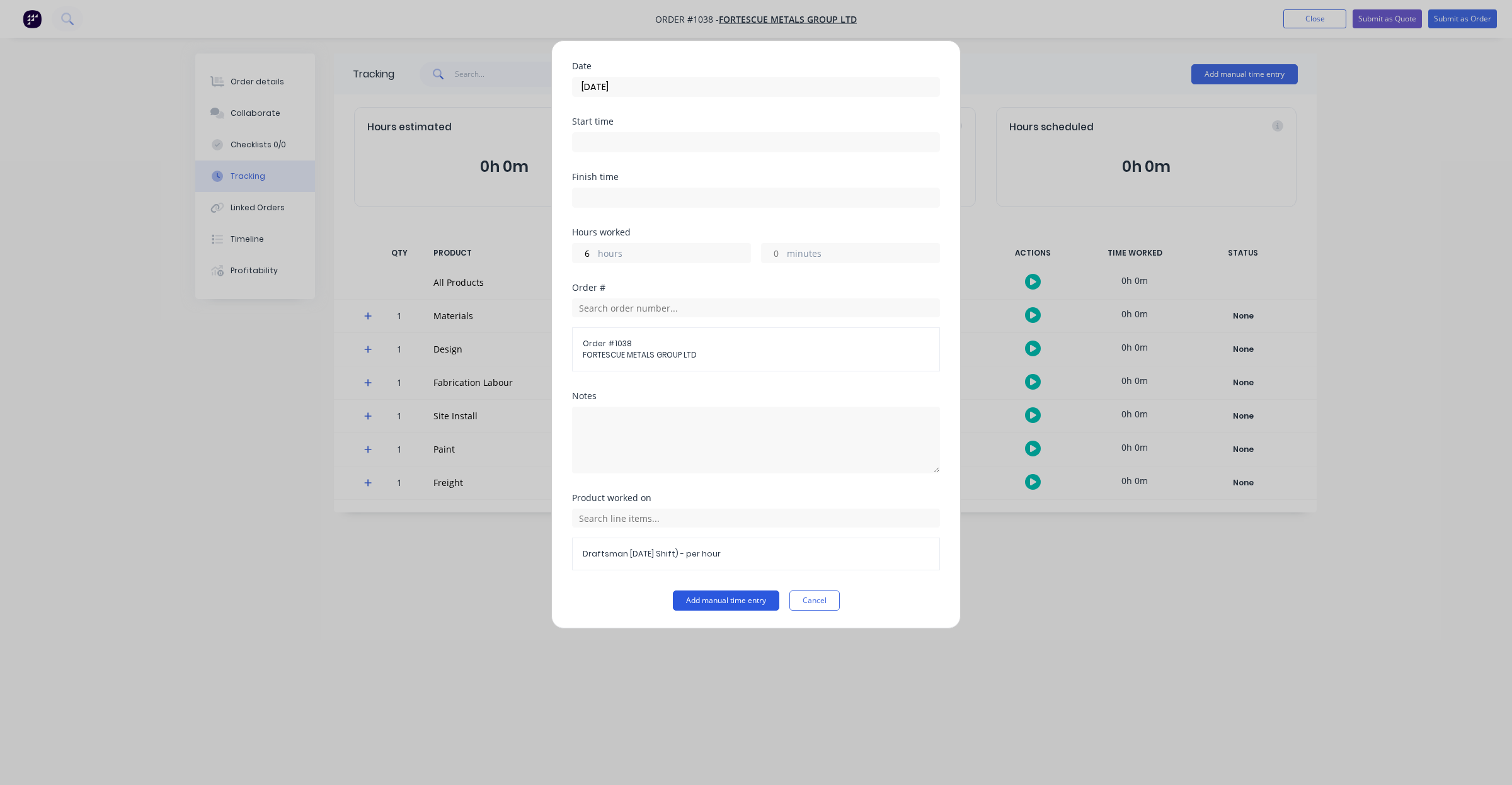
click at [718, 605] on button "Add manual time entry" at bounding box center [726, 601] width 107 height 20
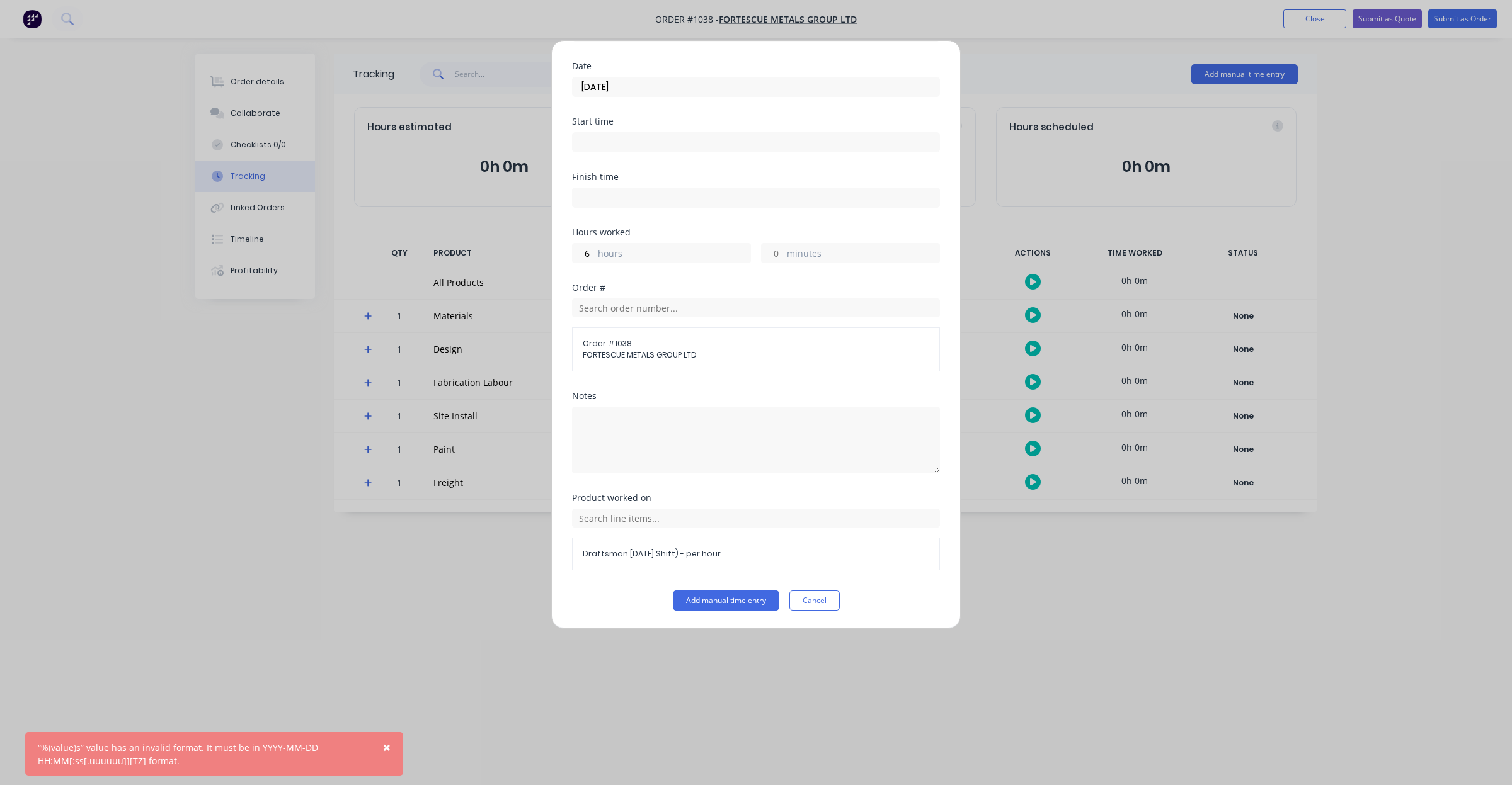
drag, startPoint x: 764, startPoint y: 256, endPoint x: 797, endPoint y: 249, distance: 33.7
click at [764, 256] on input "minutes" at bounding box center [772, 253] width 22 height 19
type input "0"
click at [700, 611] on div "Add manual time entry Team member [PERSON_NAME] Date [DATE] Start time Finish t…" at bounding box center [755, 334] width 409 height 589
click at [703, 599] on button "Add manual time entry" at bounding box center [726, 601] width 107 height 20
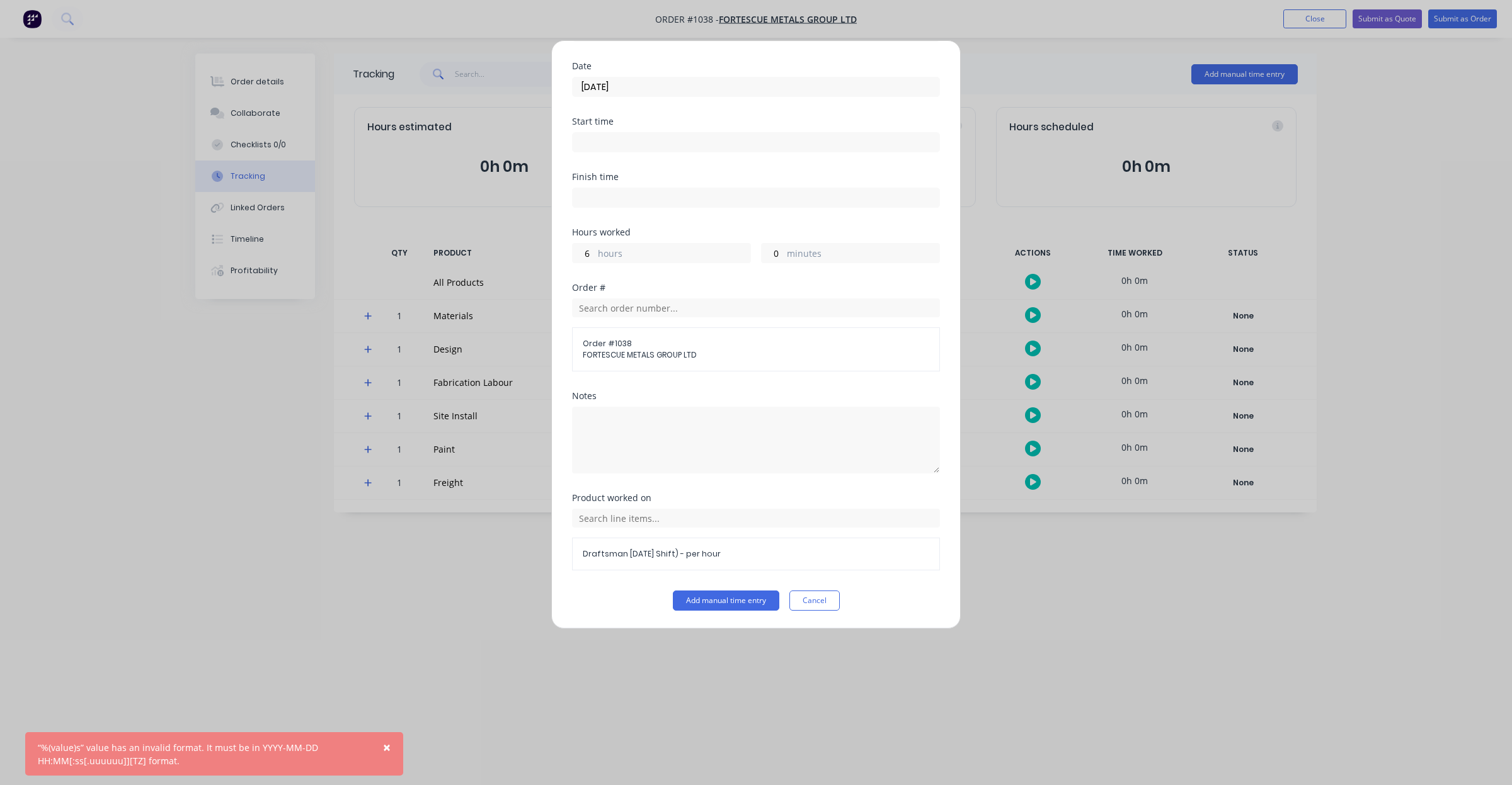
click at [602, 140] on input at bounding box center [755, 142] width 367 height 19
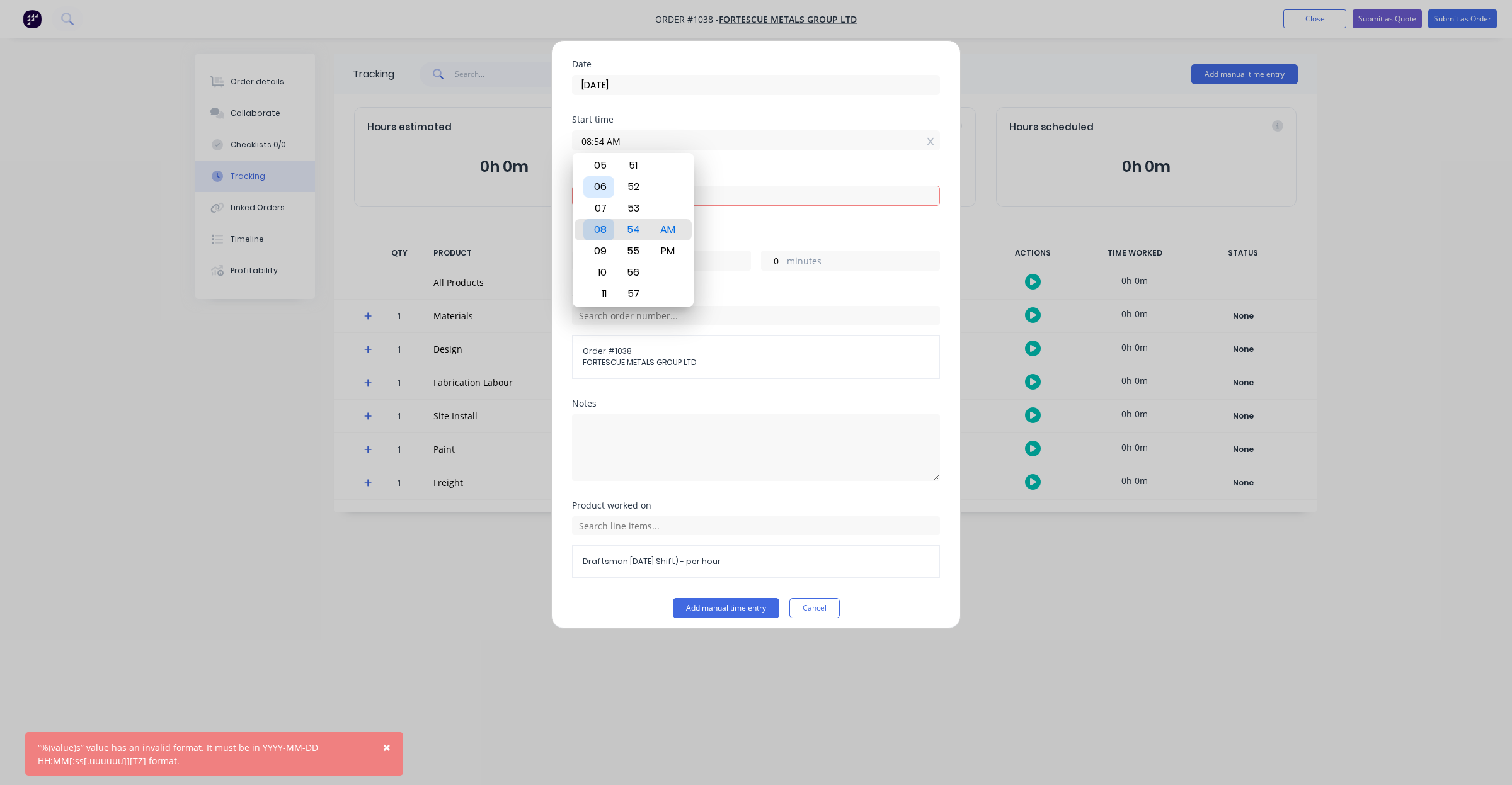
click at [607, 187] on div "06" at bounding box center [598, 187] width 31 height 21
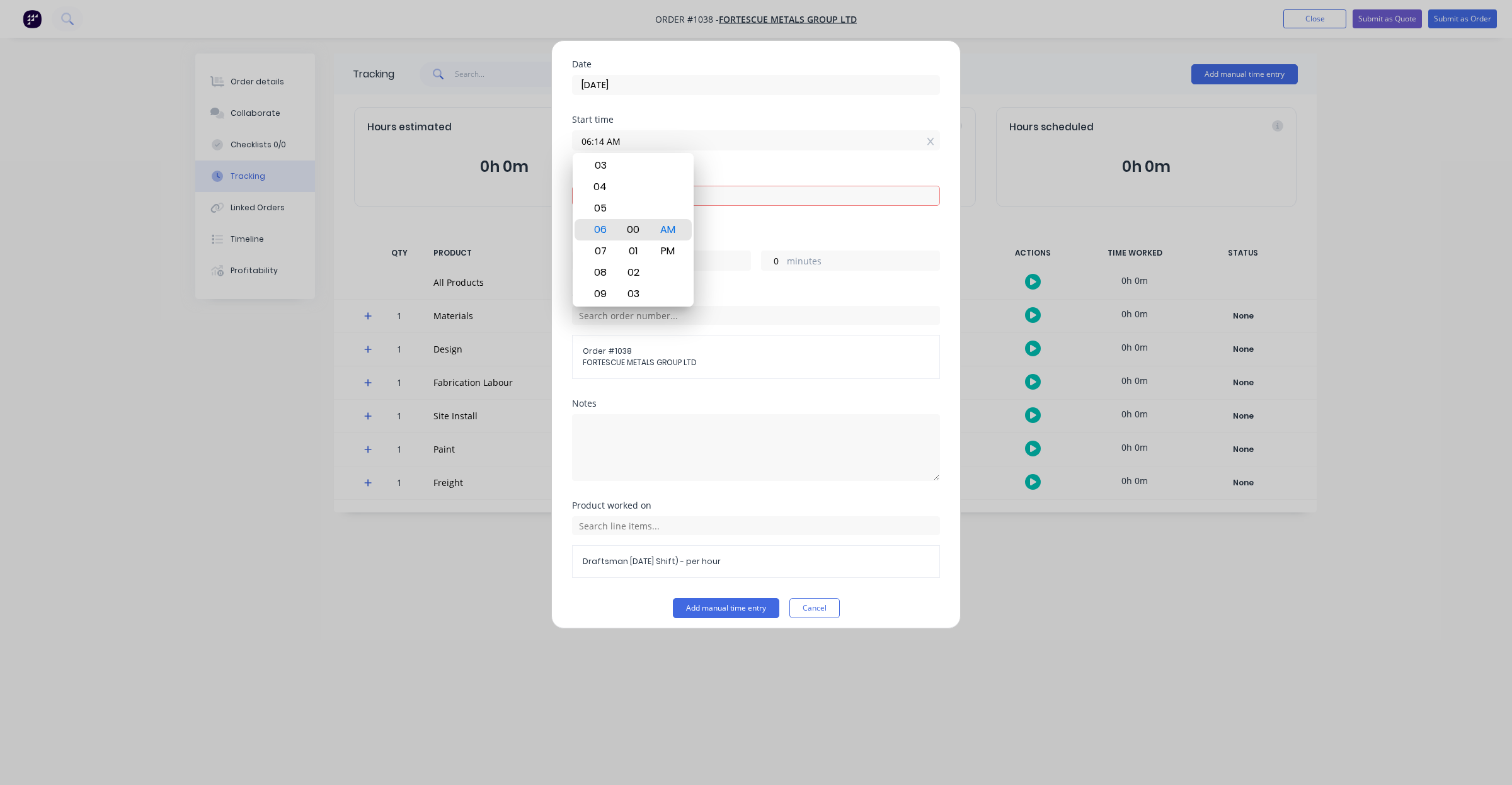
type input "06:00 AM"
click at [633, 236] on div "00" at bounding box center [633, 230] width 31 height 21
click at [641, 231] on div "00" at bounding box center [633, 230] width 31 height 21
click at [745, 227] on div "Finish time Required." at bounding box center [755, 203] width 368 height 65
click at [686, 199] on input at bounding box center [755, 196] width 367 height 19
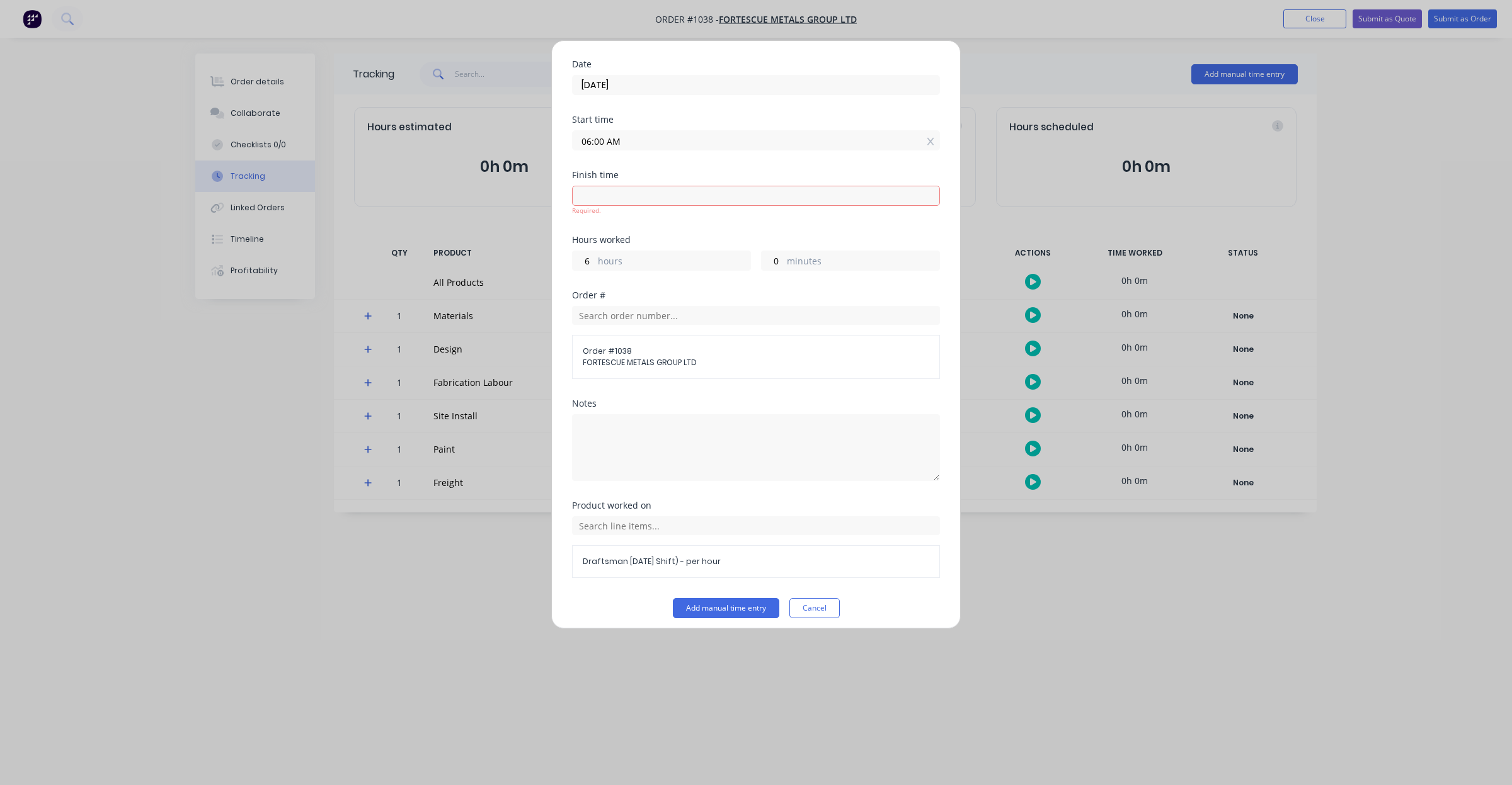
type input "08:54 AM"
type input "2"
type input "54"
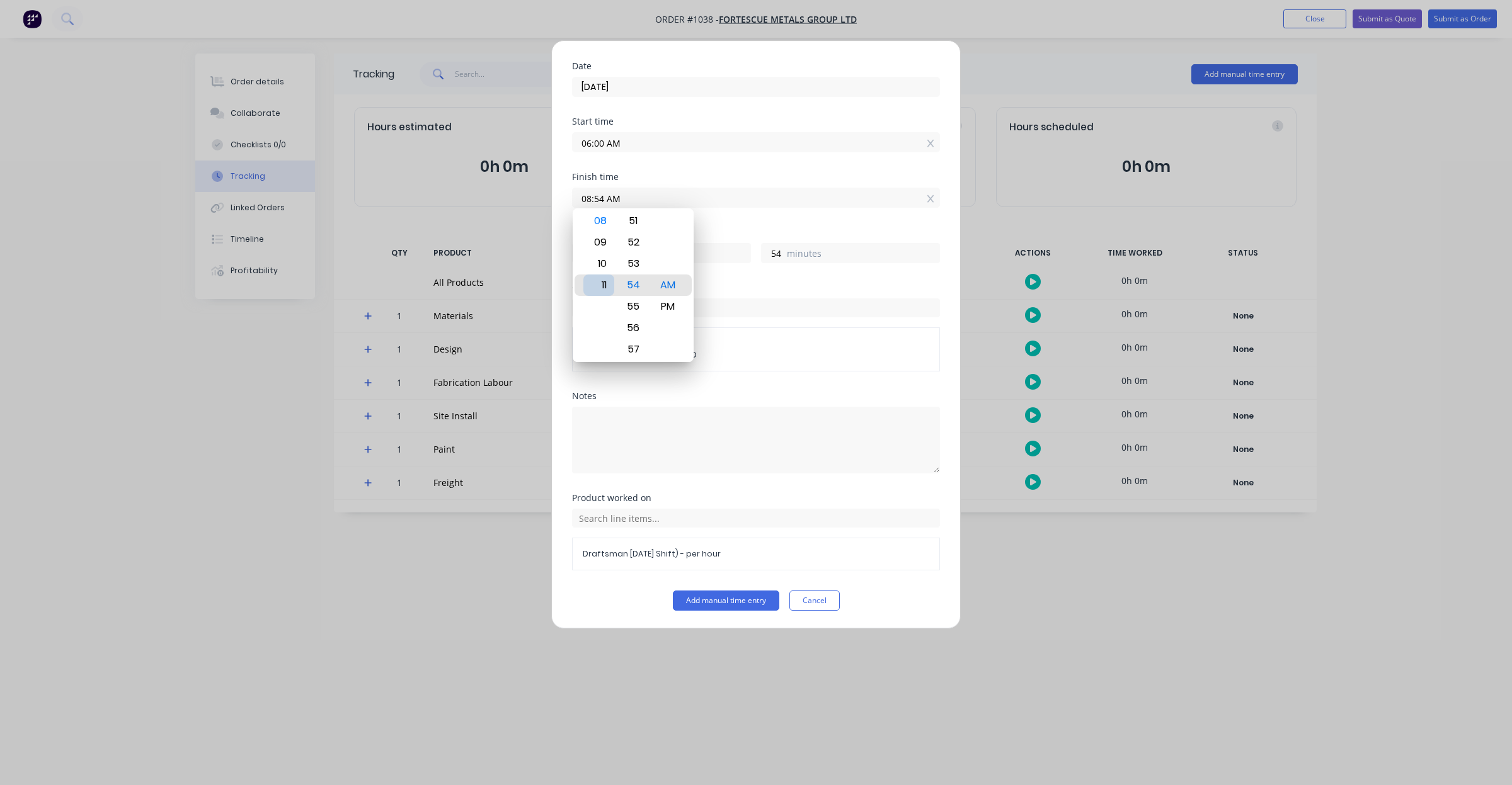
type input "11:54 AM"
type input "5"
type input "12:54 AM"
type input "18"
click at [607, 292] on div "12" at bounding box center [598, 285] width 31 height 21
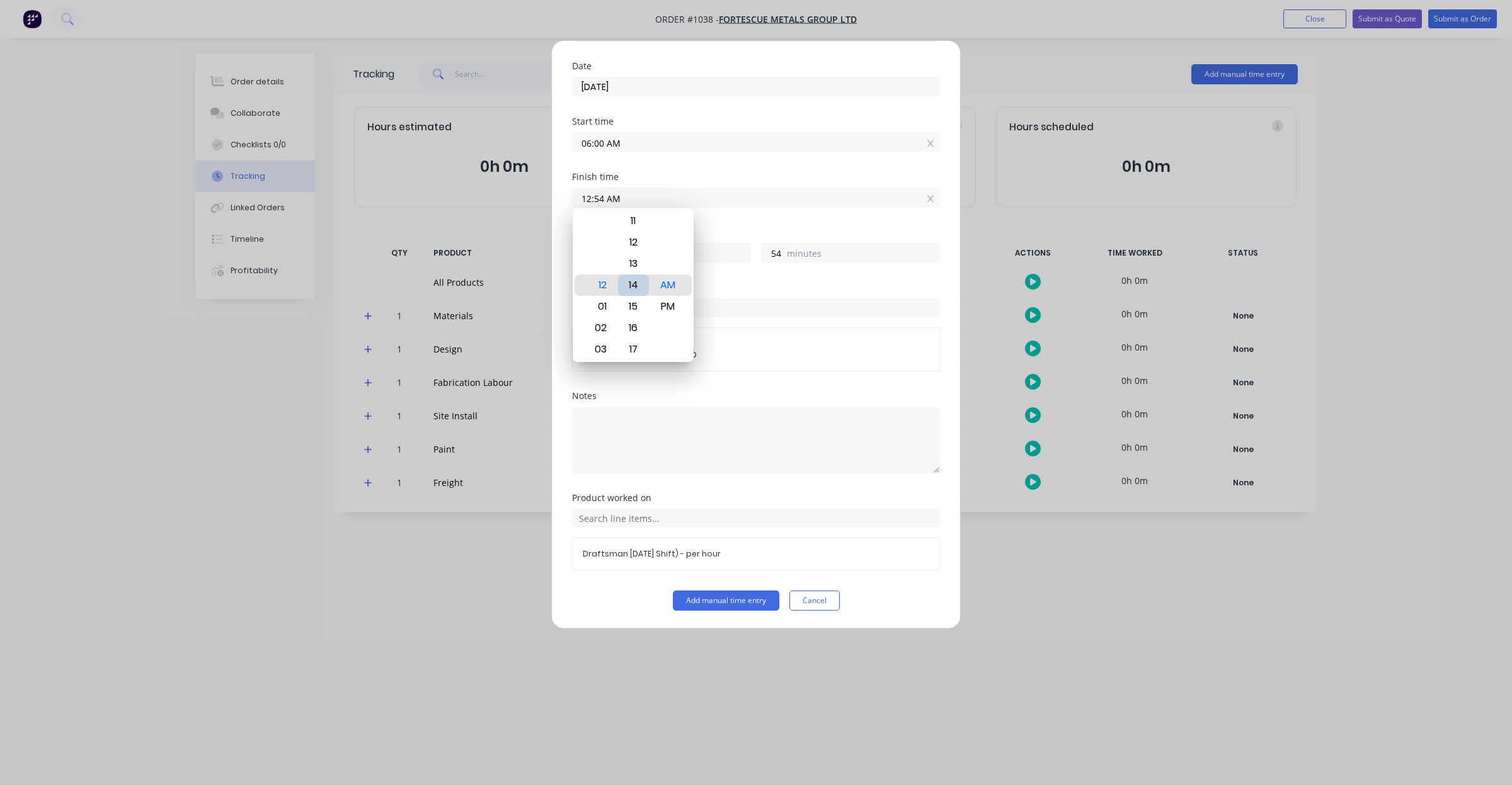
type input "12:14 AM"
type input "14"
type input "12:00 AM"
type input "0"
click at [630, 282] on div "00" at bounding box center [633, 285] width 31 height 21
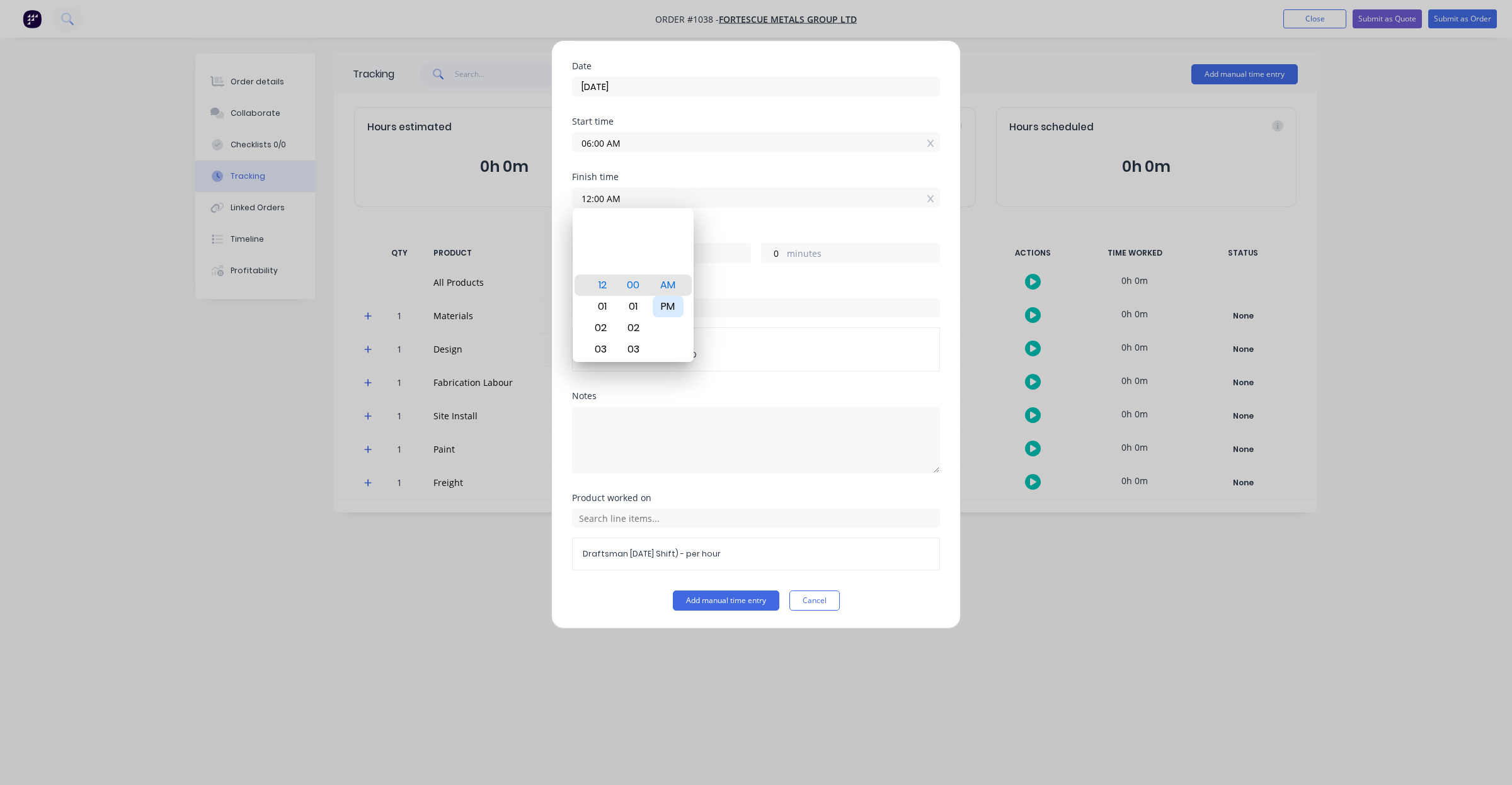
click at [671, 304] on div "PM" at bounding box center [668, 307] width 31 height 21
type input "12:00 PM"
type input "6"
click at [740, 604] on button "Add manual time entry" at bounding box center [726, 601] width 107 height 20
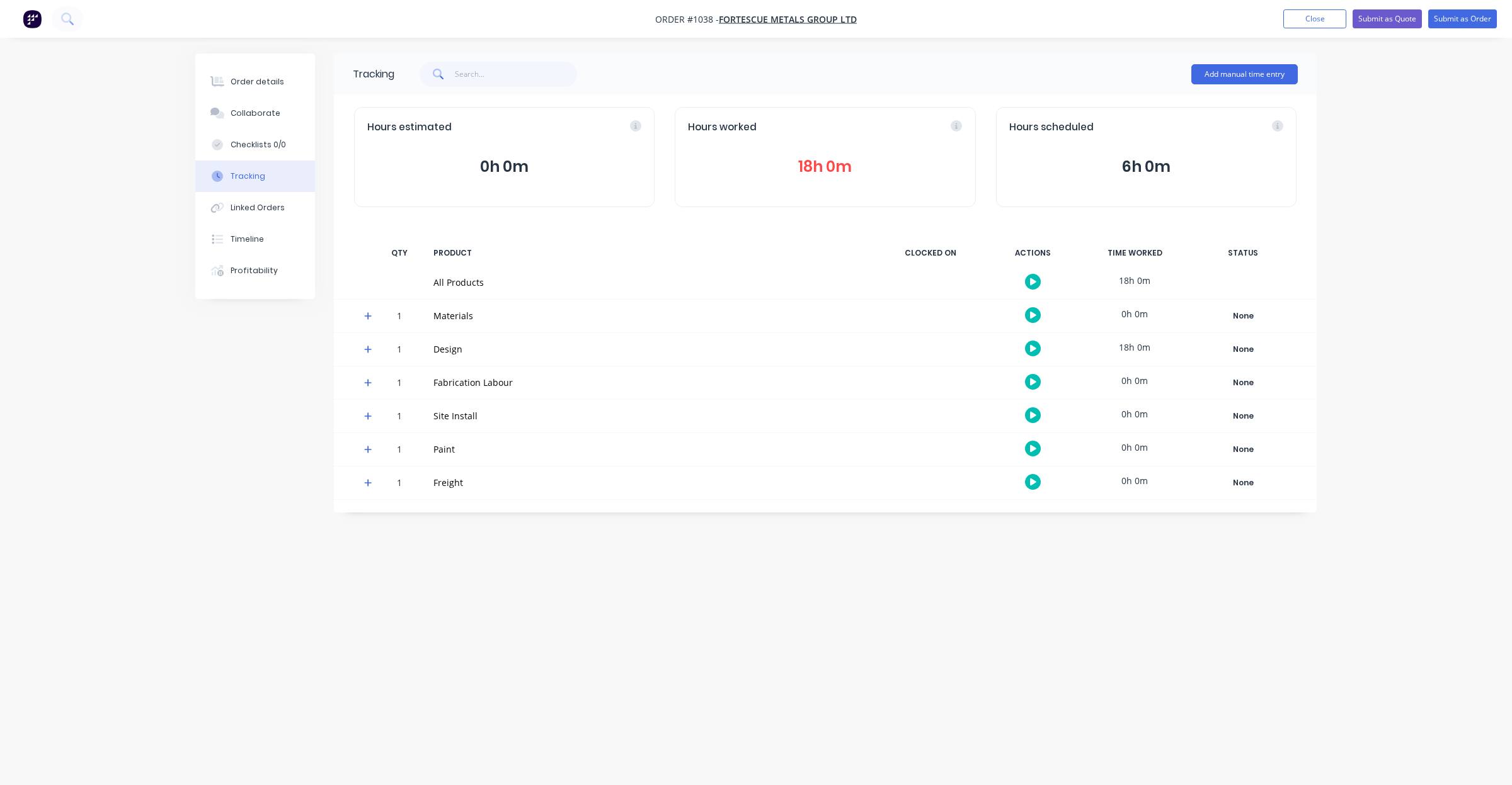
click at [372, 352] on span at bounding box center [370, 352] width 13 height 13
click at [271, 205] on div "Linked Orders" at bounding box center [258, 208] width 54 height 11
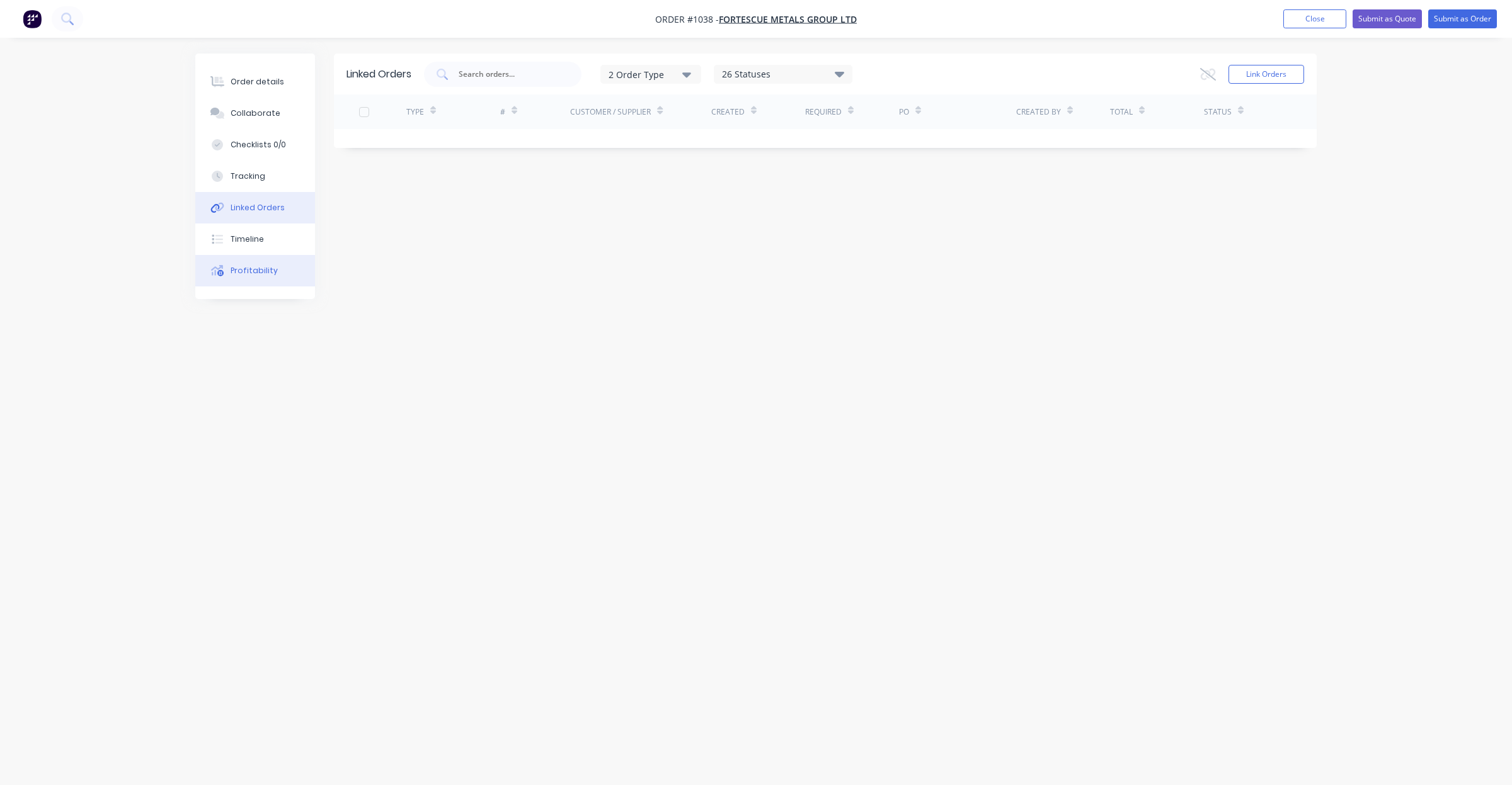
click at [266, 279] on button "Profitability" at bounding box center [255, 270] width 120 height 31
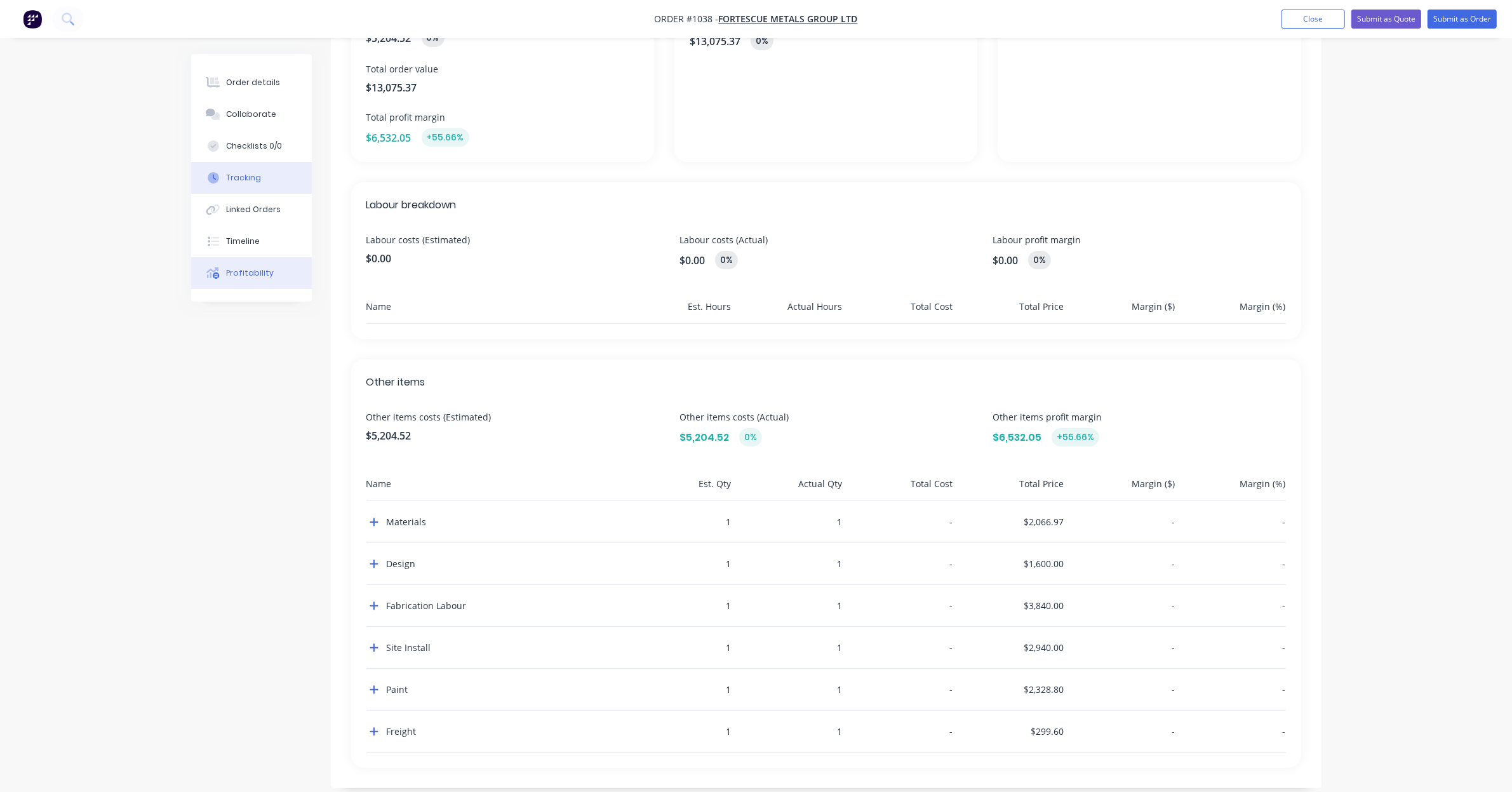
scroll to position [220, 0]
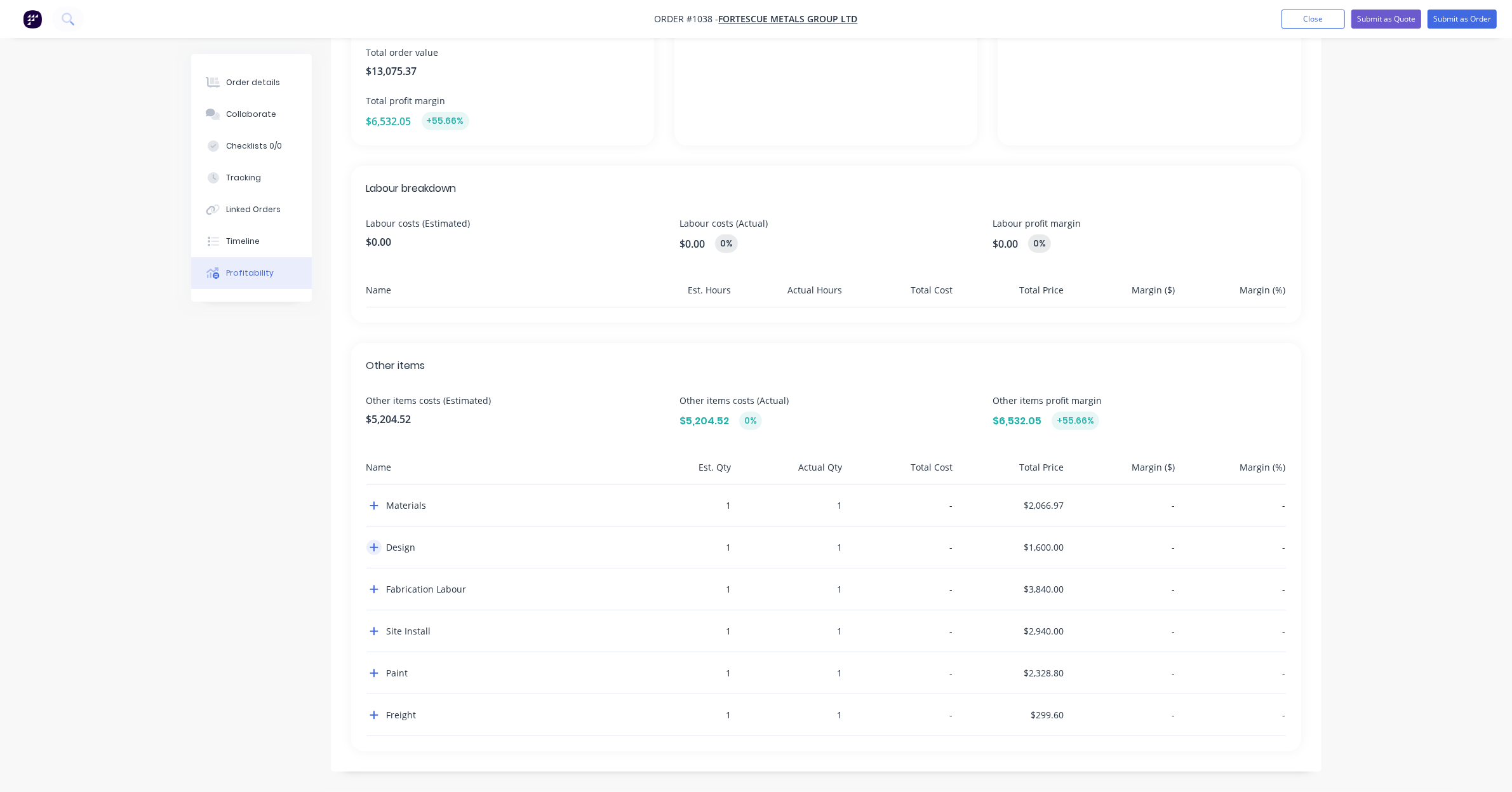
click at [380, 544] on button "button" at bounding box center [374, 547] width 15 height 15
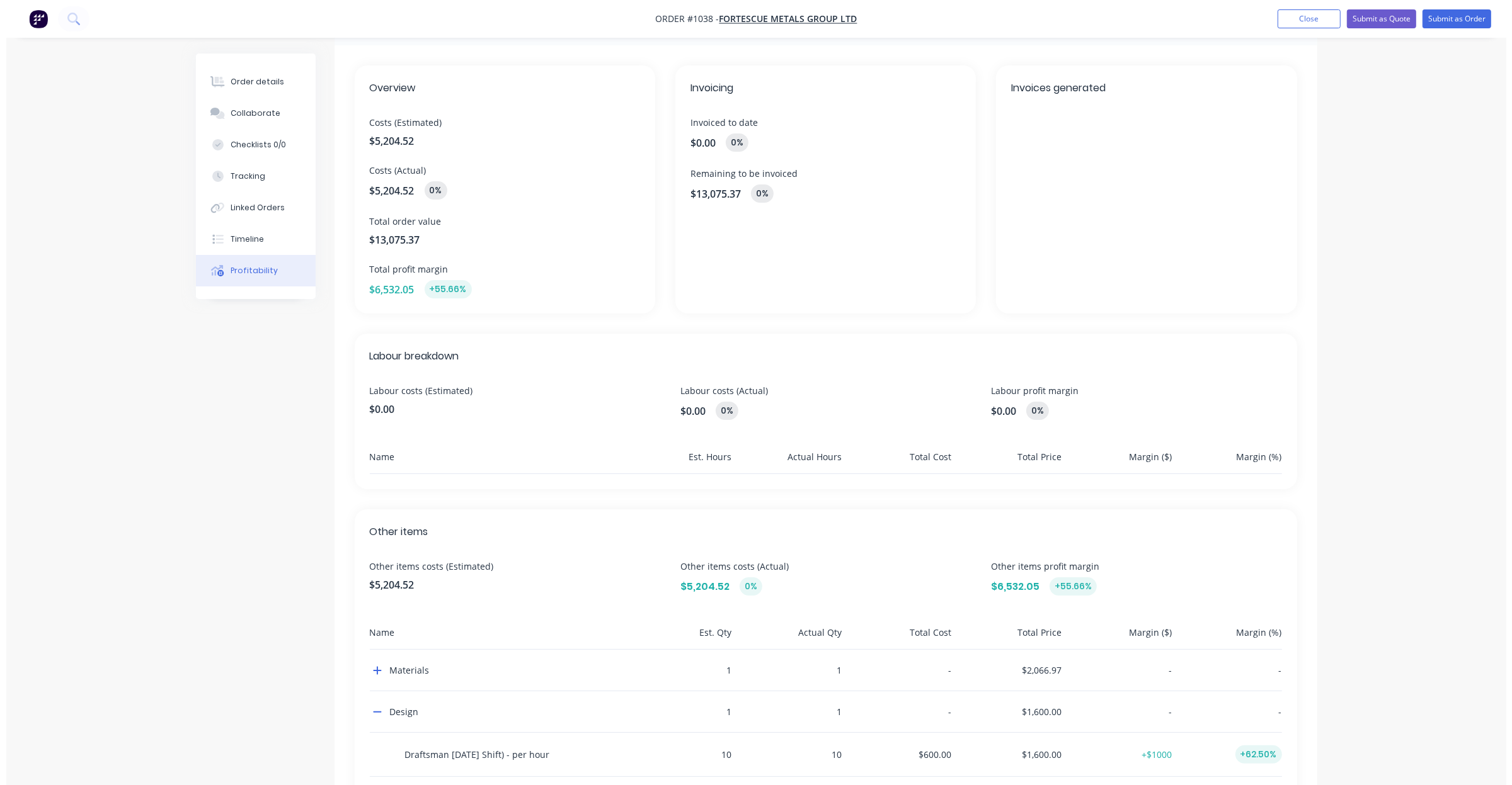
scroll to position [0, 0]
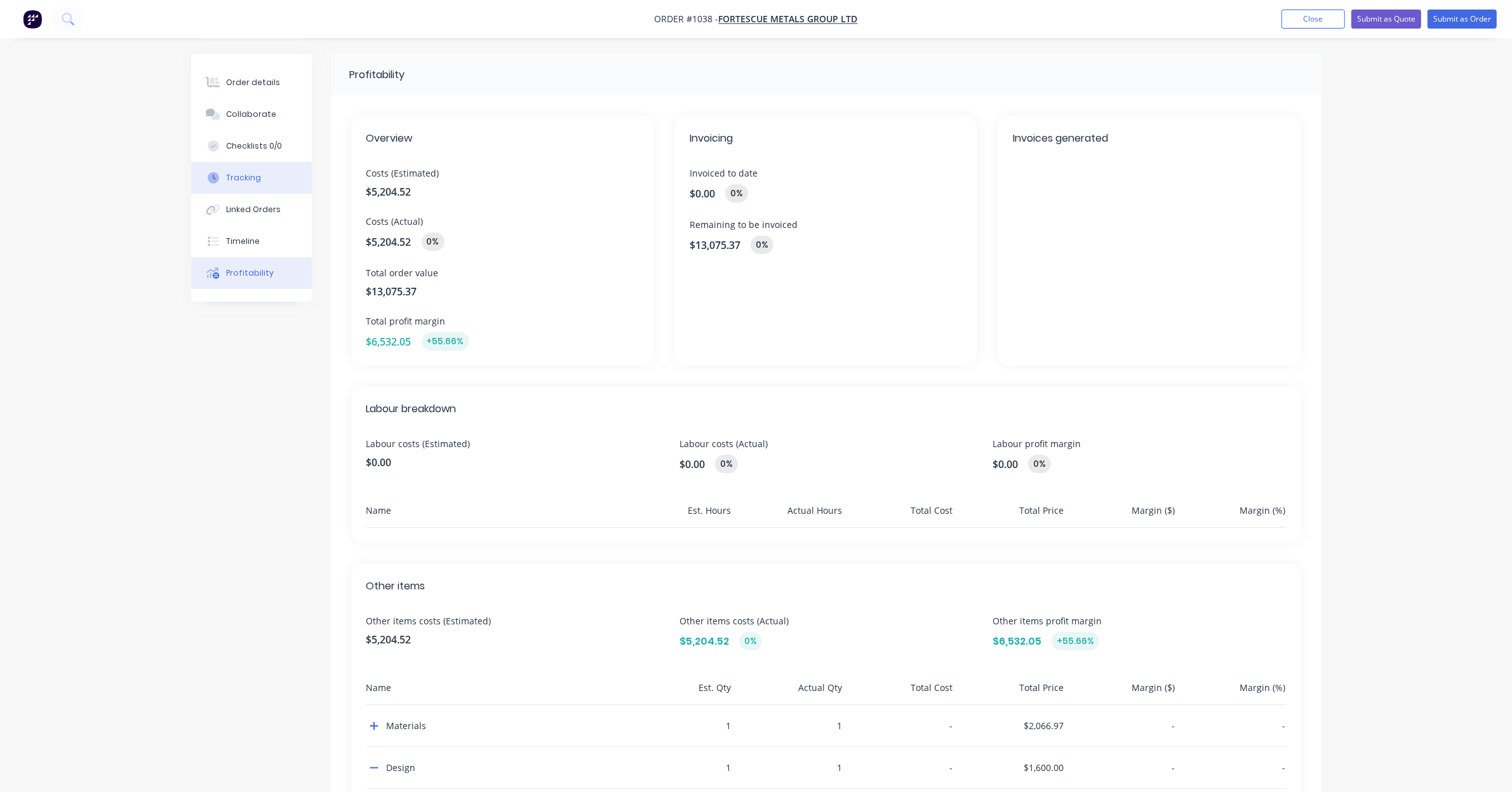
click at [262, 178] on button "Tracking" at bounding box center [251, 178] width 121 height 32
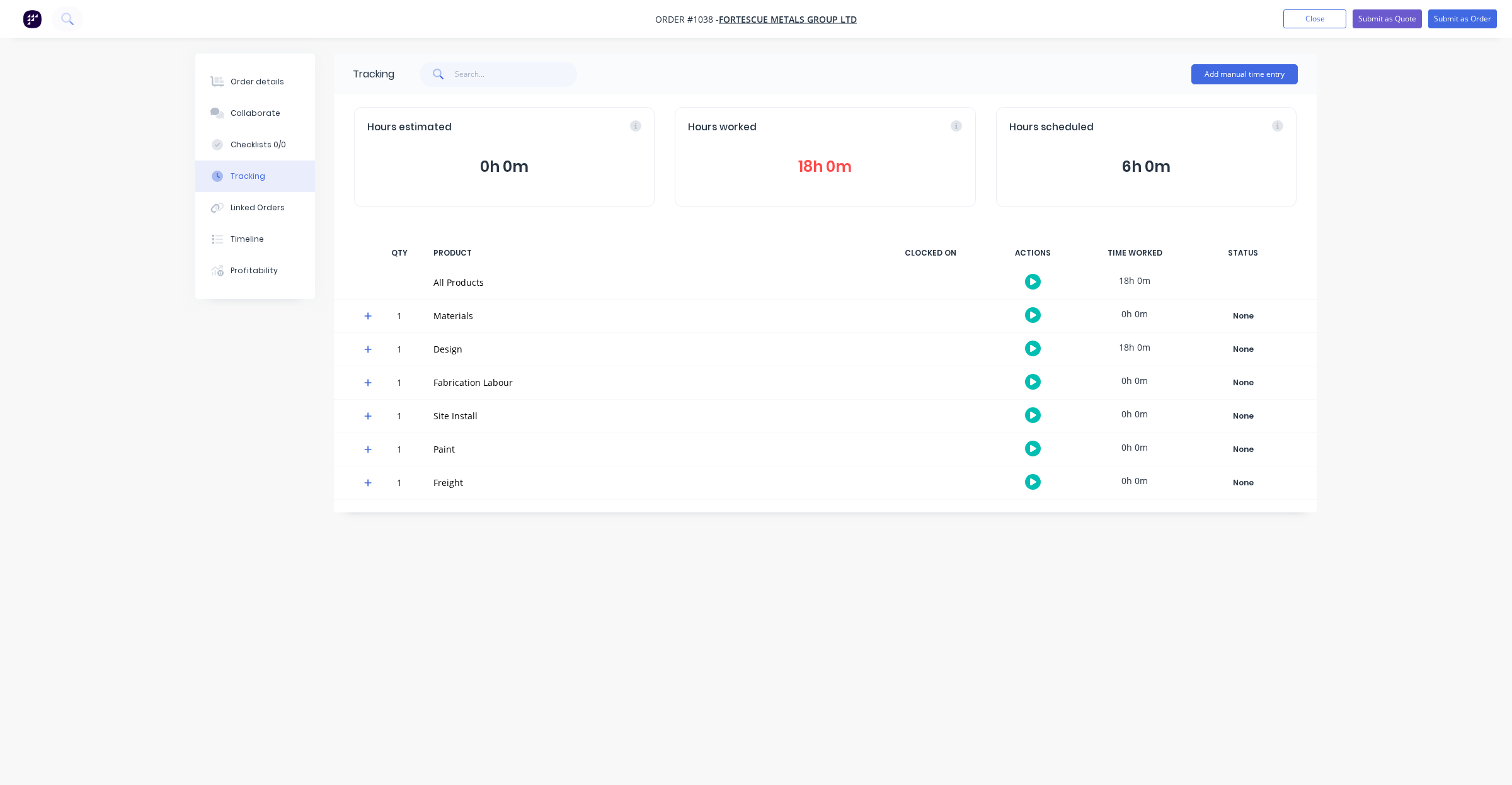
click at [369, 347] on icon at bounding box center [368, 349] width 9 height 9
click at [511, 381] on div "Draftsman [DATE] Shift) - per hour" at bounding box center [651, 382] width 435 height 14
click at [1131, 383] on div "18h 0m" at bounding box center [1134, 381] width 95 height 28
click at [1246, 388] on div "None" at bounding box center [1242, 382] width 90 height 16
click at [1342, 342] on div "Order details Collaborate Checklists 0/0 Tracking Linked Orders Timeline Profit…" at bounding box center [756, 392] width 1512 height 785
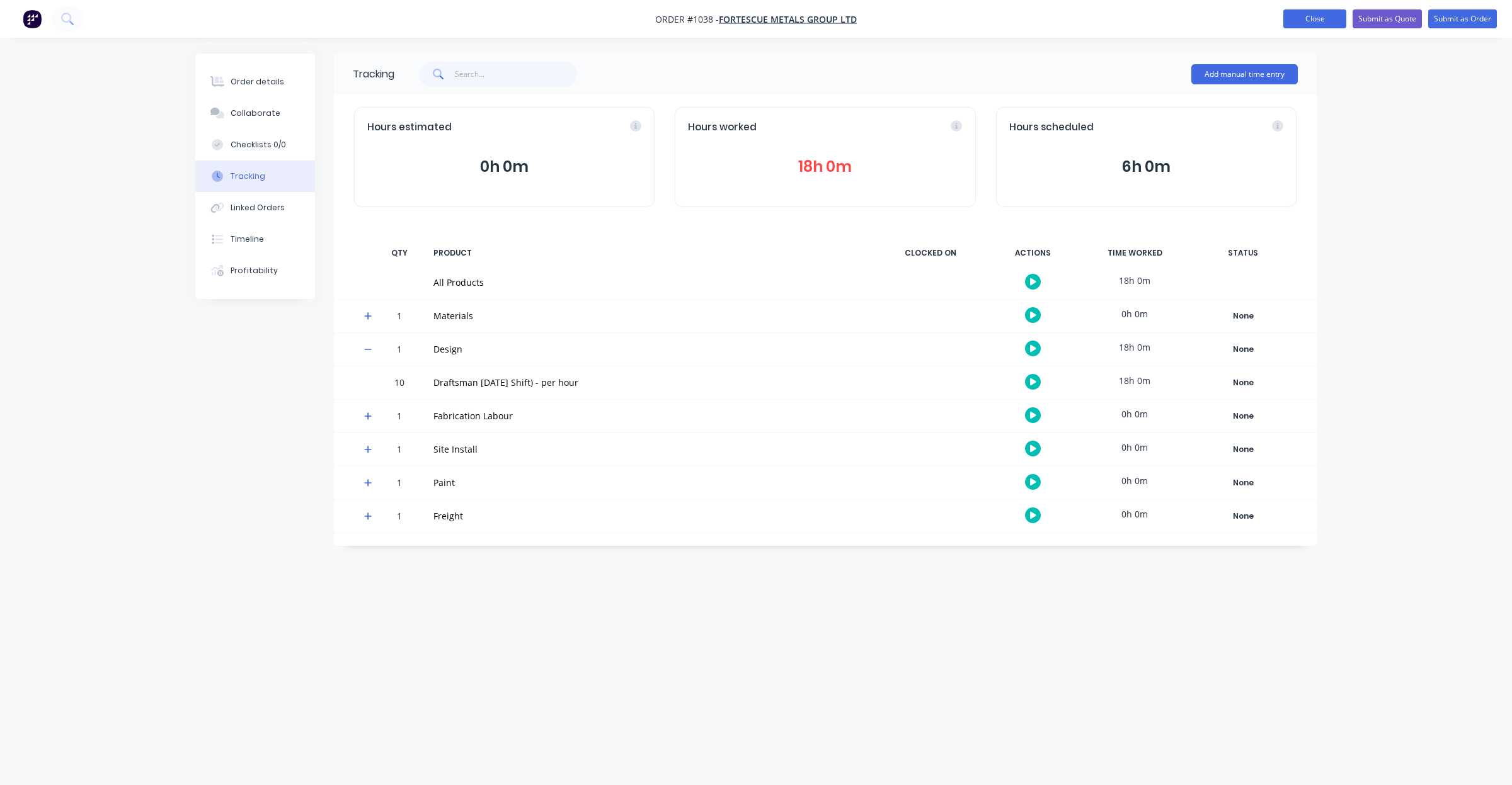
click at [1303, 21] on button "Close" at bounding box center [1314, 19] width 63 height 19
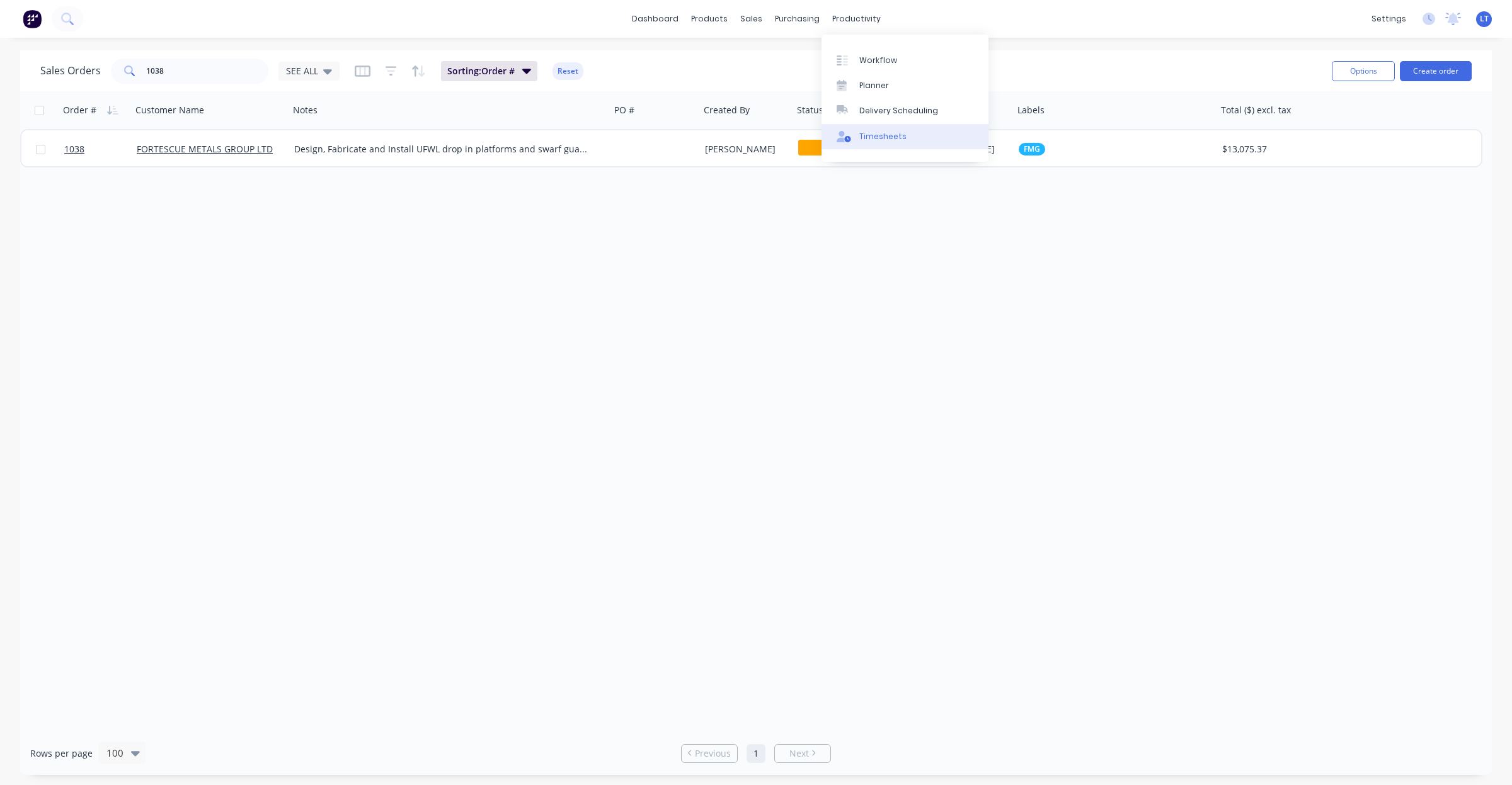
click at [896, 137] on div "Timesheets" at bounding box center [883, 137] width 47 height 11
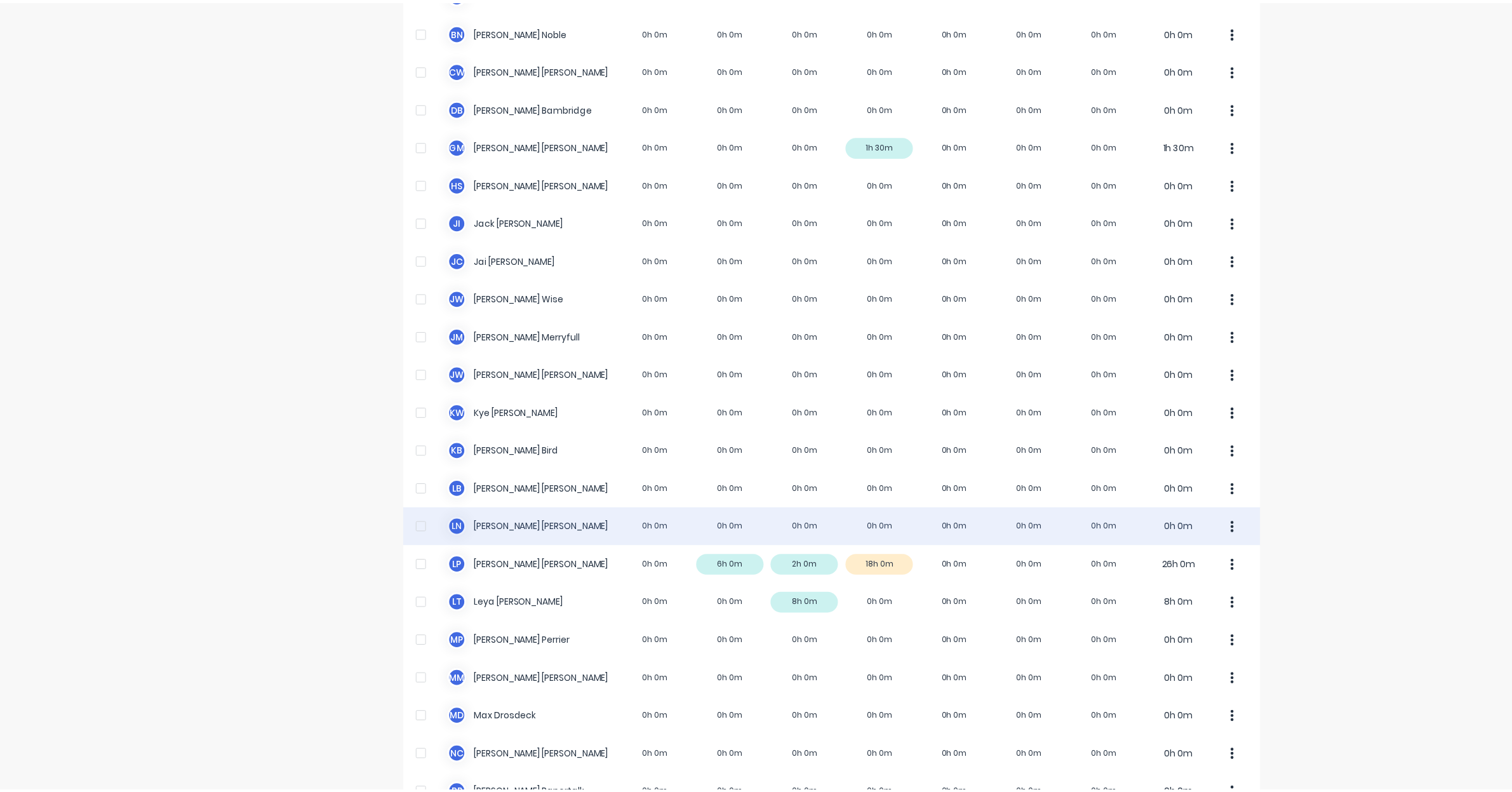
scroll to position [159, 0]
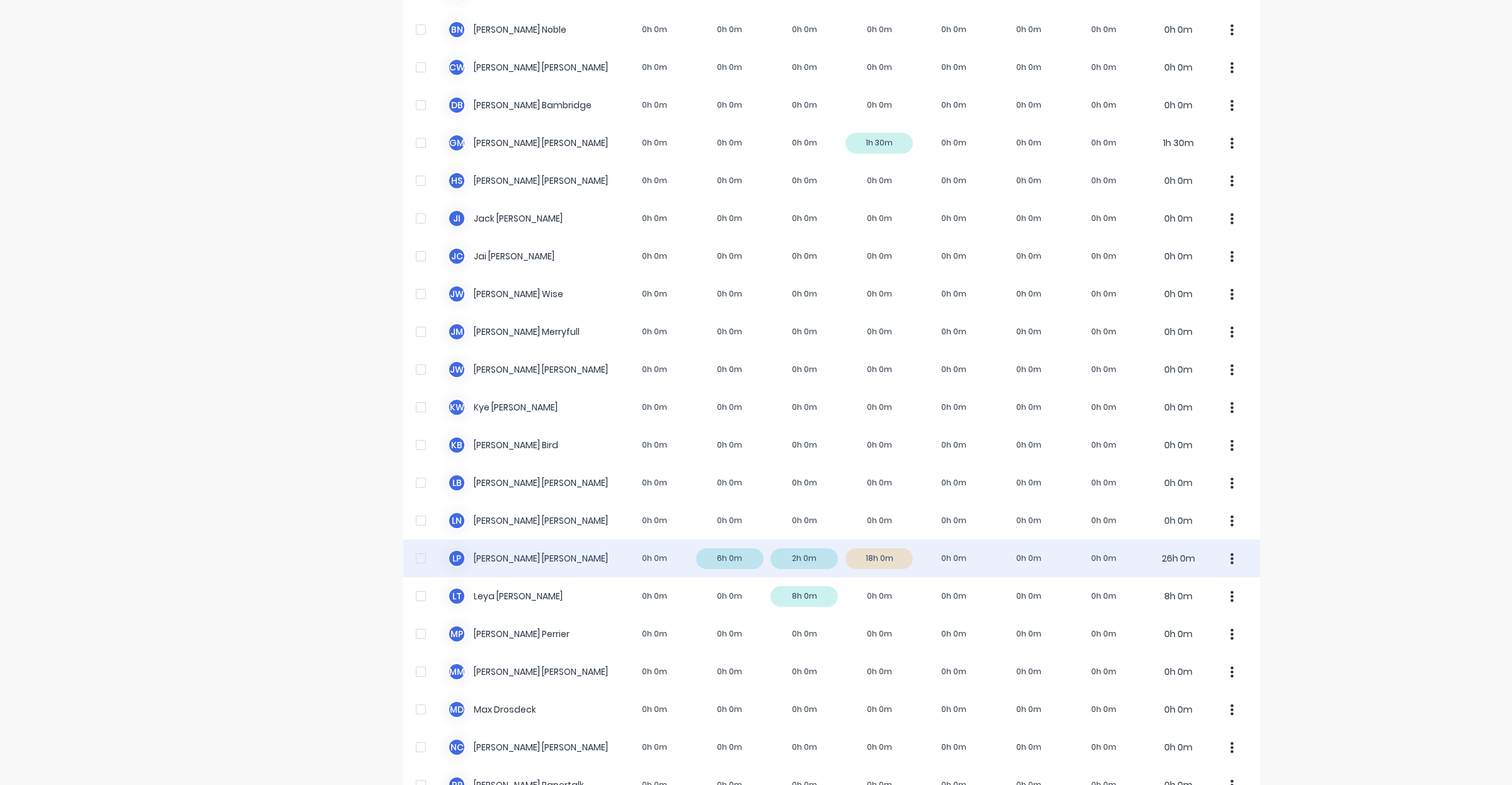
click at [887, 555] on div "L P [PERSON_NAME] 0h 0m 6h 0m 2h 0m 18h 0m 0h 0m 0h 0m 0h 0m 26h 0m" at bounding box center [831, 558] width 856 height 38
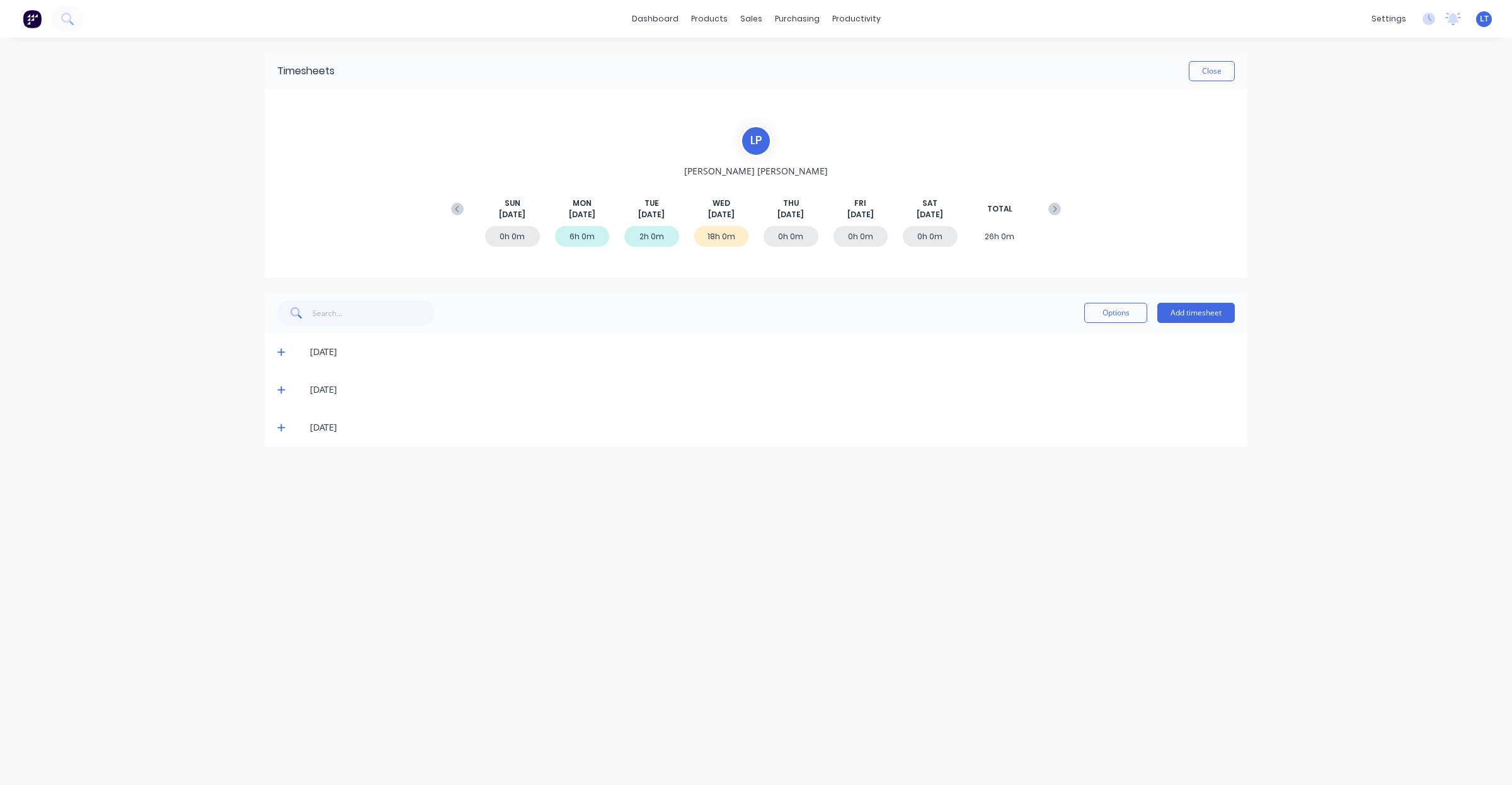
click at [282, 433] on span at bounding box center [283, 428] width 13 height 13
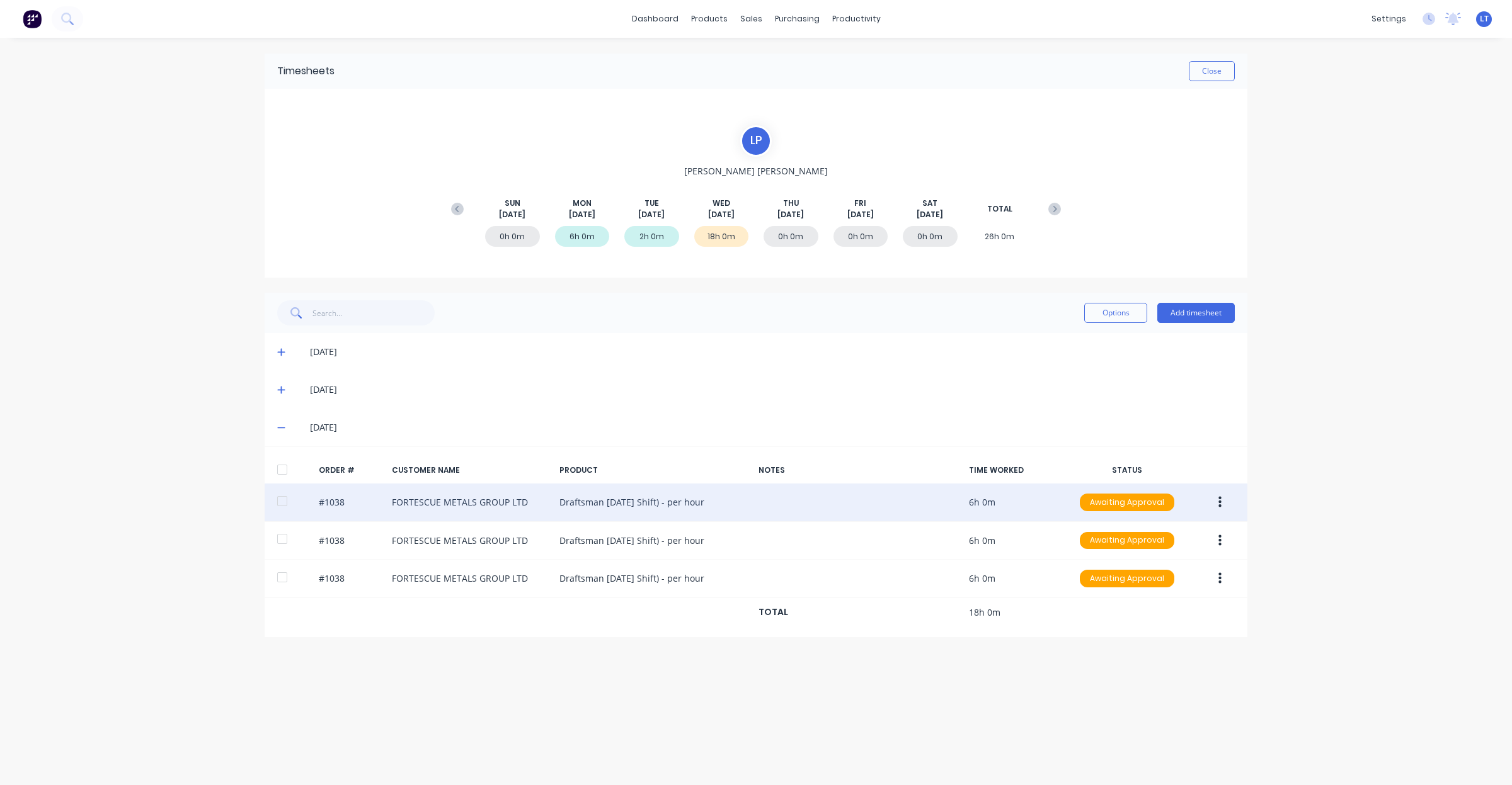
click at [331, 501] on div "#1038 FORTESCUE METALS GROUP LTD Draftsman [DATE] Shift) - per hour 6h 0m Await…" at bounding box center [756, 503] width 982 height 38
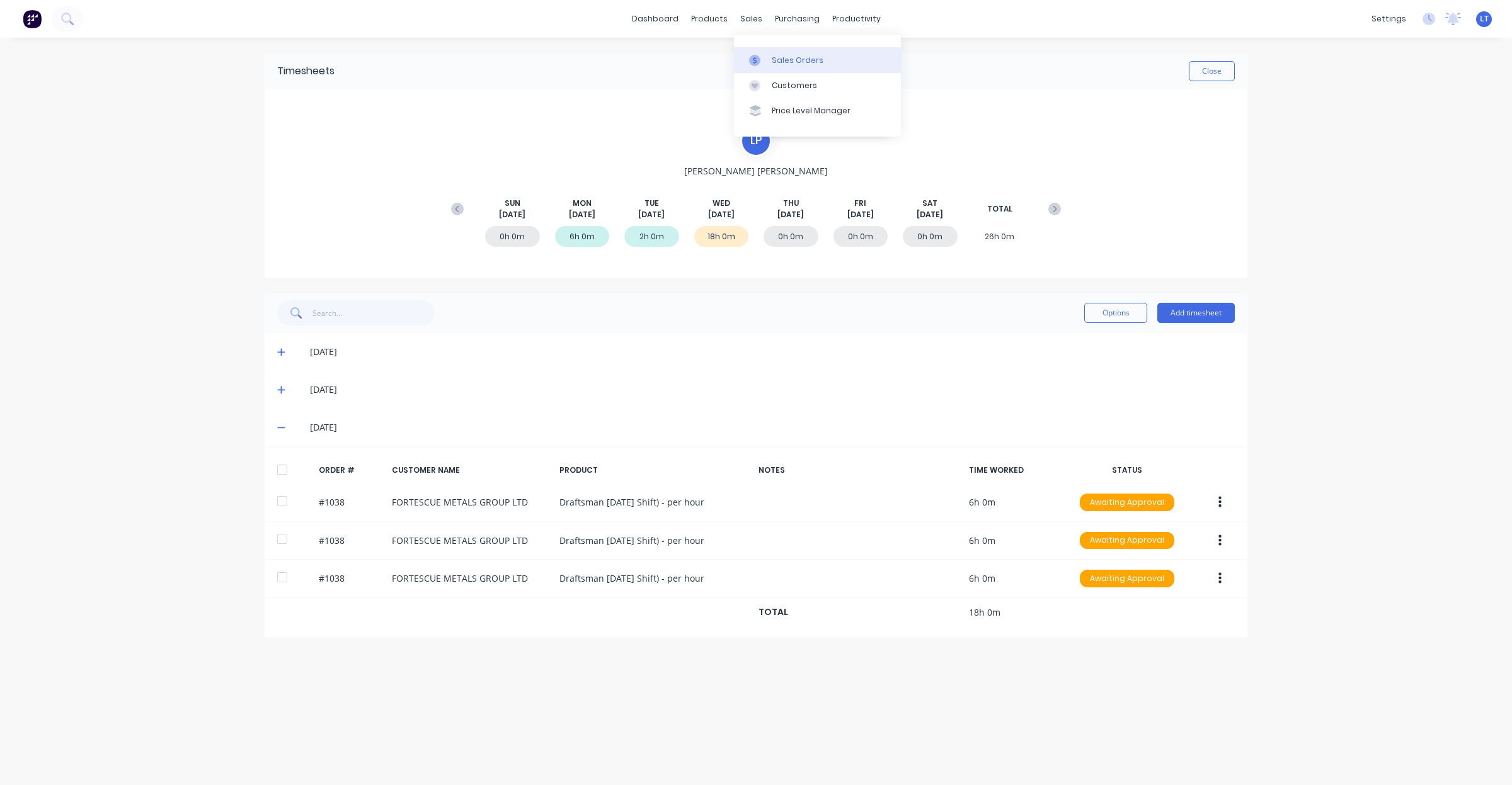
click at [767, 58] on div at bounding box center [758, 60] width 19 height 11
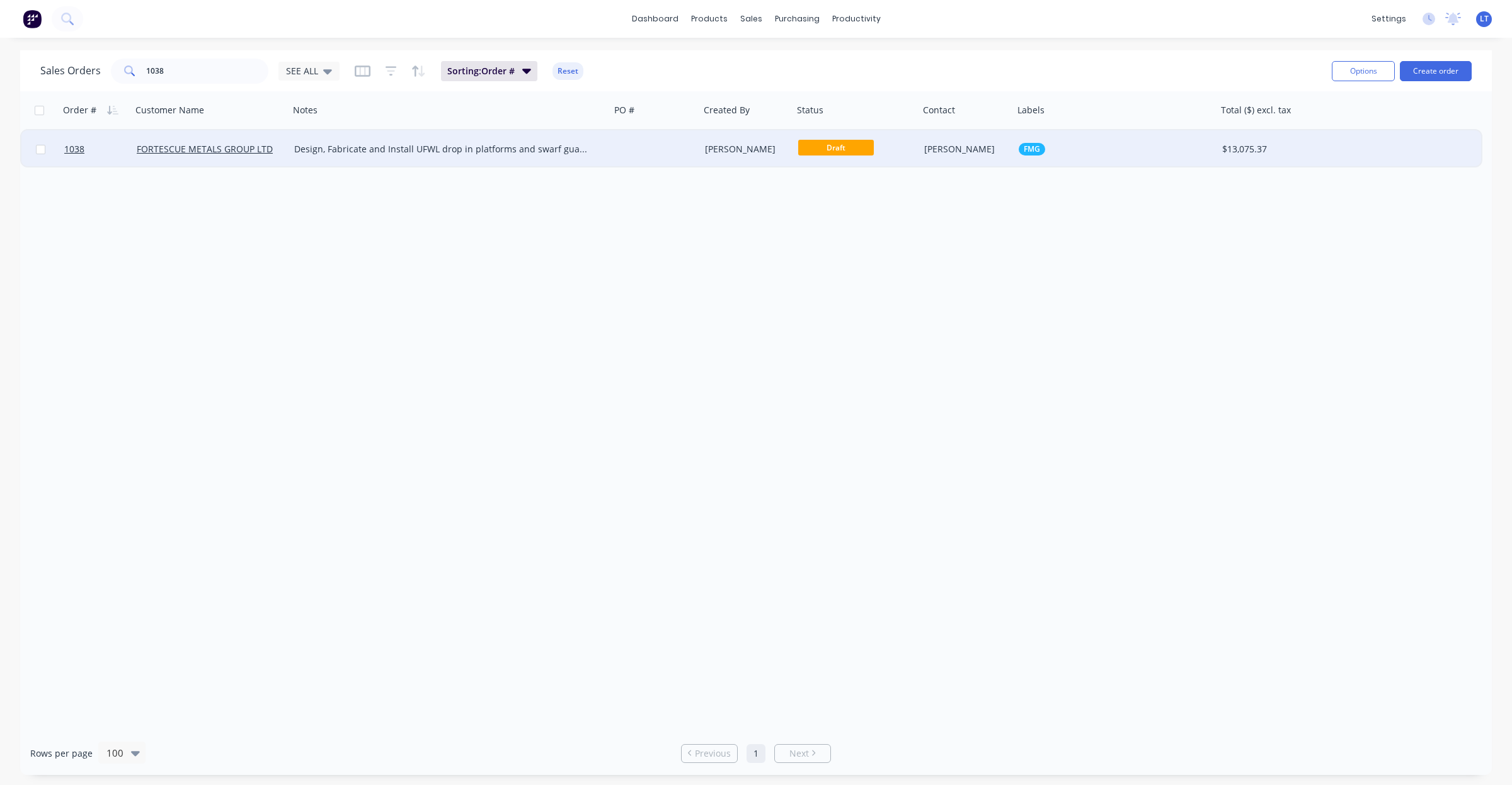
click at [347, 151] on div "Design, Fabricate and Install UFWL drop in platforms and swarf guards" at bounding box center [441, 149] width 295 height 13
click at [679, 152] on div at bounding box center [655, 149] width 90 height 38
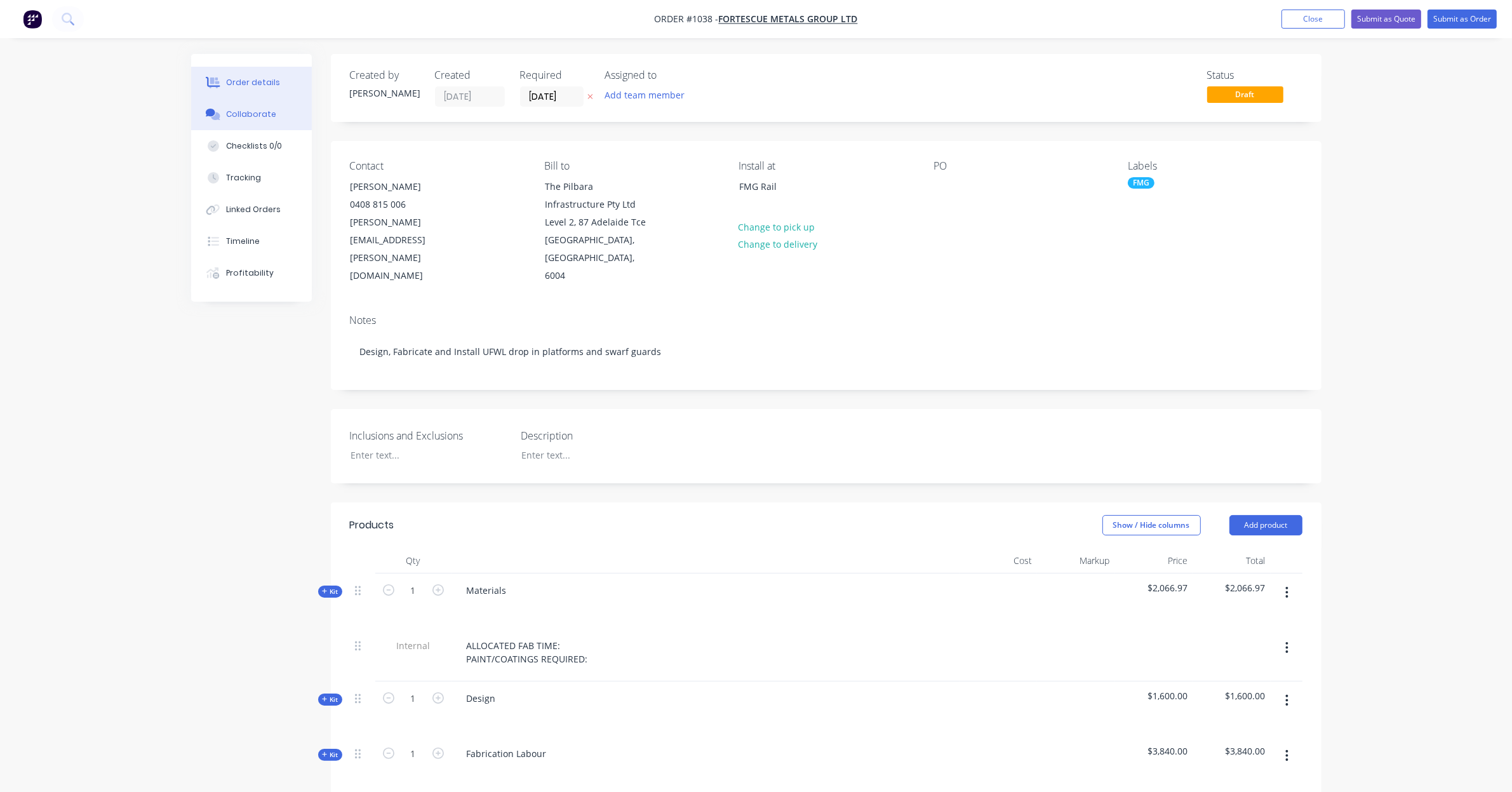
click at [263, 111] on div "Collaborate" at bounding box center [251, 114] width 50 height 11
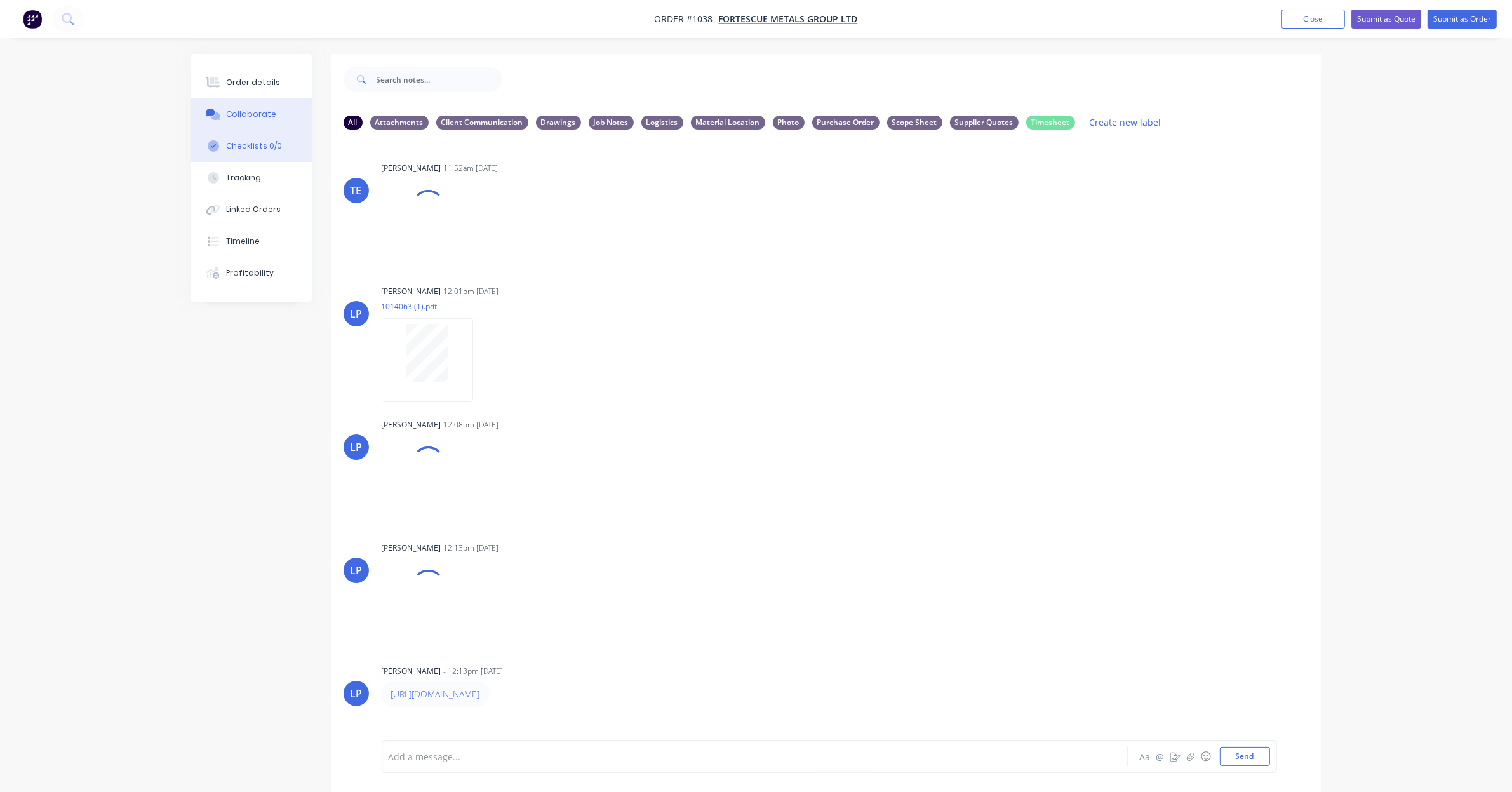
click at [225, 159] on button "Checklists 0/0" at bounding box center [251, 146] width 121 height 32
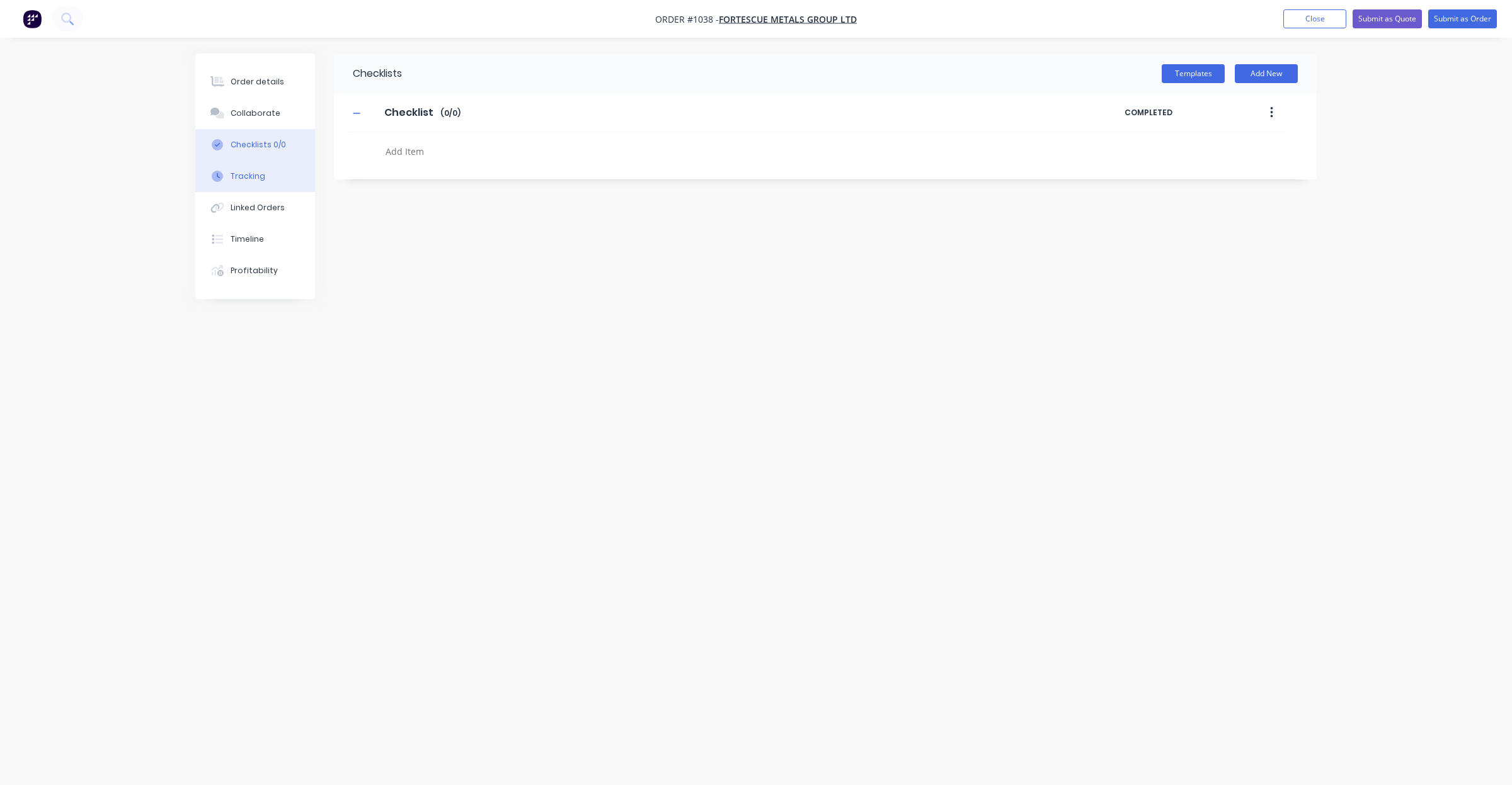
click at [250, 186] on button "Tracking" at bounding box center [255, 177] width 120 height 31
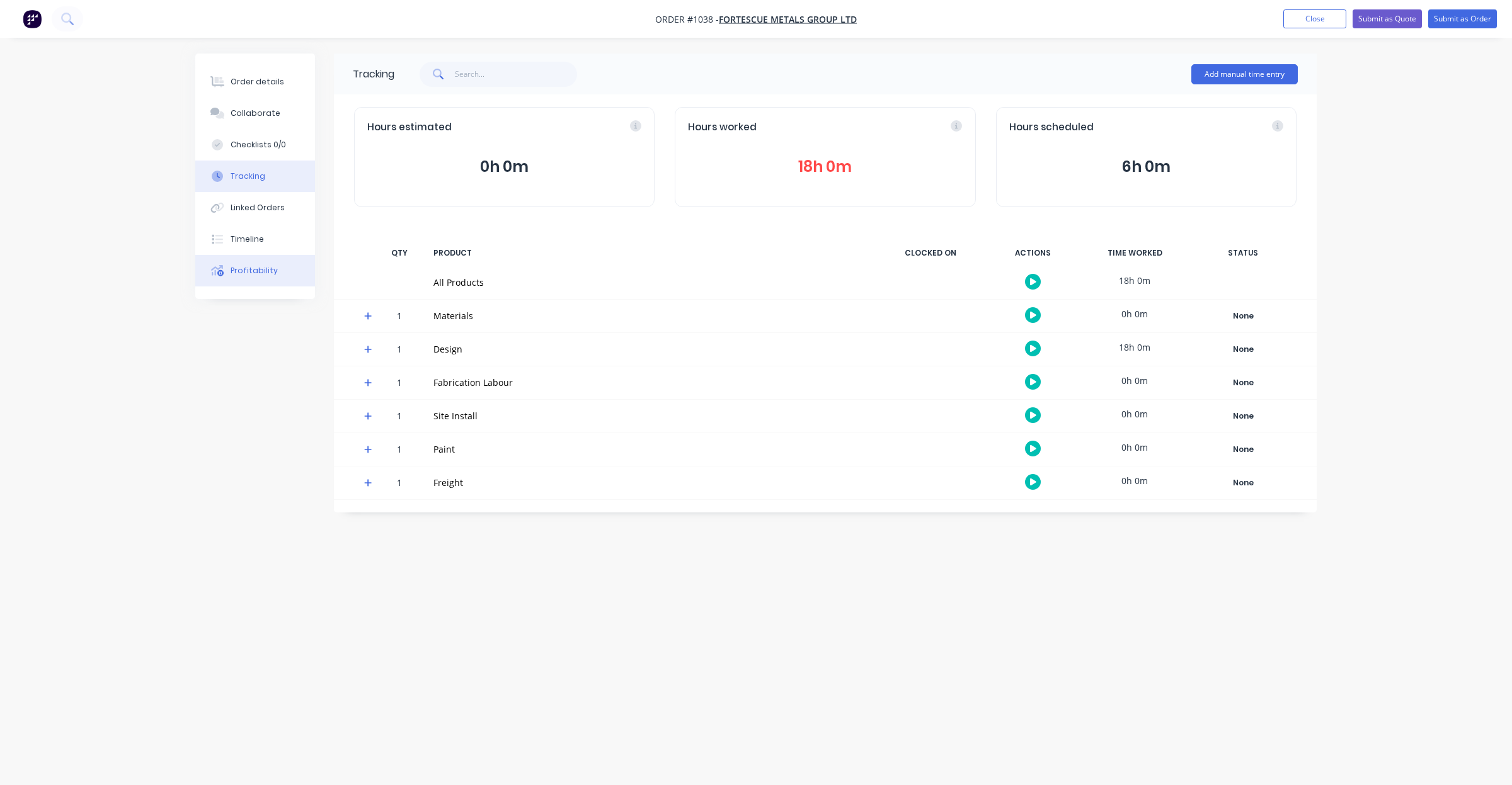
click at [259, 285] on button "Profitability" at bounding box center [255, 270] width 120 height 31
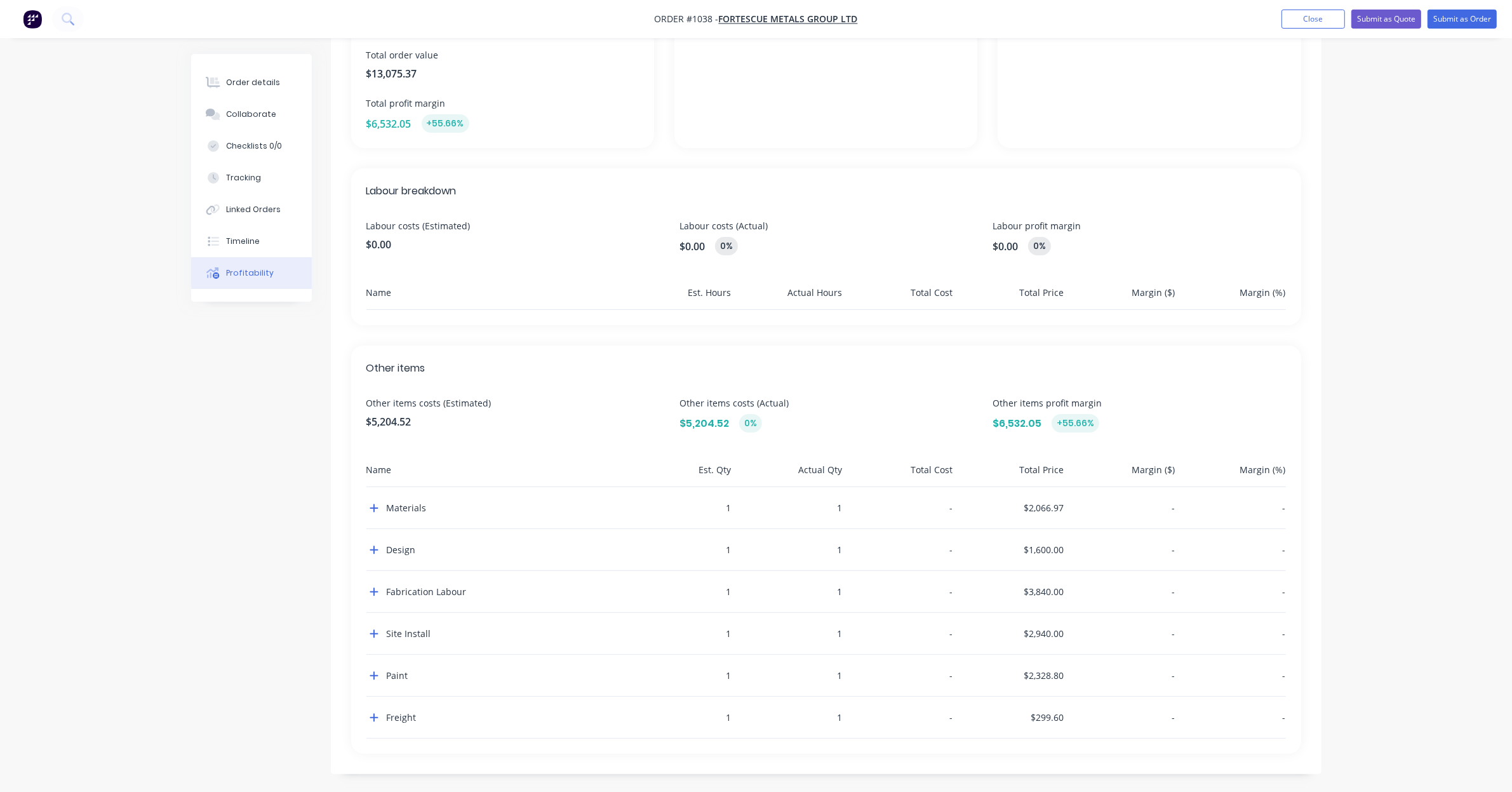
scroll to position [220, 0]
click at [367, 551] on button "button" at bounding box center [374, 547] width 15 height 15
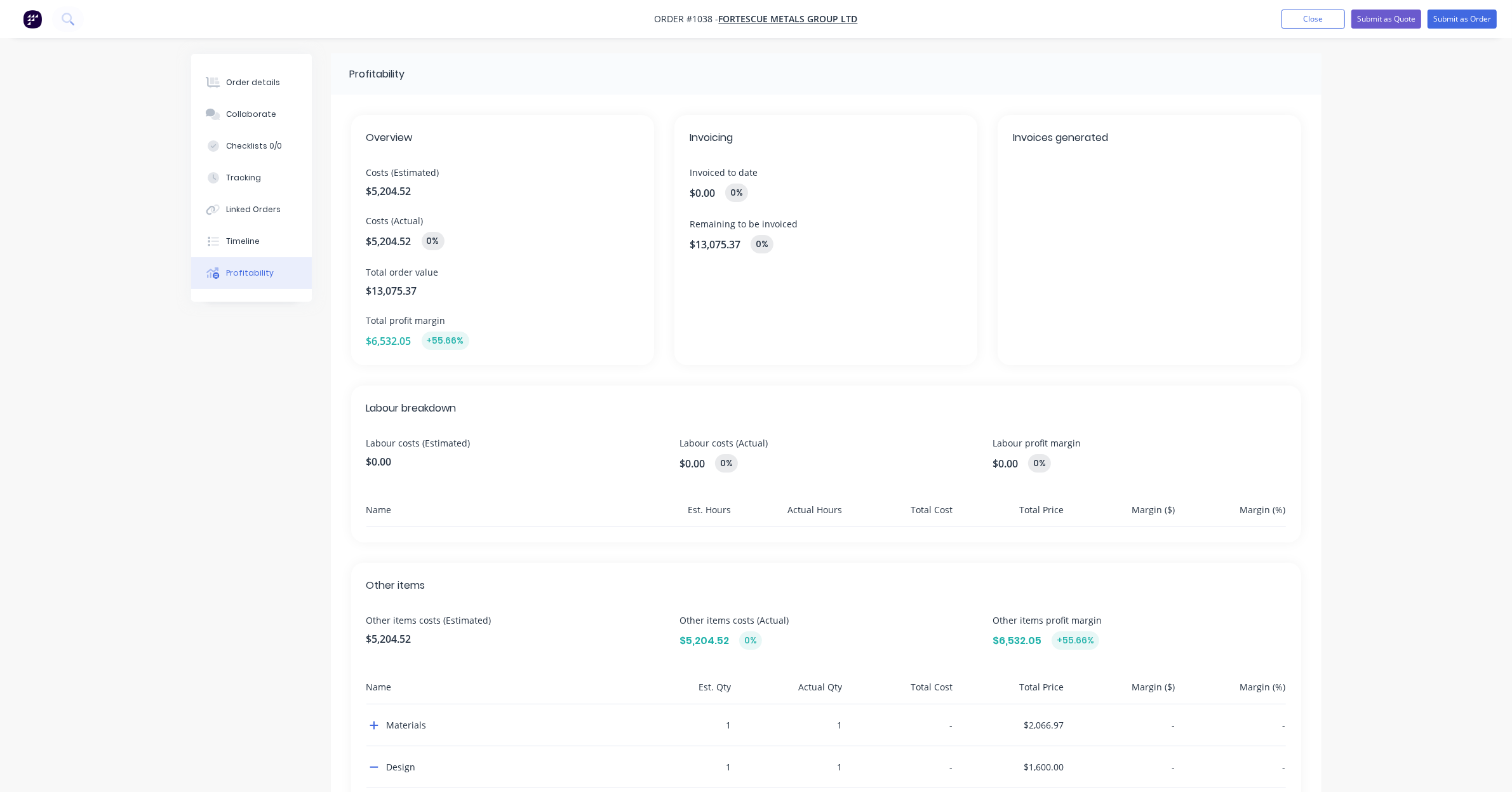
scroll to position [0, 0]
click at [461, 383] on div "Overview Costs (Estimated) $5,204.52 Costs (Actual) $5,204.52 0% Total order va…" at bounding box center [826, 566] width 990 height 941
click at [399, 382] on div "Overview Costs (Estimated) $5,204.52 Costs (Actual) $5,204.52 0% Total order va…" at bounding box center [826, 566] width 990 height 941
drag, startPoint x: 398, startPoint y: 382, endPoint x: 313, endPoint y: 373, distance: 85.5
click at [313, 373] on div "Profitability Overview Costs (Estimated) $5,204.52 Costs (Actual) $5,204.52 0% …" at bounding box center [756, 555] width 1130 height 1003
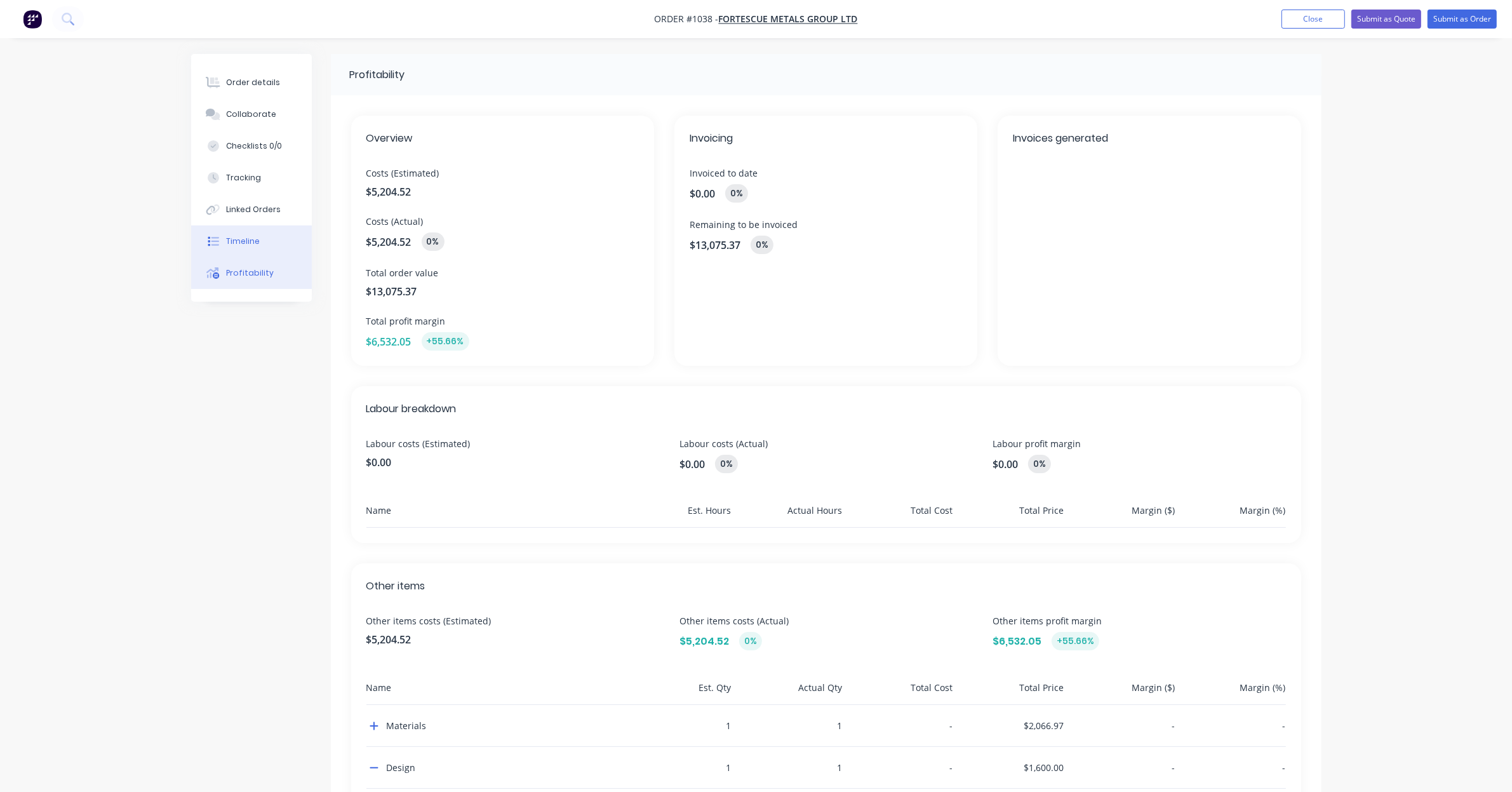
click at [262, 246] on button "Timeline" at bounding box center [251, 241] width 121 height 32
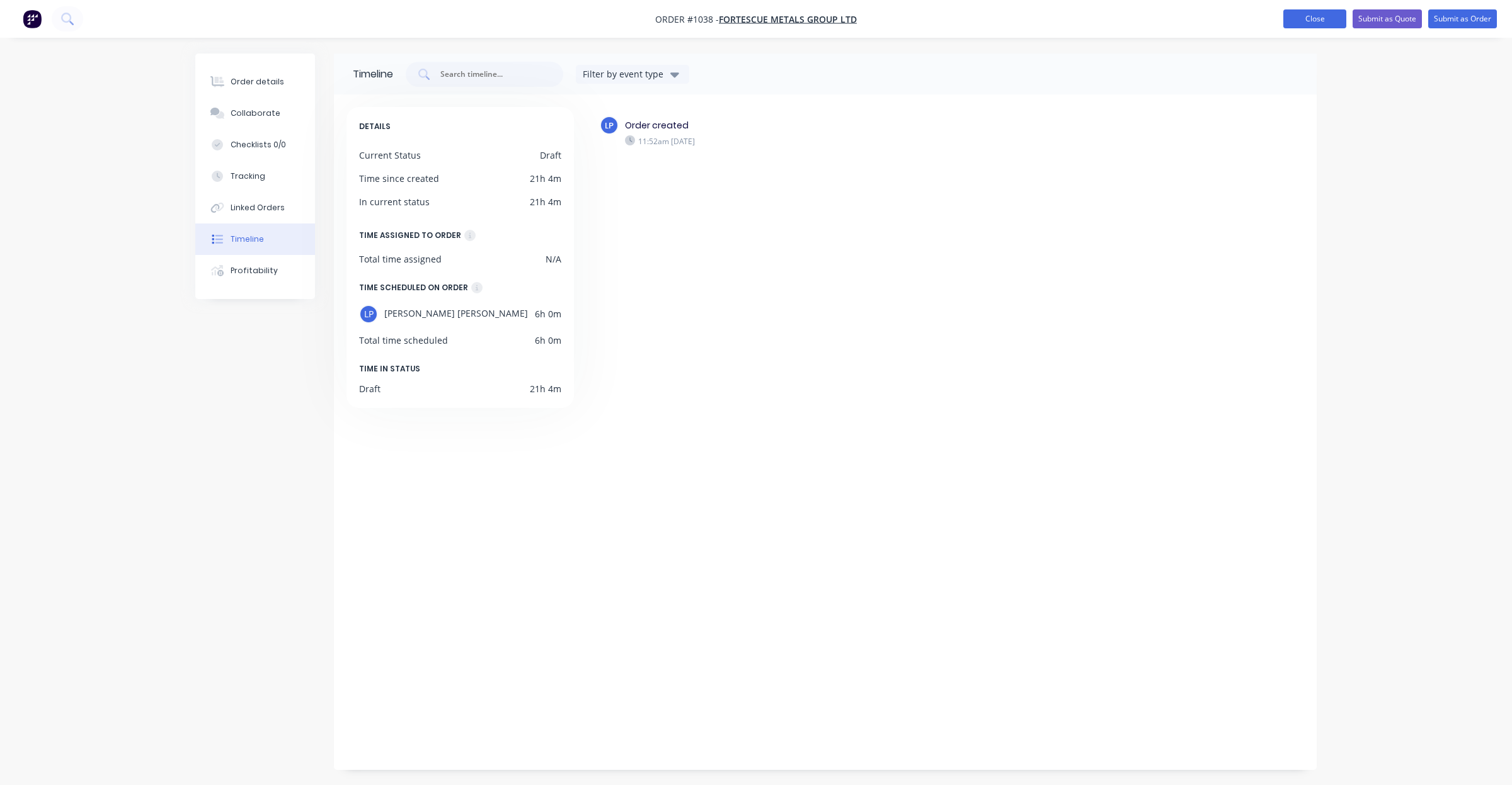
click at [1313, 14] on button "Close" at bounding box center [1314, 19] width 63 height 19
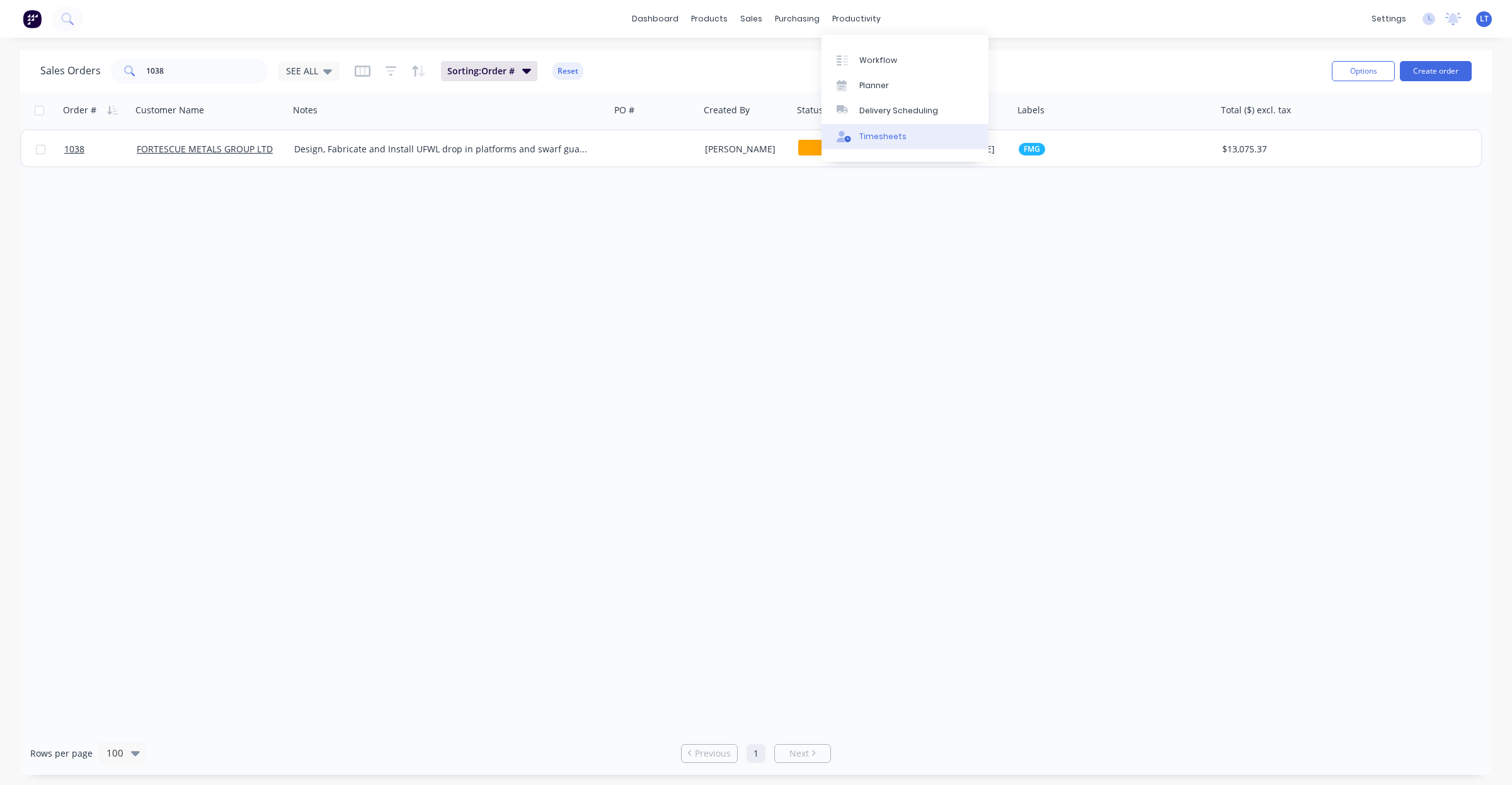
click at [873, 136] on div "Timesheets" at bounding box center [883, 137] width 47 height 11
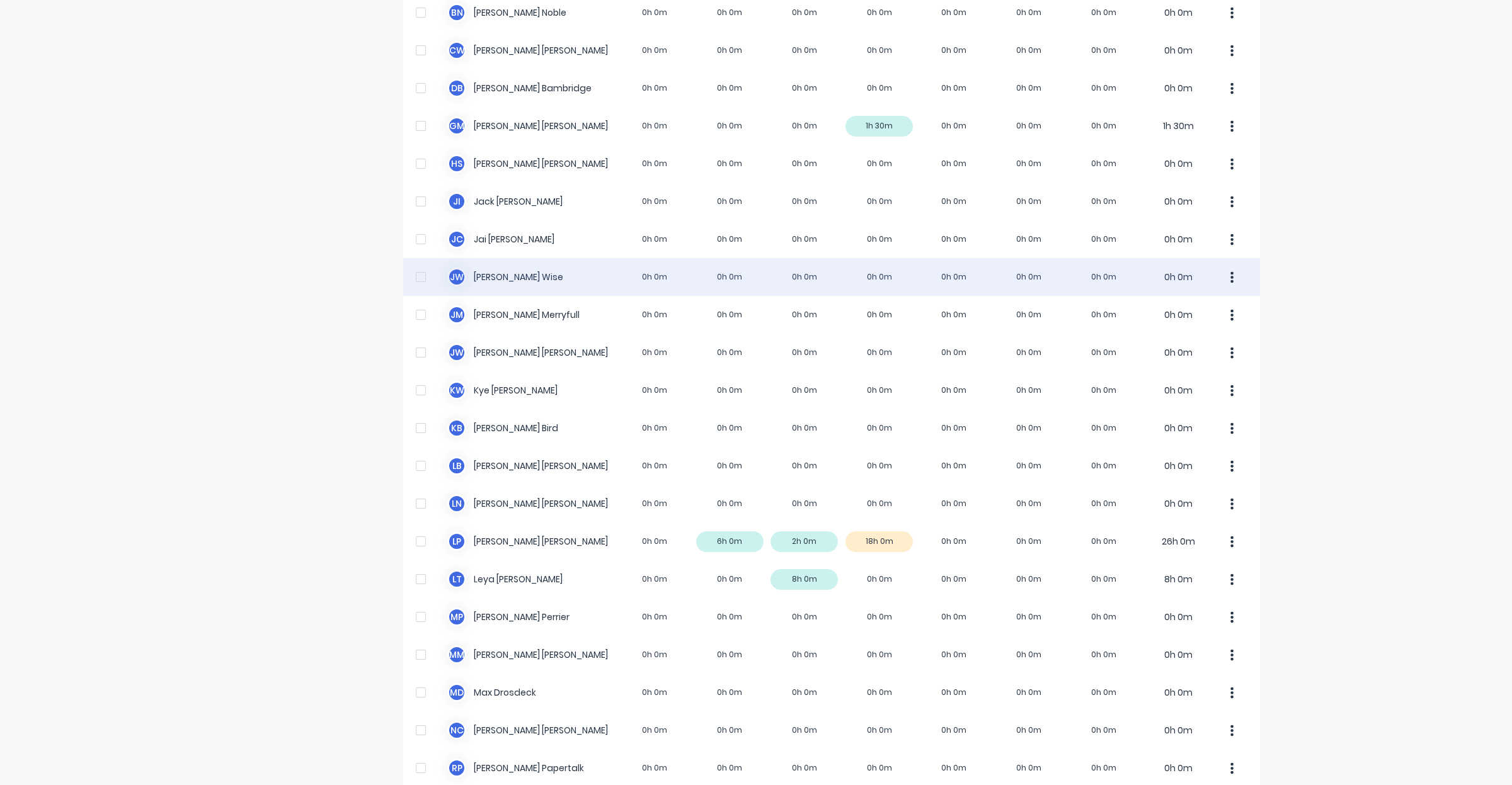
scroll to position [183, 0]
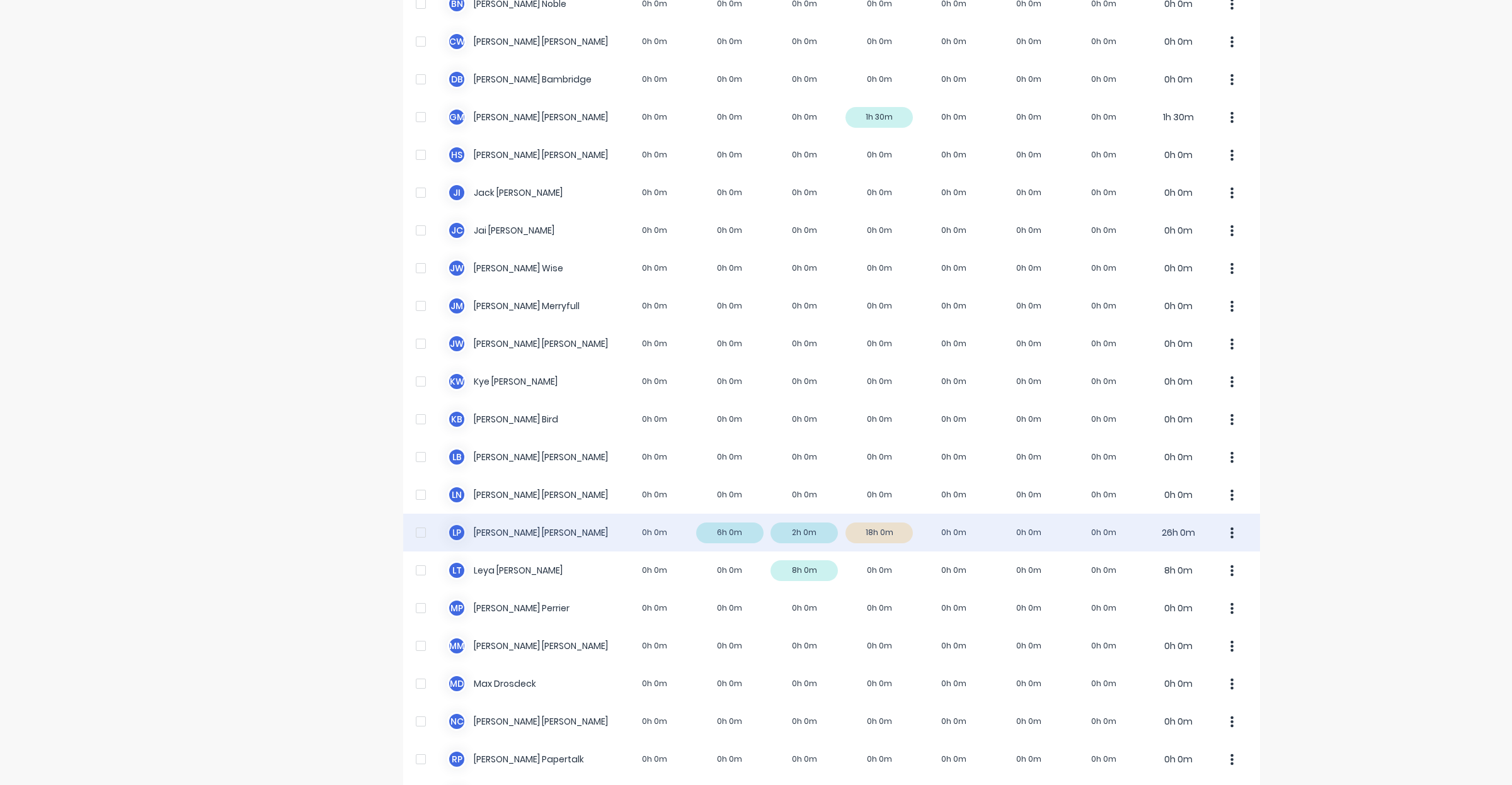
click at [887, 537] on div "L P [PERSON_NAME] 0h 0m 6h 0m 2h 0m 18h 0m 0h 0m 0h 0m 0h 0m 26h 0m" at bounding box center [831, 532] width 856 height 38
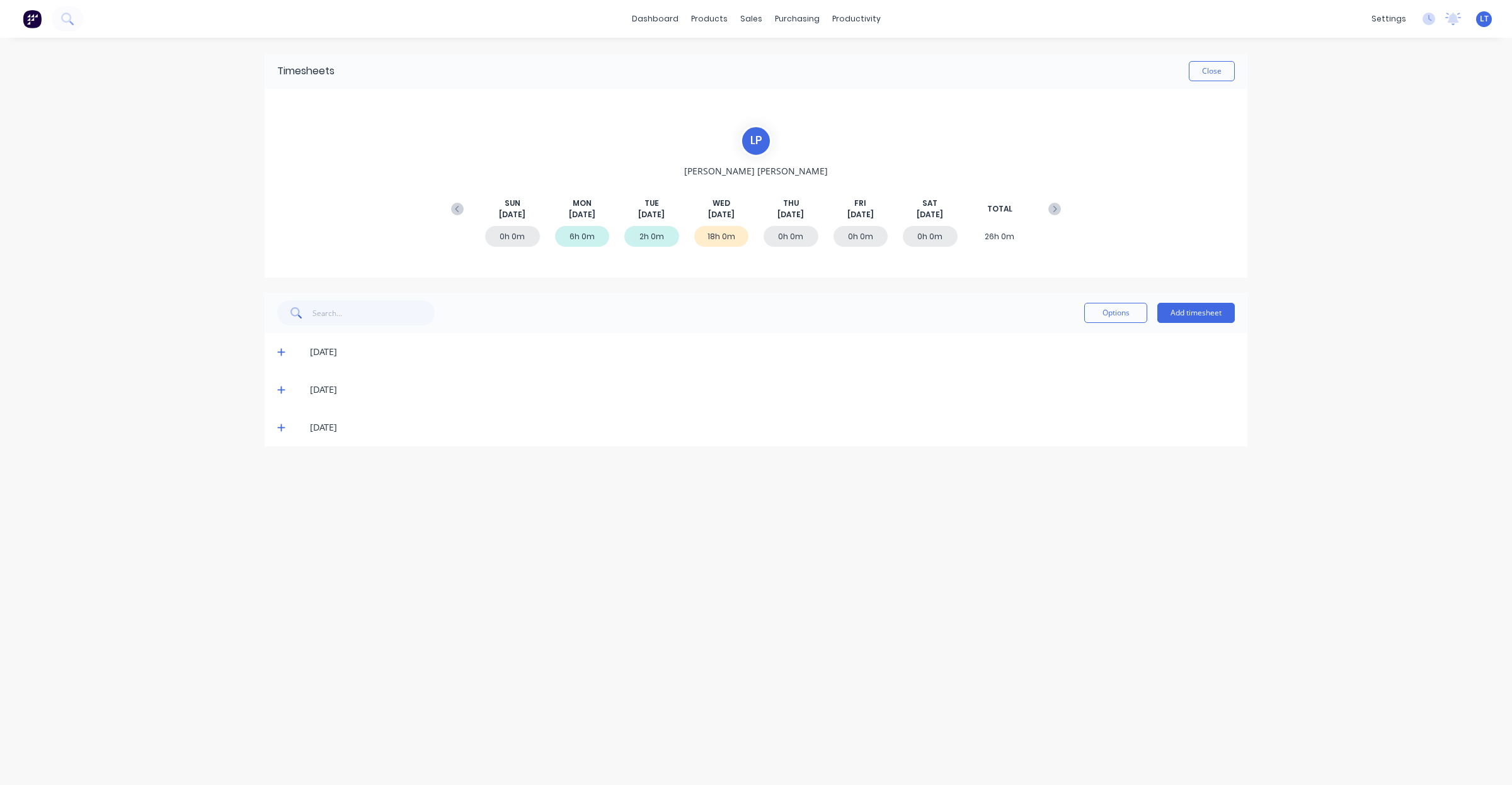
click at [733, 240] on div "18h 0m" at bounding box center [721, 236] width 55 height 21
click at [279, 436] on div "[DATE]" at bounding box center [756, 427] width 982 height 38
click at [279, 426] on icon at bounding box center [281, 428] width 9 height 9
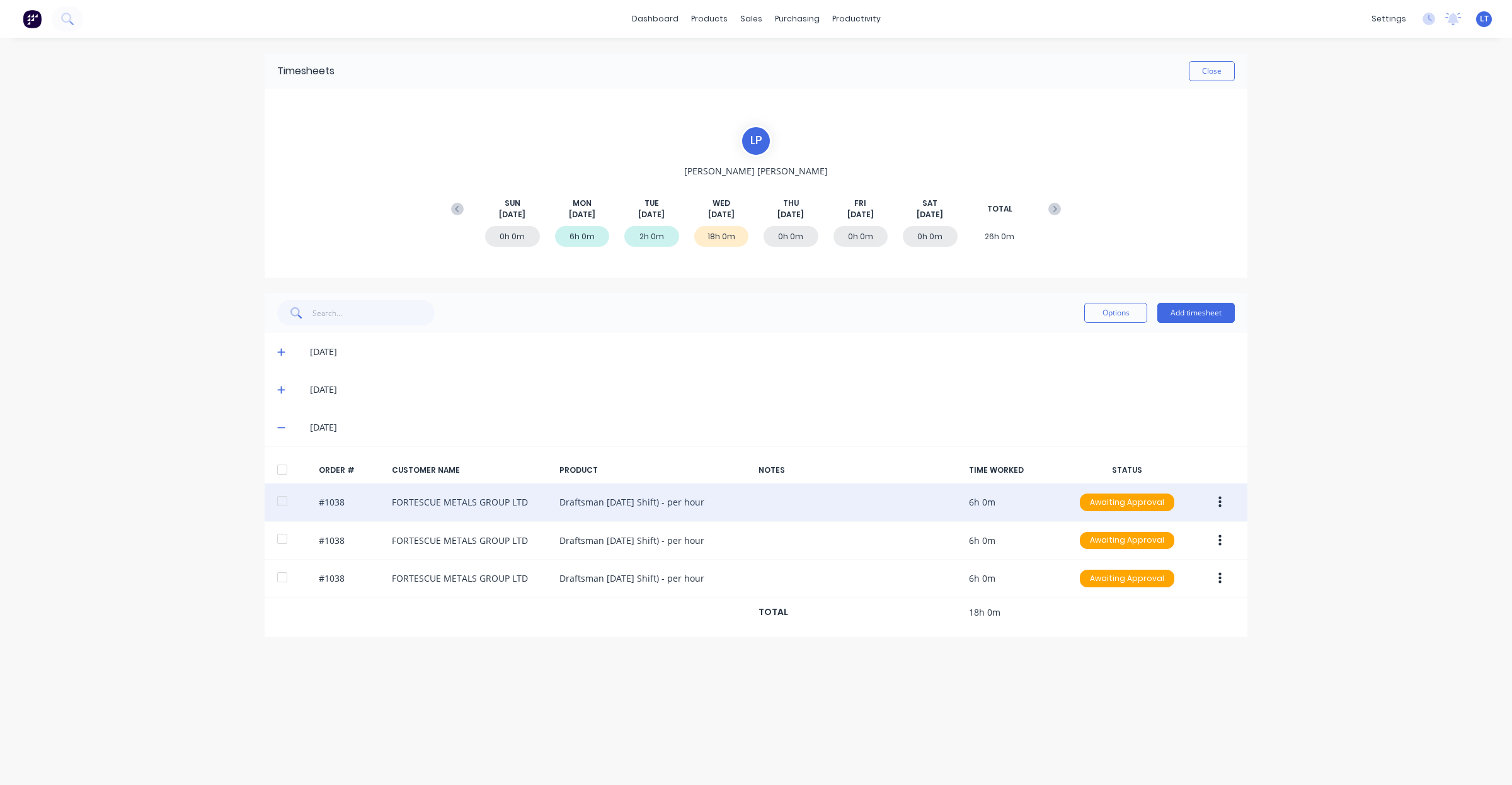
click at [1227, 505] on button "button" at bounding box center [1220, 502] width 30 height 23
click at [1197, 635] on div "Delete" at bounding box center [1175, 636] width 97 height 19
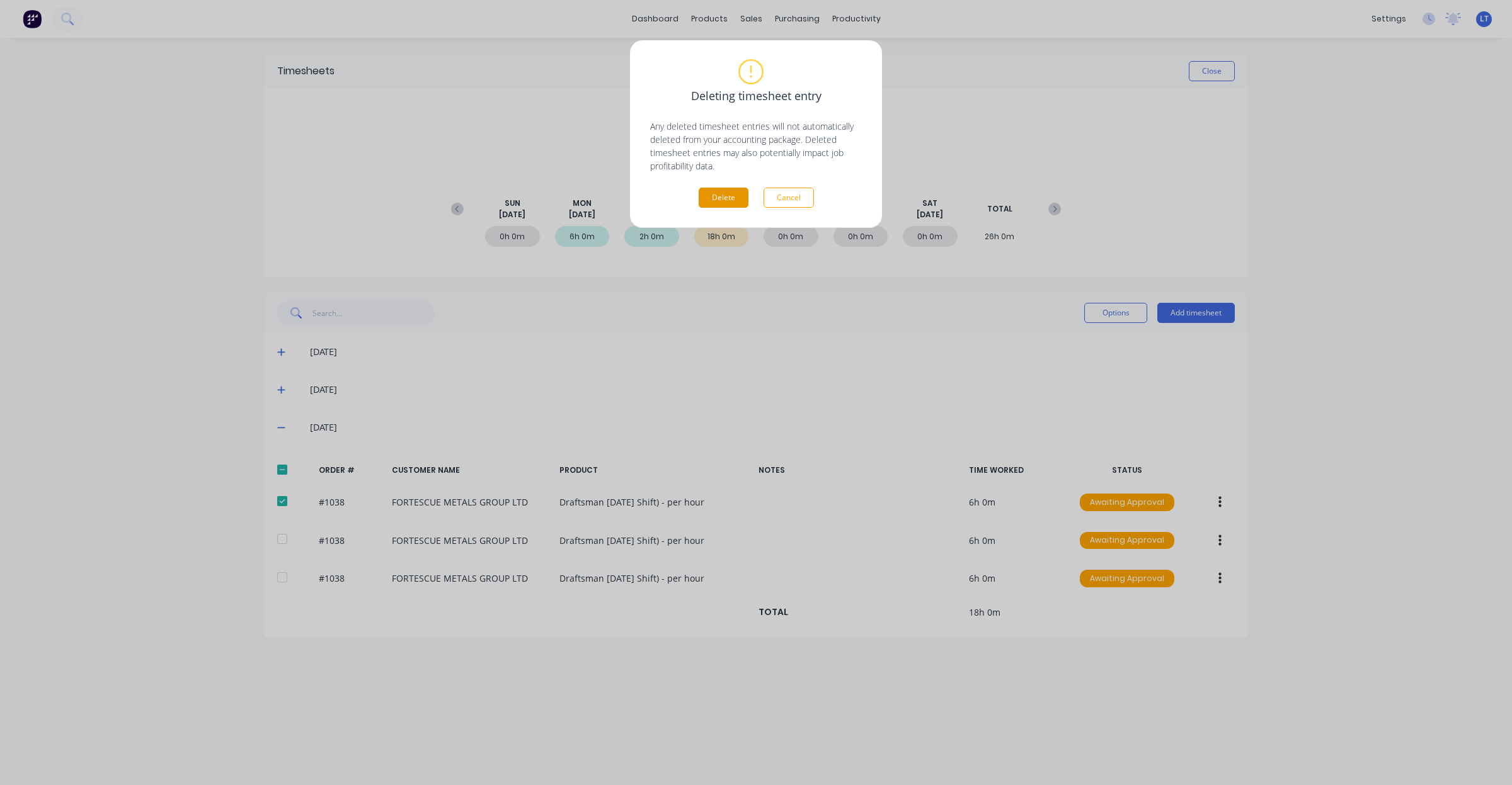
click at [729, 195] on button "Delete" at bounding box center [723, 198] width 50 height 20
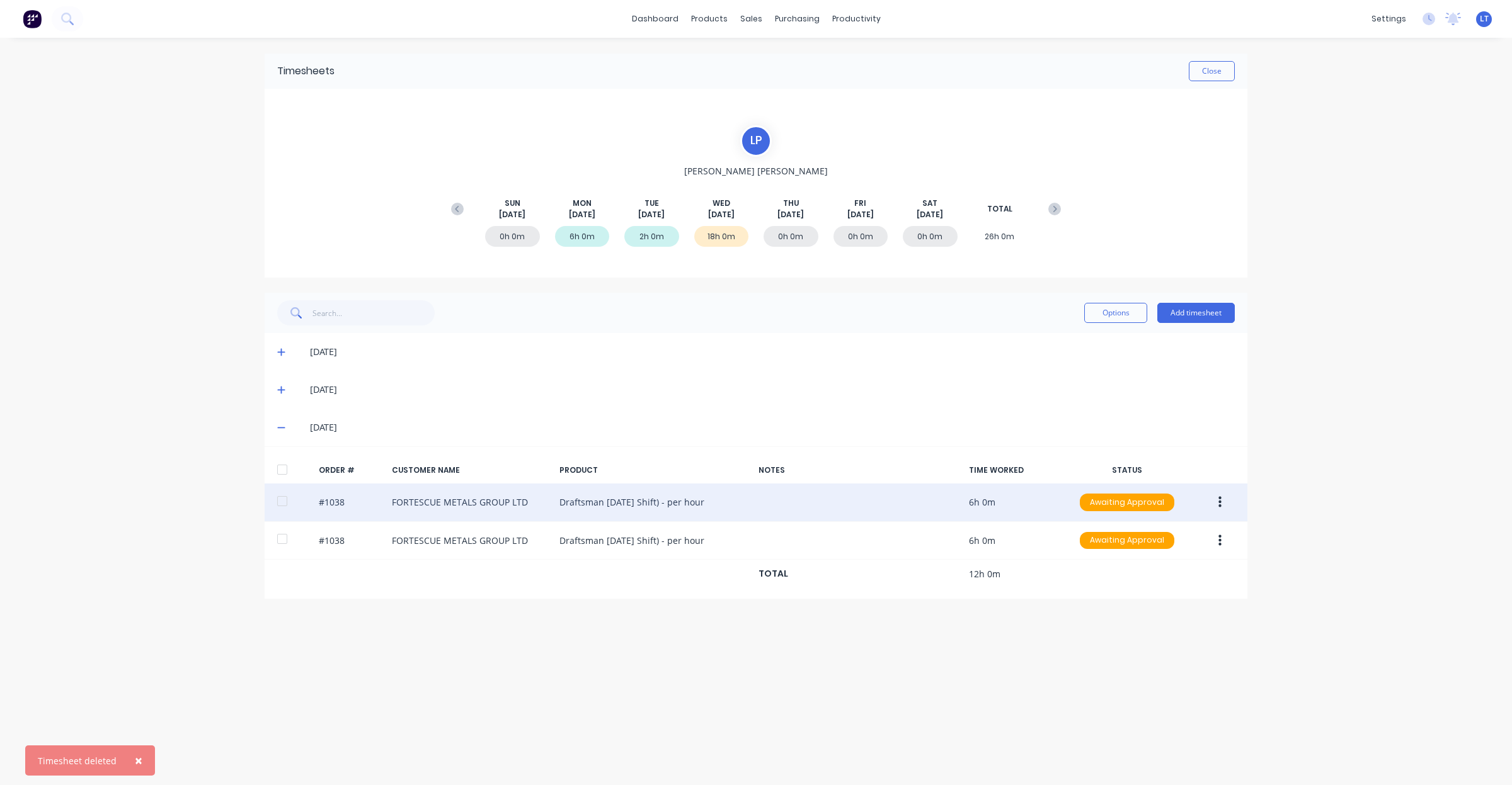
click at [1223, 502] on button "button" at bounding box center [1220, 502] width 30 height 23
click at [1195, 628] on div "Delete" at bounding box center [1175, 636] width 97 height 19
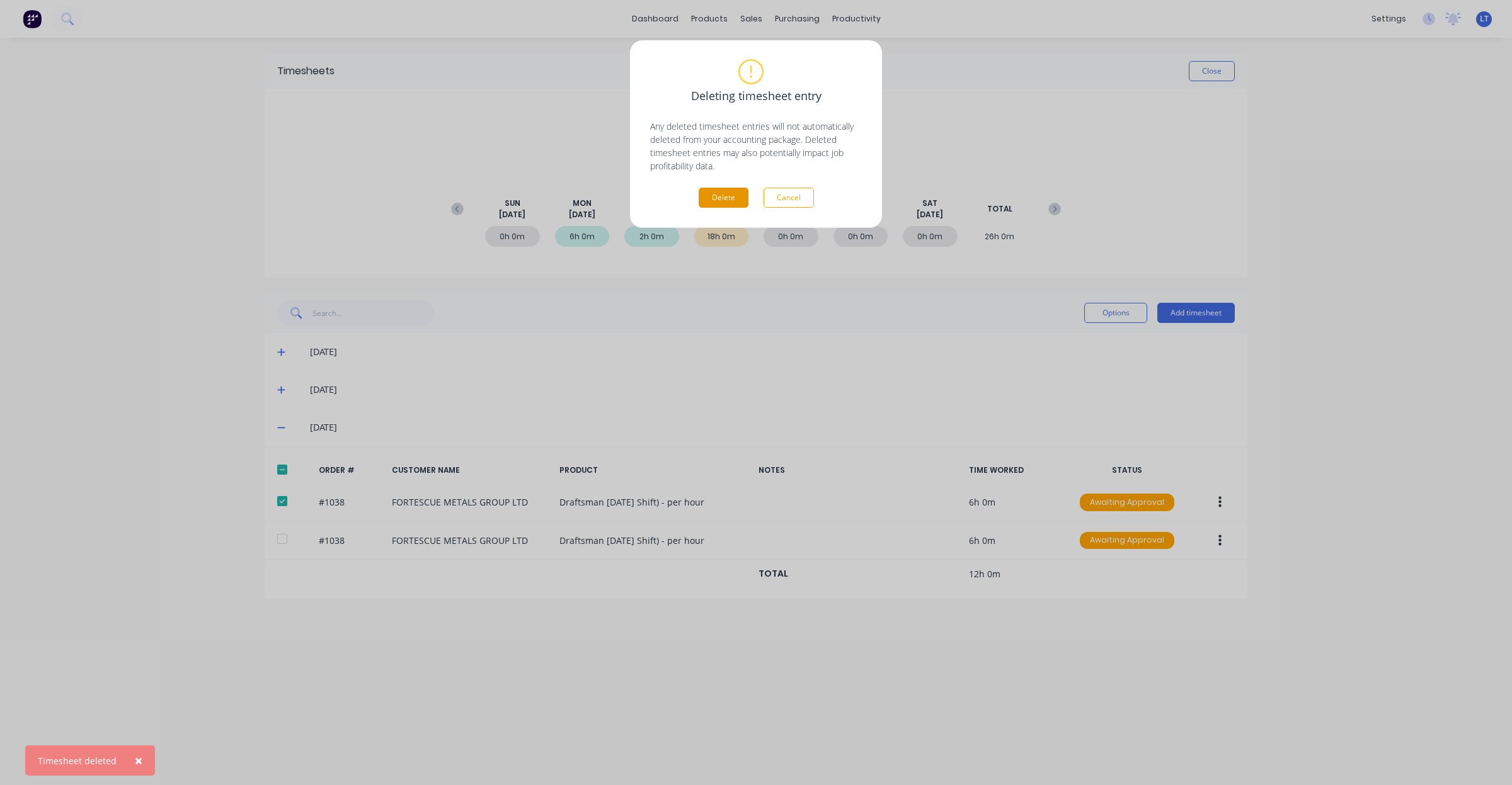
click at [730, 196] on button "Delete" at bounding box center [723, 198] width 50 height 20
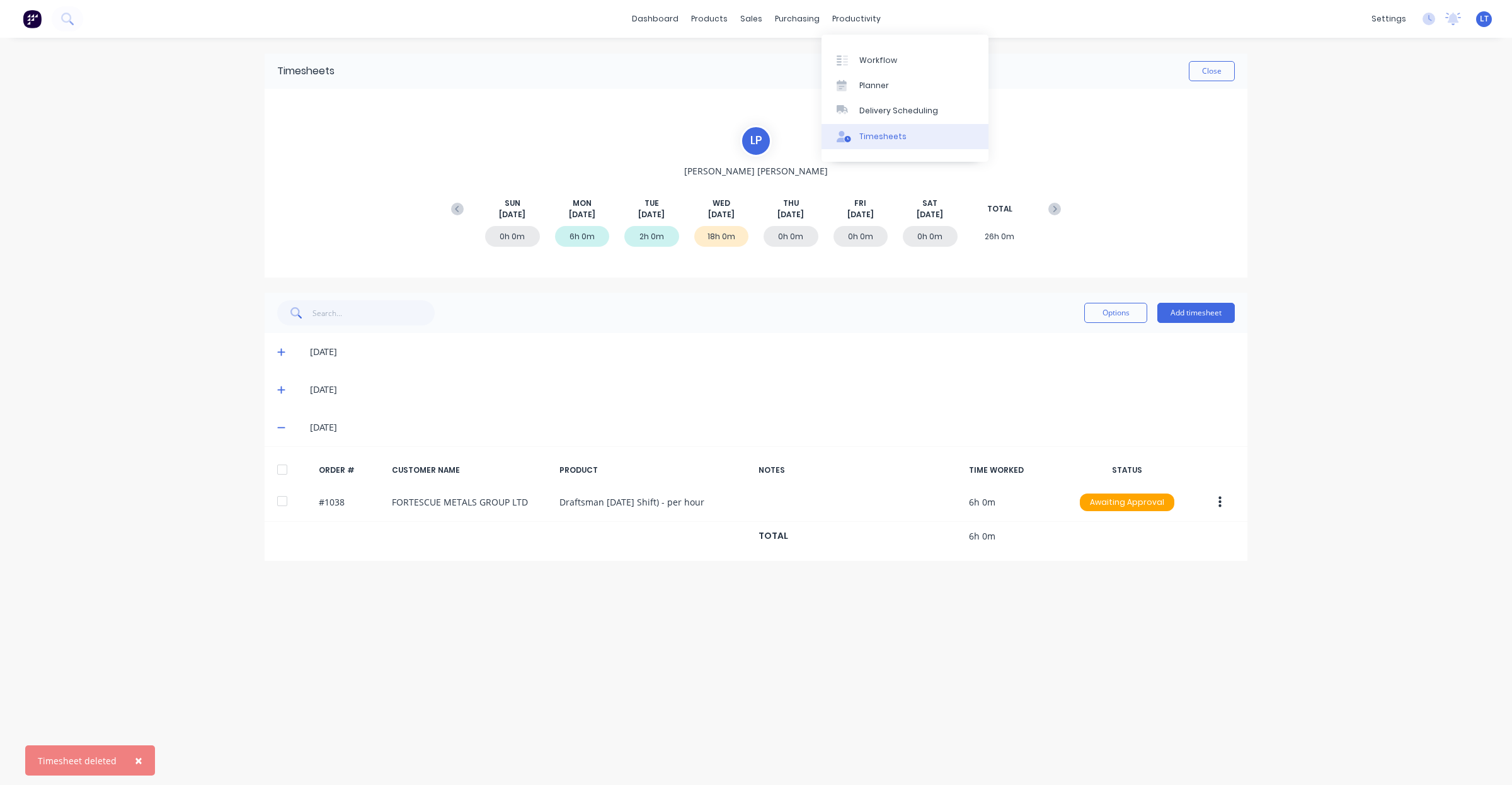
click at [896, 135] on div "Timesheets" at bounding box center [883, 137] width 47 height 11
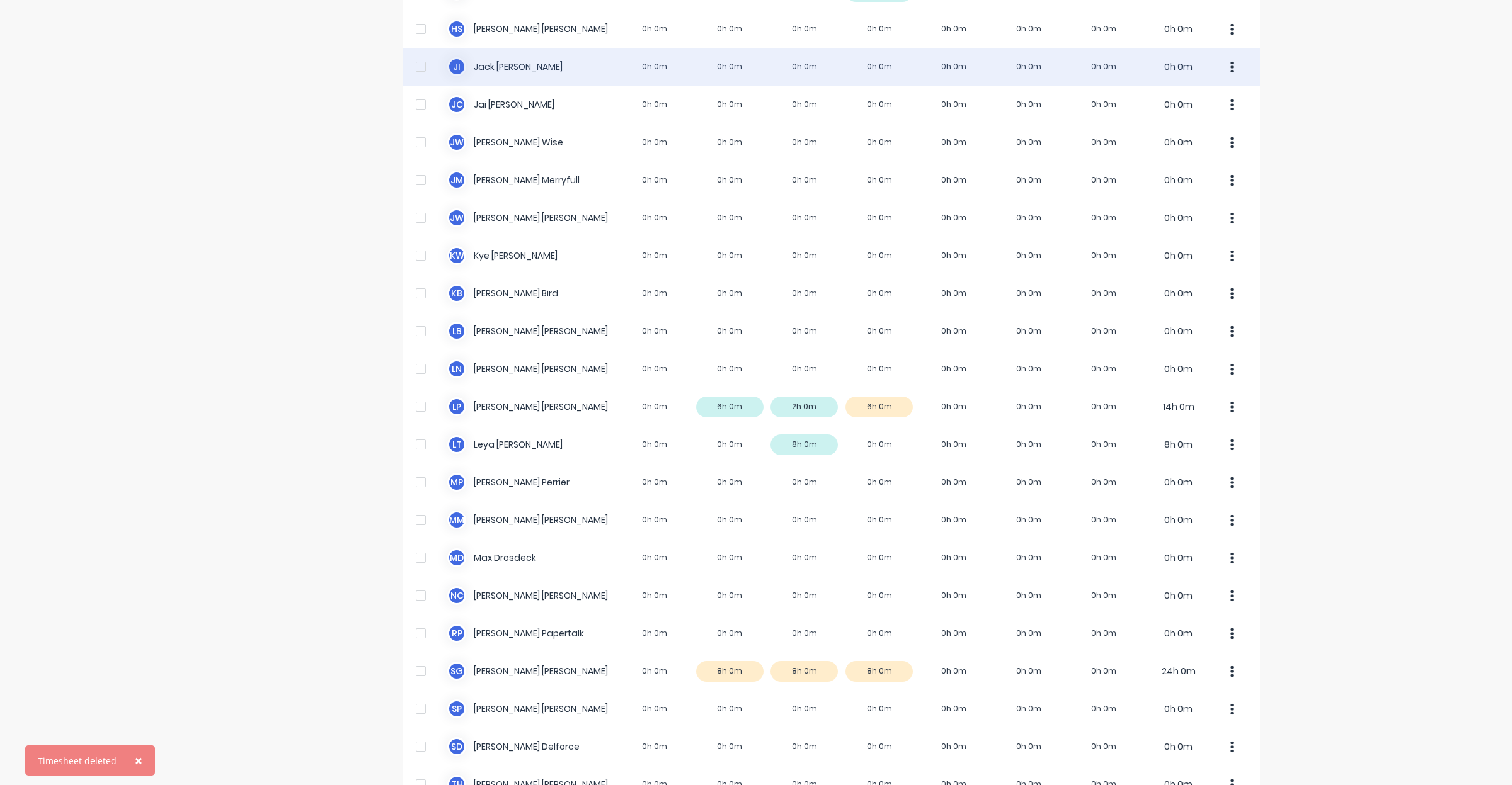
scroll to position [315, 0]
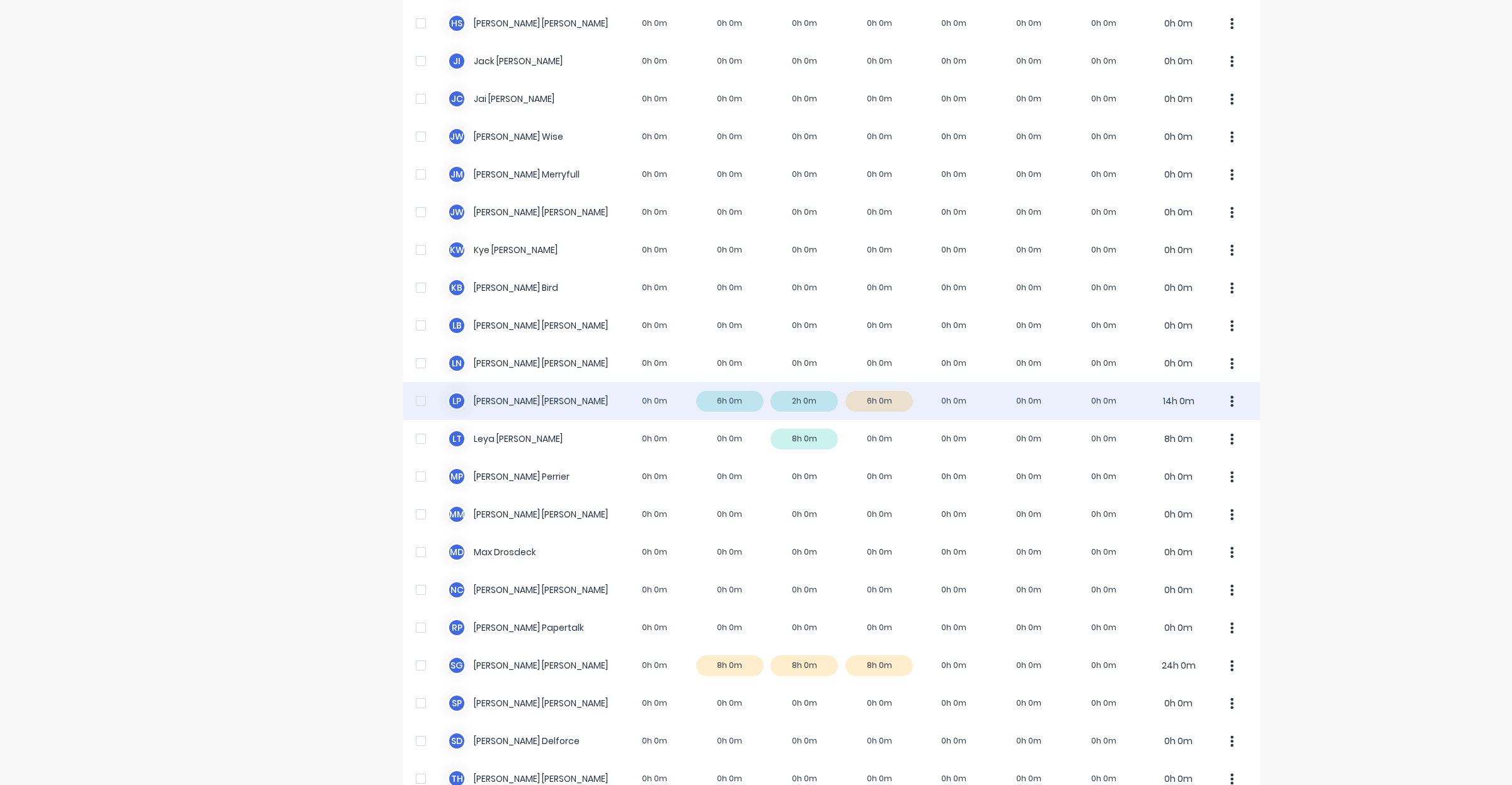
click at [1228, 405] on button "button" at bounding box center [1232, 401] width 26 height 25
click at [1214, 432] on div "Approve" at bounding box center [1184, 436] width 97 height 19
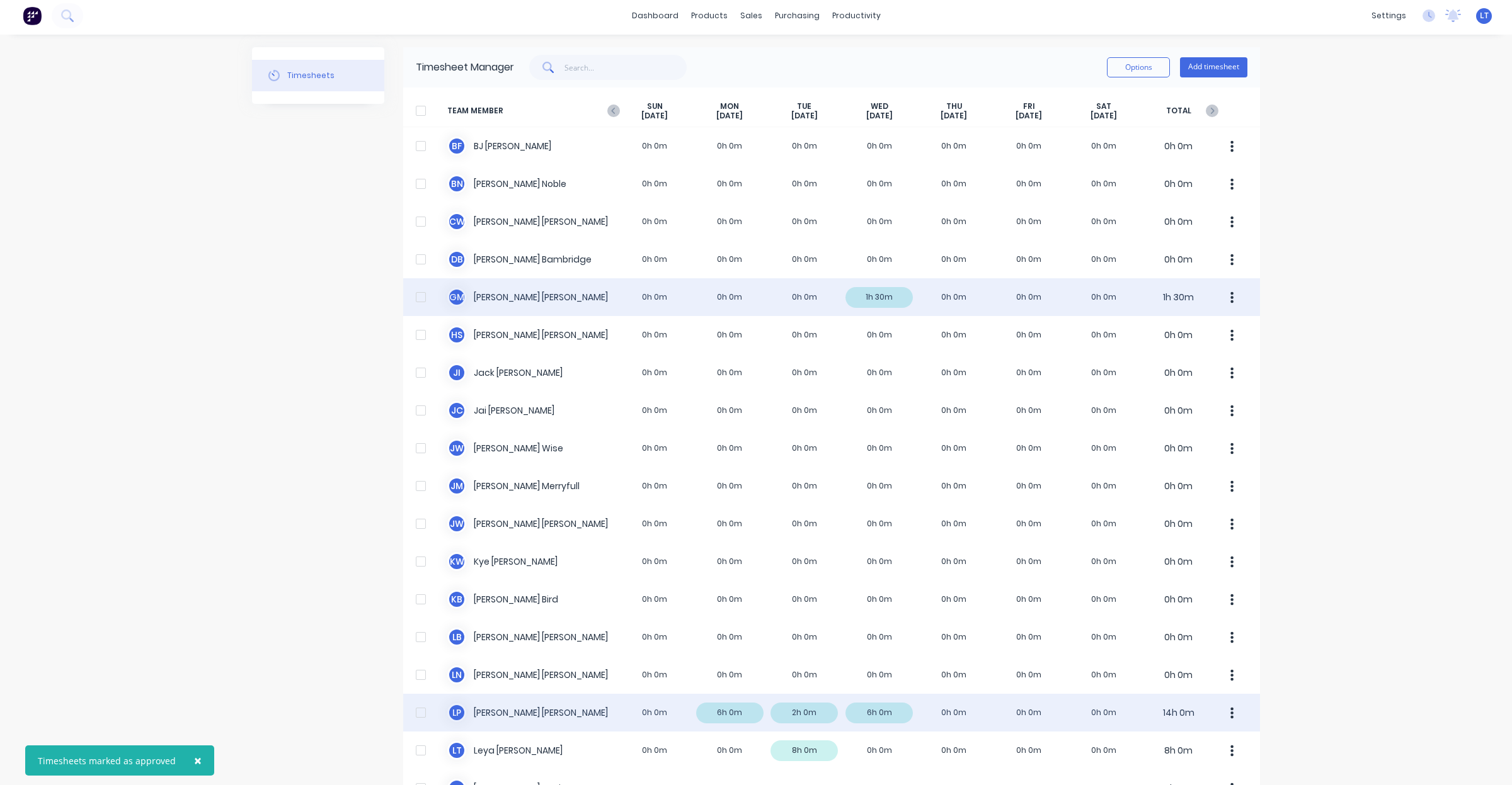
scroll to position [0, 0]
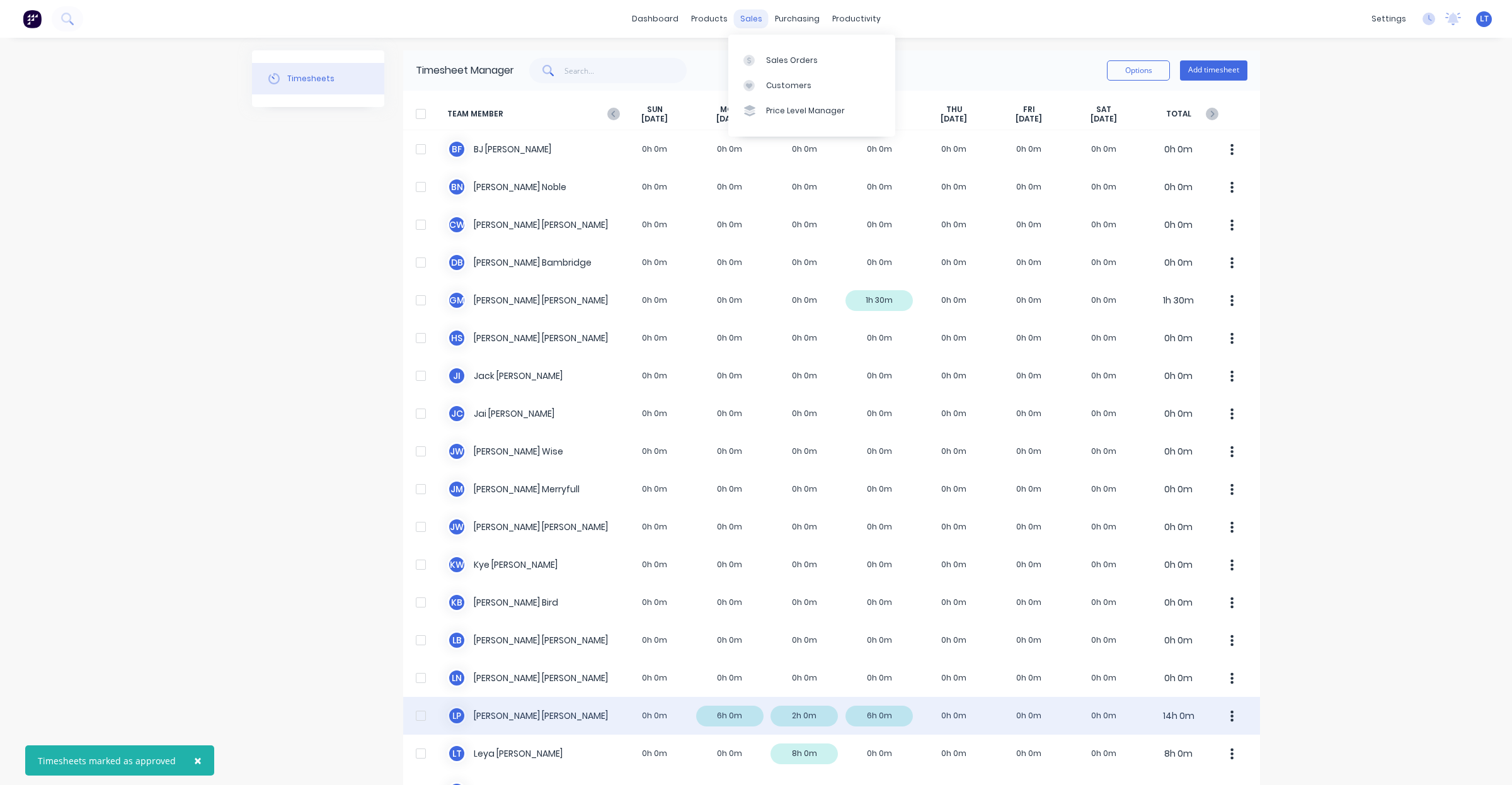
click at [760, 45] on div "Sales Orders Customers Price Level Manager" at bounding box center [812, 85] width 167 height 101
click at [761, 49] on link "Sales Orders" at bounding box center [812, 59] width 167 height 25
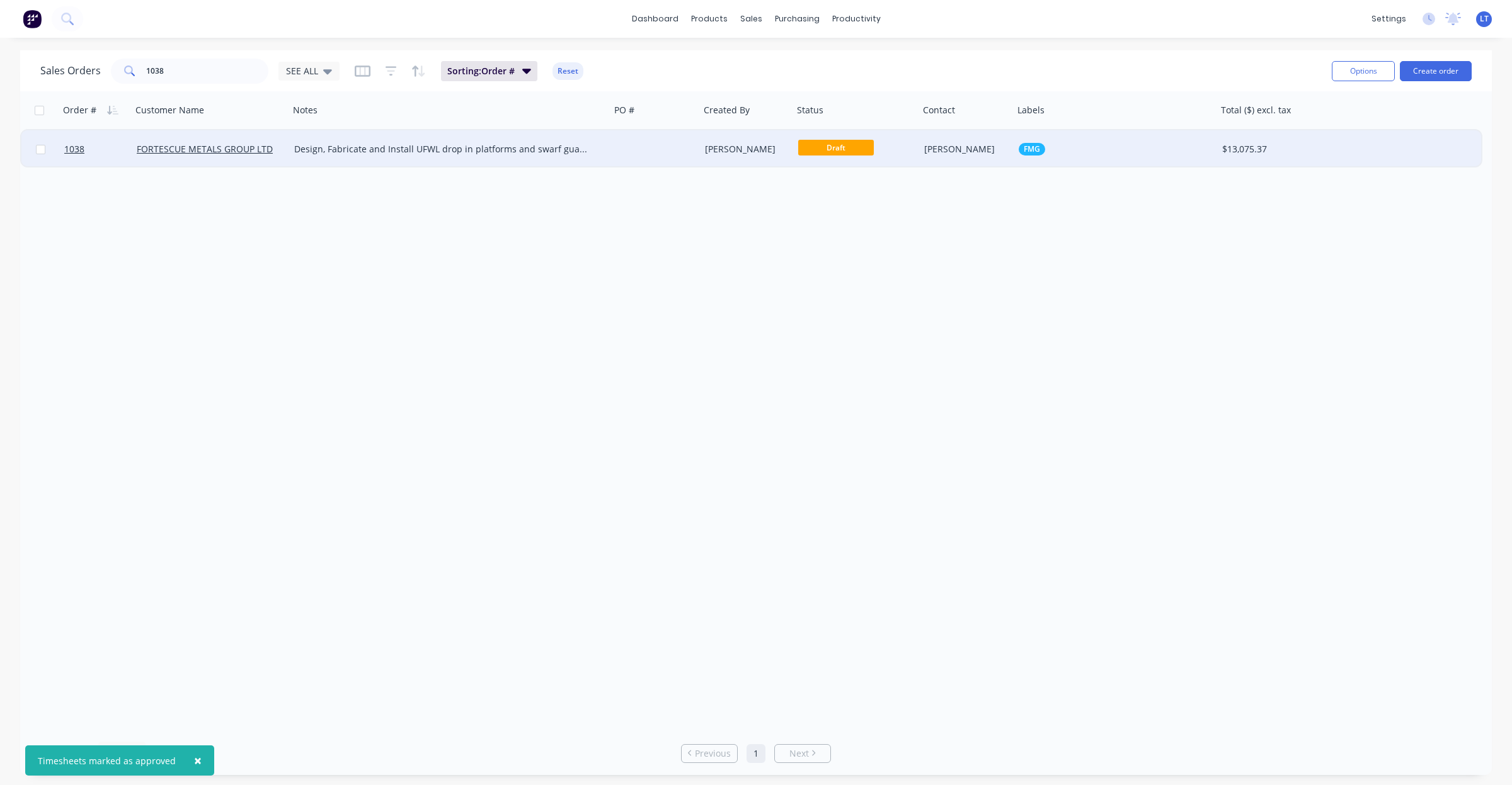
click at [638, 159] on div at bounding box center [655, 149] width 90 height 38
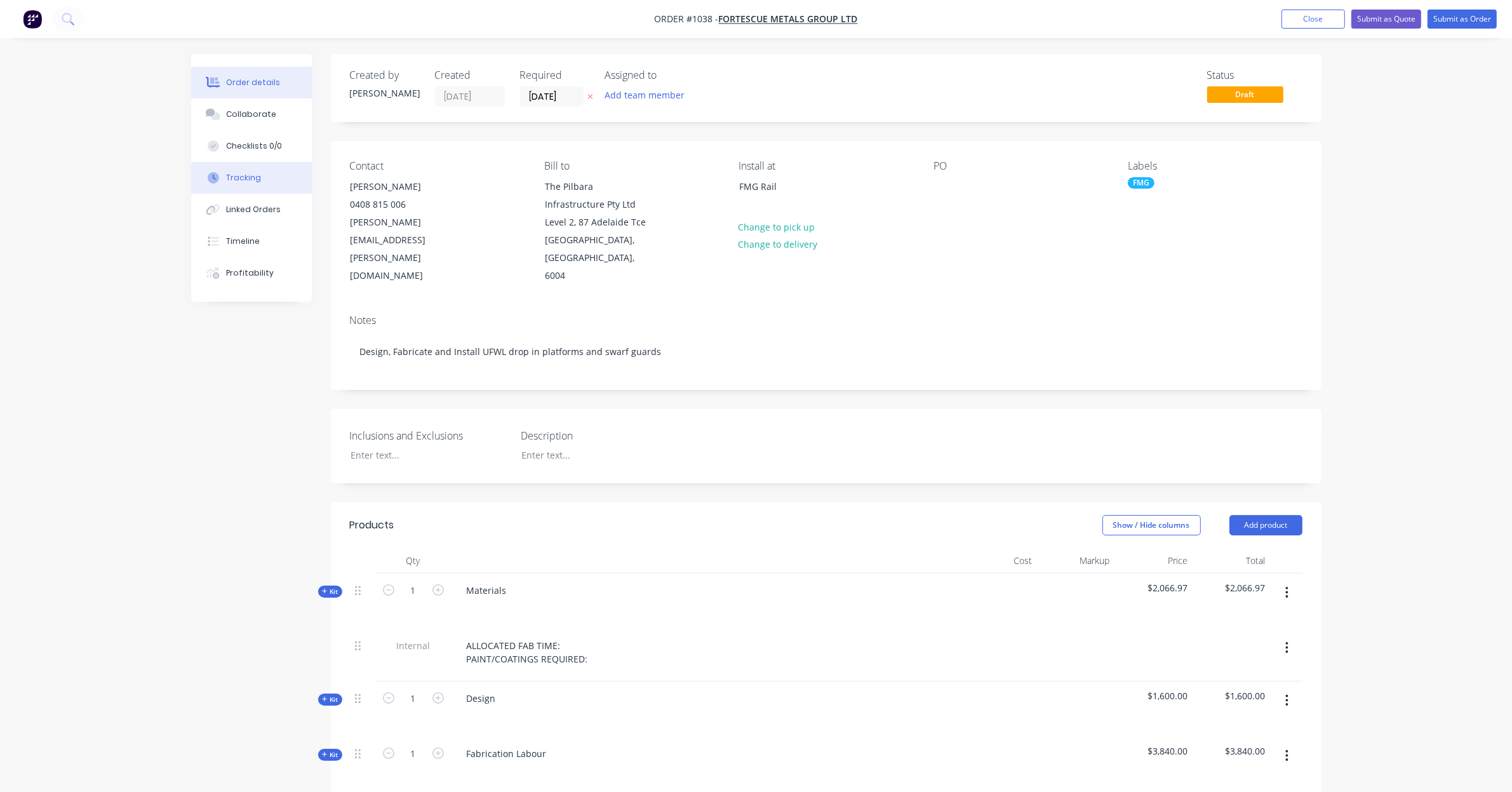
click at [263, 179] on button "Tracking" at bounding box center [251, 178] width 121 height 32
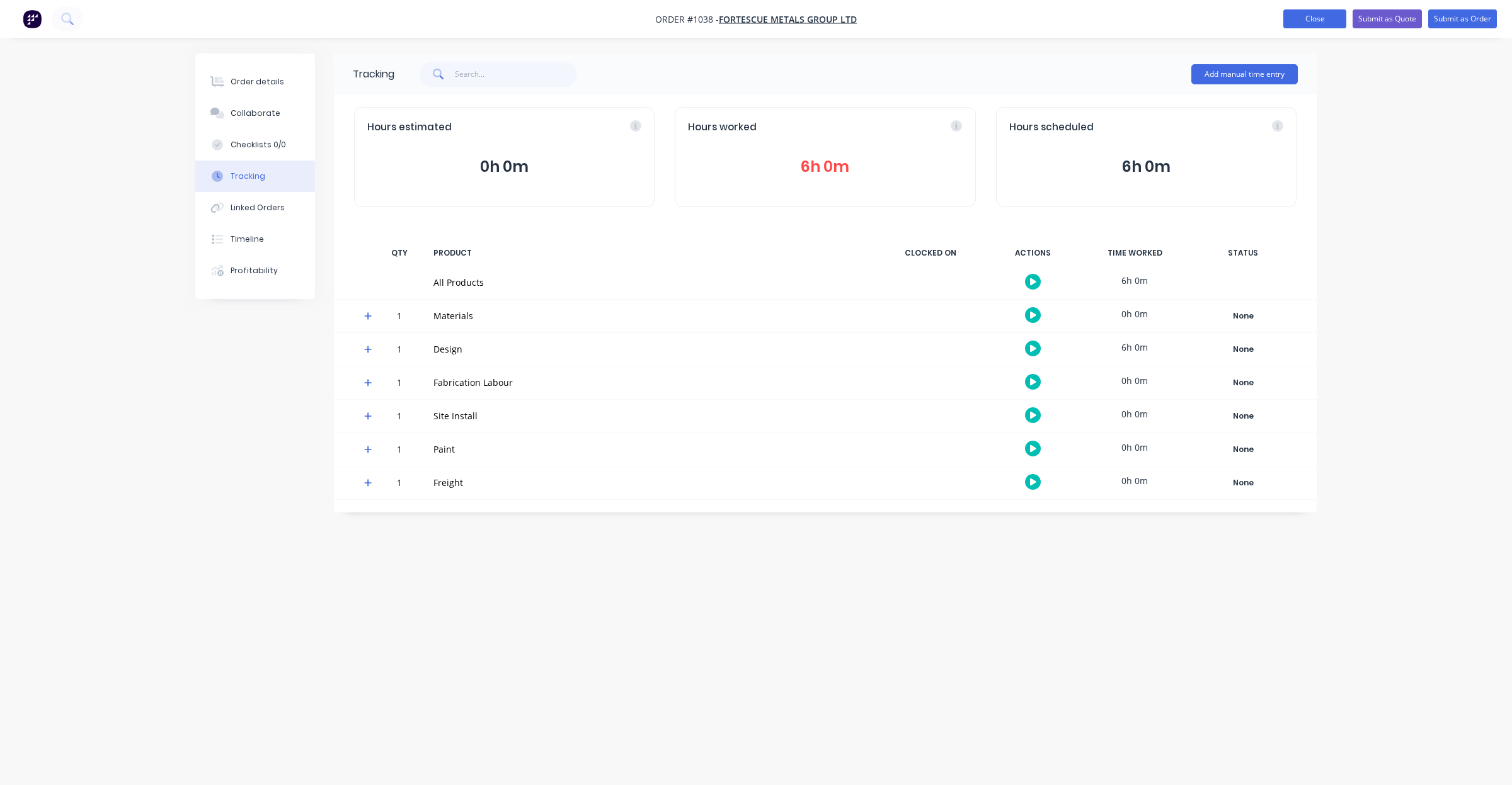
click at [1307, 22] on button "Close" at bounding box center [1314, 19] width 63 height 19
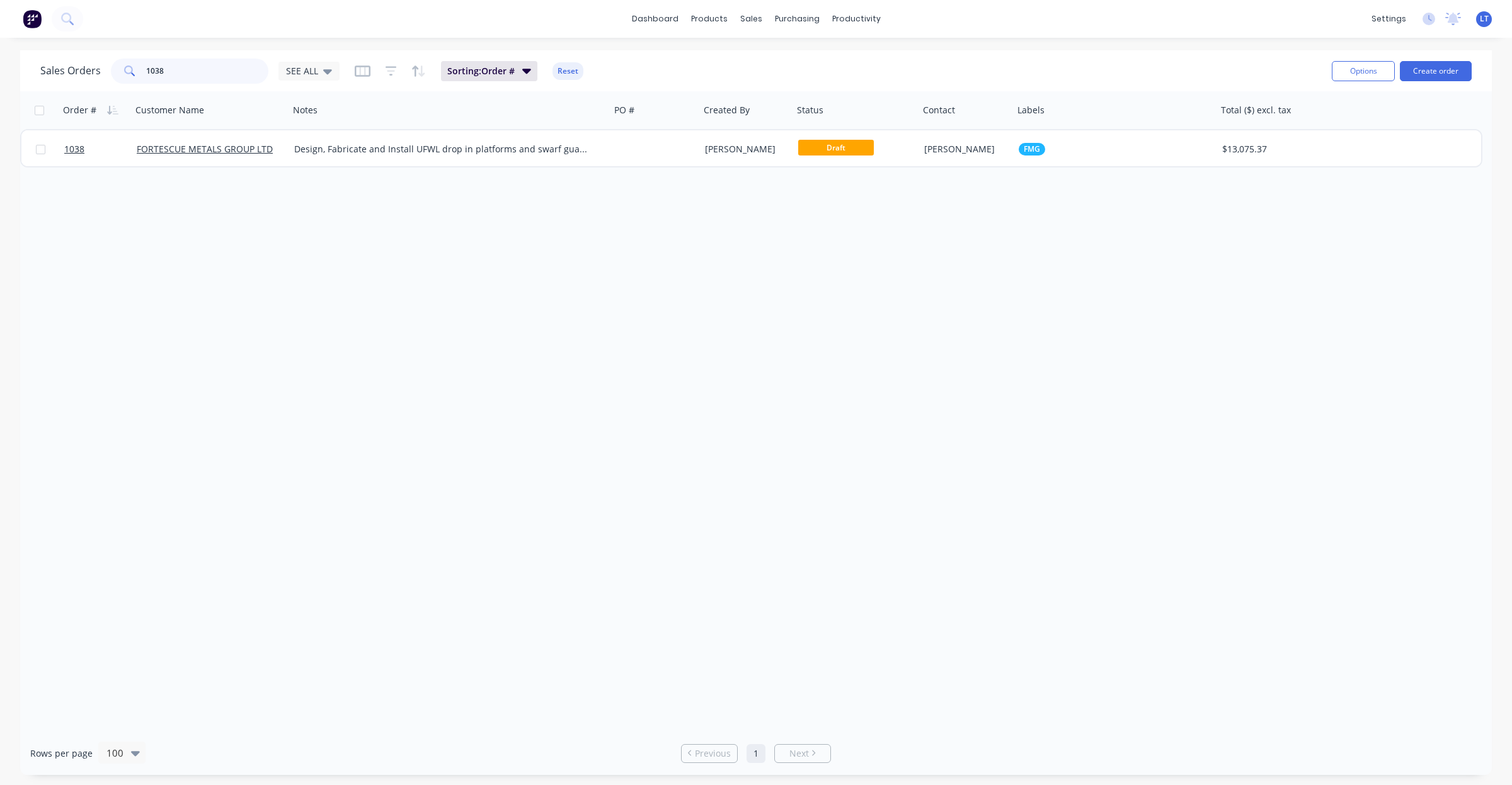
drag, startPoint x: 186, startPoint y: 70, endPoint x: 20, endPoint y: 48, distance: 167.5
click at [20, 48] on div "dashboard products sales purchasing productivity dashboard products Product Cat…" at bounding box center [756, 392] width 1512 height 785
type input "gantry"
drag, startPoint x: 194, startPoint y: 69, endPoint x: 58, endPoint y: 62, distance: 136.2
click at [58, 62] on div "Sales Orders gantry SEE ALL" at bounding box center [190, 70] width 299 height 25
